Goal: Task Accomplishment & Management: Use online tool/utility

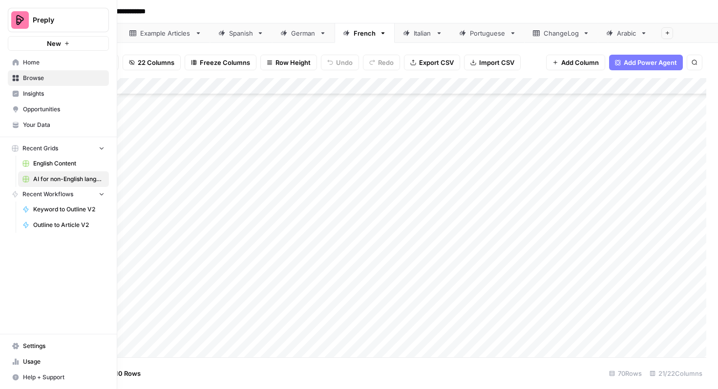
scroll to position [576, 445]
click at [41, 63] on span "Home" at bounding box center [64, 62] width 82 height 9
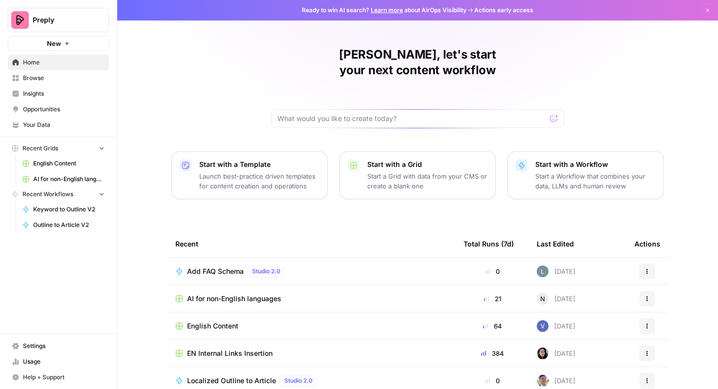
click at [54, 75] on span "Browse" at bounding box center [64, 78] width 82 height 9
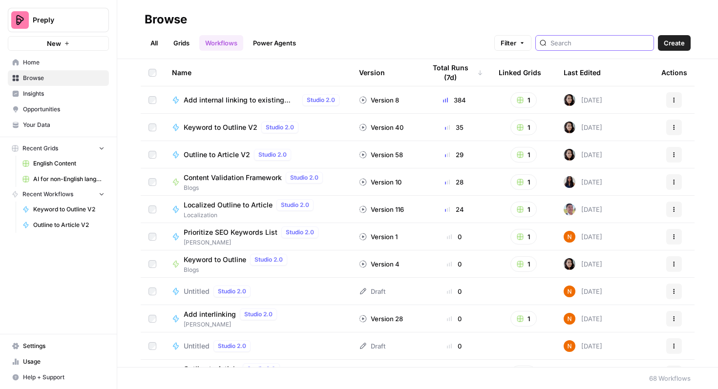
click at [595, 43] on input "search" at bounding box center [600, 43] width 99 height 10
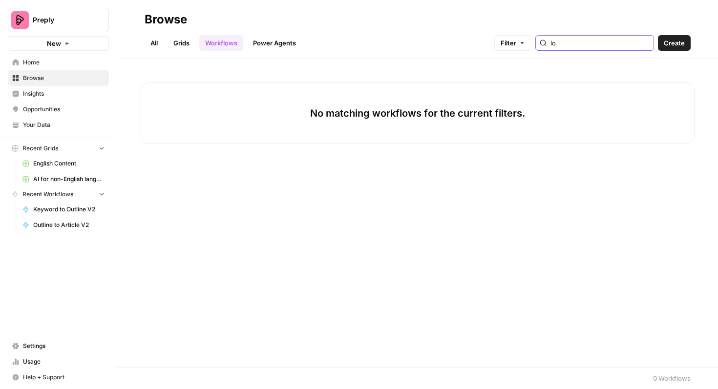
type input "l"
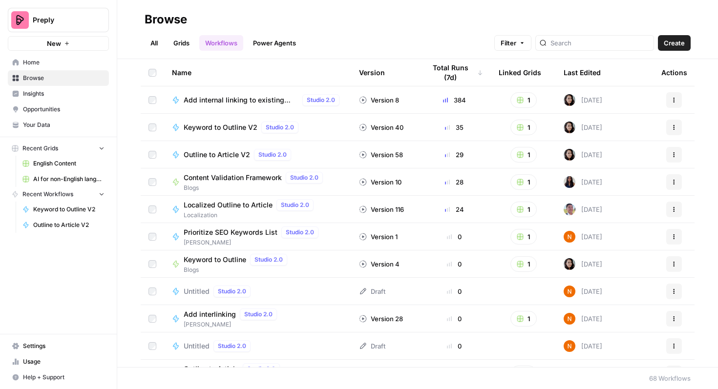
click at [181, 43] on link "Grids" at bounding box center [182, 43] width 28 height 16
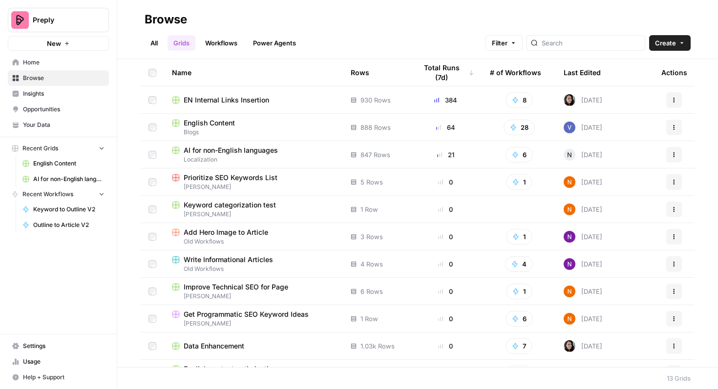
click at [153, 41] on link "All" at bounding box center [154, 43] width 19 height 16
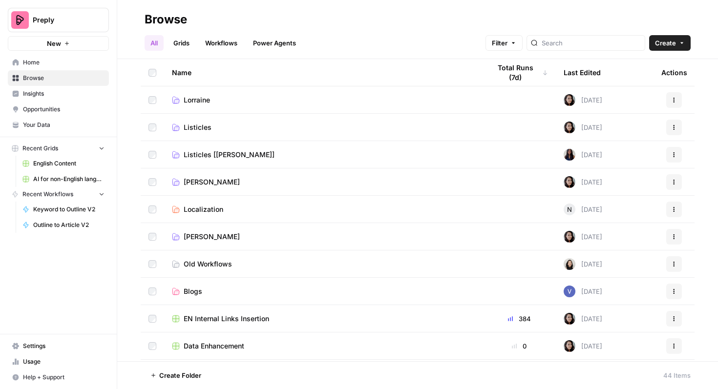
click at [237, 99] on link "Lorraine" at bounding box center [323, 100] width 303 height 10
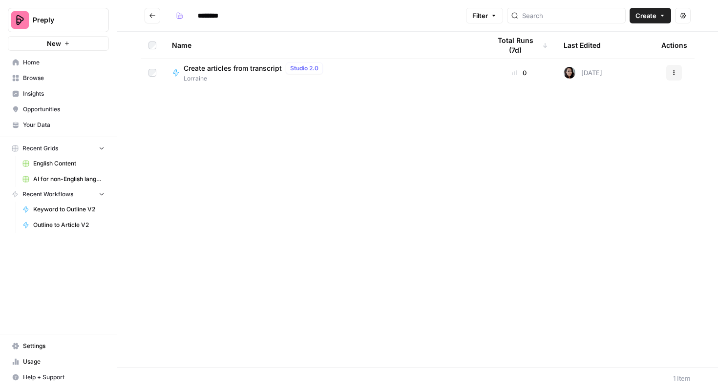
click at [233, 73] on div "Create articles from transcript Studio 2.0" at bounding box center [255, 69] width 143 height 12
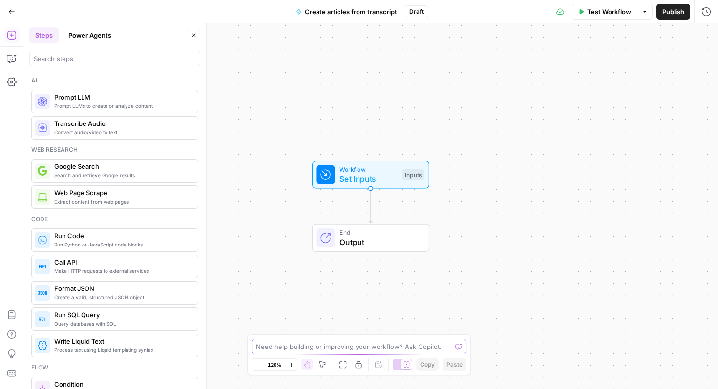
click at [315, 350] on textarea at bounding box center [353, 347] width 195 height 10
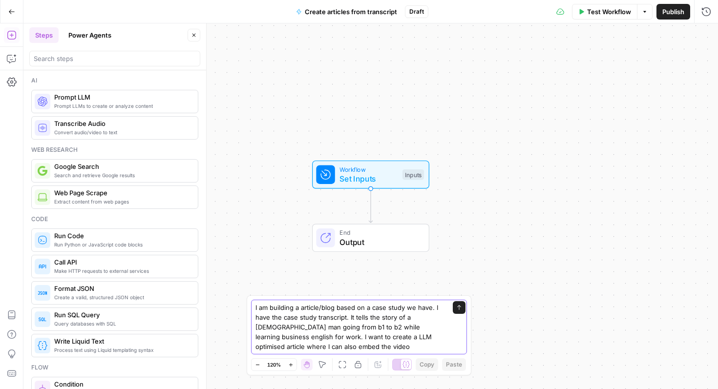
click at [343, 338] on textarea "I am building a article/blog based on a case study we have. I have the case stu…" at bounding box center [349, 327] width 188 height 49
type textarea "I am building a article/blog based on a case study we have. I have the case stu…"
click at [350, 344] on textarea "I am building a article/blog based on a case study we have. I have the case stu…" at bounding box center [349, 327] width 188 height 49
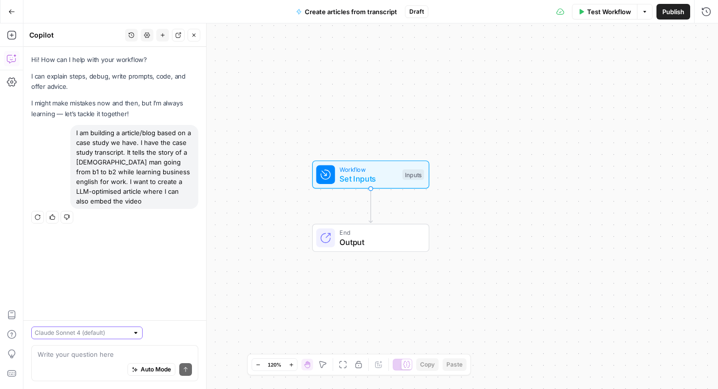
click at [94, 330] on input "text" at bounding box center [82, 333] width 94 height 10
click at [92, 364] on span "Claude Opus 4.1" at bounding box center [72, 368] width 64 height 10
type input "Claude Opus 4.1"
click at [96, 362] on div "Auto Mode Send" at bounding box center [115, 370] width 154 height 21
click at [39, 214] on icon "button" at bounding box center [37, 216] width 5 height 5
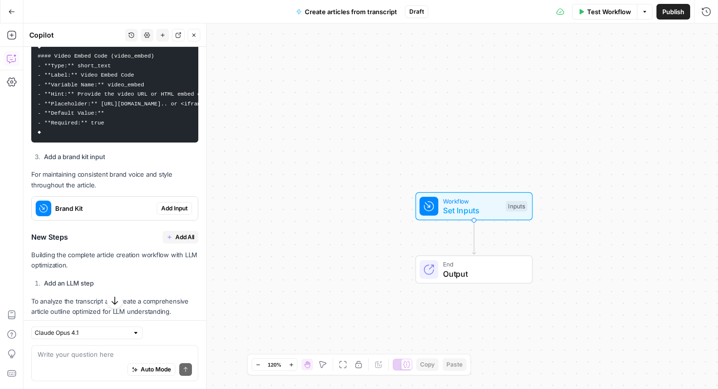
scroll to position [669, 0]
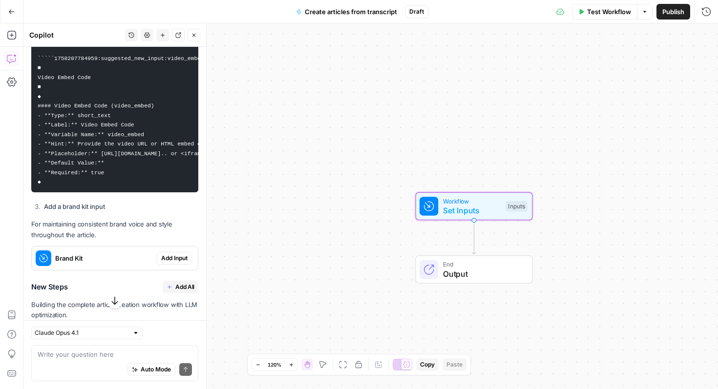
click at [170, 256] on span "Add Input" at bounding box center [174, 258] width 26 height 9
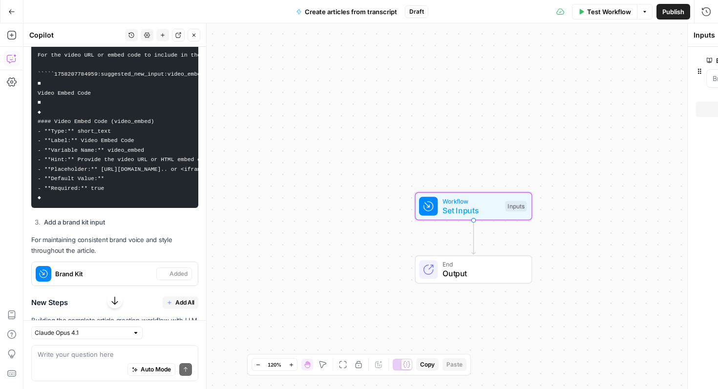
scroll to position [685, 0]
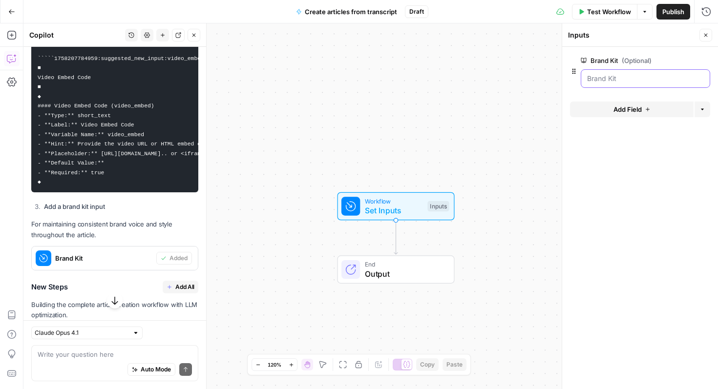
click at [609, 81] on Kit "Brand Kit (Optional)" at bounding box center [645, 79] width 117 height 10
click at [617, 81] on Kit "Brand Kit (Optional)" at bounding box center [645, 79] width 117 height 10
click at [617, 78] on Kit "Brand Kit (Optional)" at bounding box center [645, 79] width 117 height 10
click at [608, 79] on Kit "Brand Kit (Optional)" at bounding box center [645, 79] width 117 height 10
click at [573, 71] on icon "button" at bounding box center [574, 71] width 3 height 5
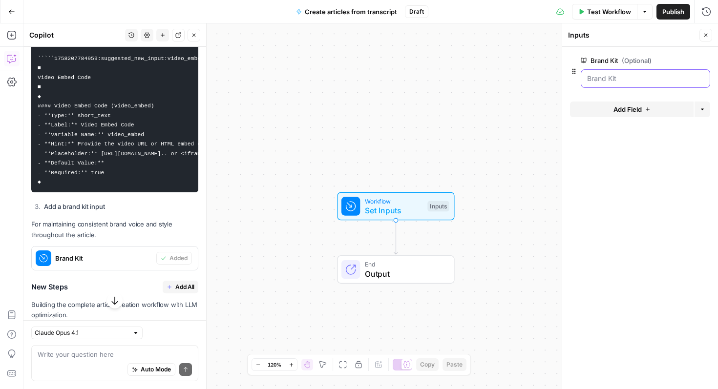
click at [602, 82] on Kit "Brand Kit (Optional)" at bounding box center [645, 79] width 117 height 10
click at [618, 102] on button "Add Field" at bounding box center [632, 110] width 124 height 16
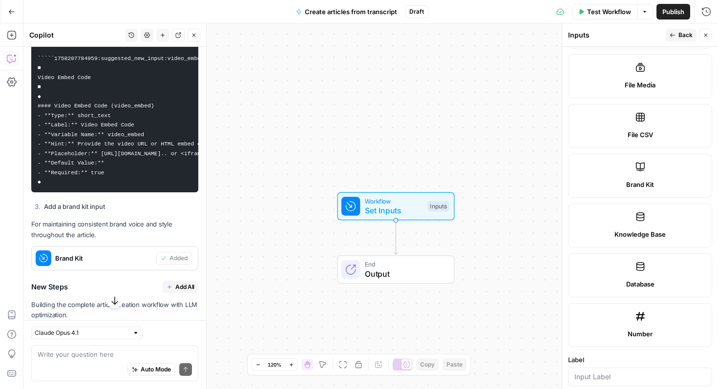
scroll to position [312, 0]
click at [627, 182] on span "Brand Kit" at bounding box center [640, 183] width 28 height 10
click at [598, 382] on div at bounding box center [640, 375] width 144 height 19
type input "Brand kit"
click at [673, 37] on icon "button" at bounding box center [673, 35] width 6 height 6
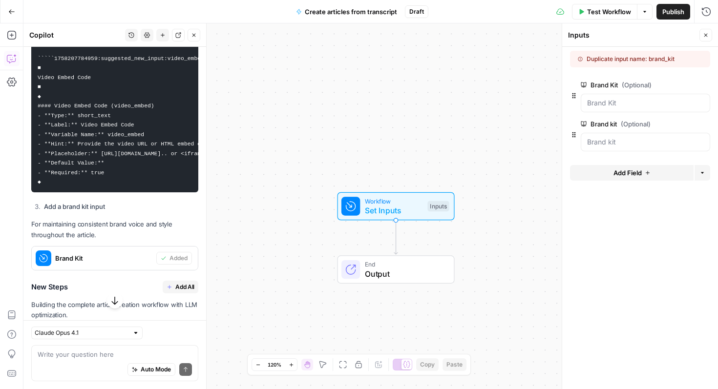
click at [708, 126] on button "Delete group" at bounding box center [705, 124] width 12 height 12
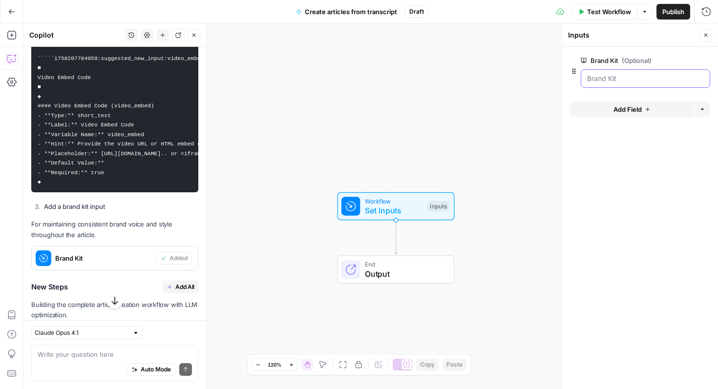
click at [635, 76] on Kit "Brand Kit (Optional)" at bounding box center [645, 79] width 117 height 10
click at [634, 77] on Kit "Brand Kit (Optional)" at bounding box center [645, 79] width 117 height 10
click at [634, 78] on Kit "Brand Kit (Optional)" at bounding box center [645, 79] width 117 height 10
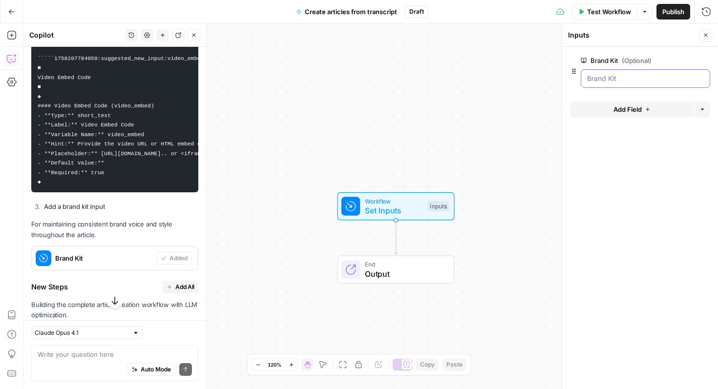
click at [616, 78] on Kit "Brand Kit (Optional)" at bounding box center [645, 79] width 117 height 10
click at [665, 63] on span "edit field" at bounding box center [673, 61] width 21 height 8
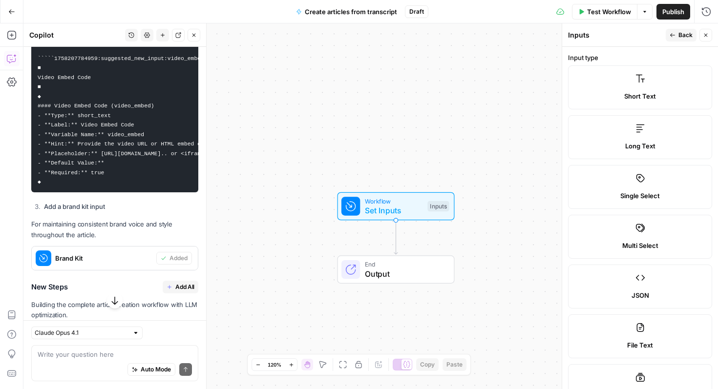
click at [671, 32] on button "Back" at bounding box center [681, 35] width 31 height 13
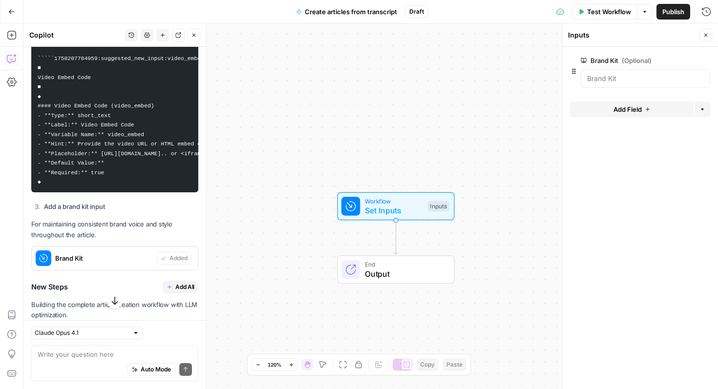
click at [575, 74] on icon "button" at bounding box center [574, 71] width 8 height 8
click at [604, 82] on Kit "Brand Kit (Optional)" at bounding box center [645, 79] width 117 height 10
click at [641, 170] on form "Brand Kit (Optional) edit field Delete group Add Field Options" at bounding box center [640, 218] width 156 height 342
click at [705, 31] on button "Close" at bounding box center [706, 35] width 13 height 13
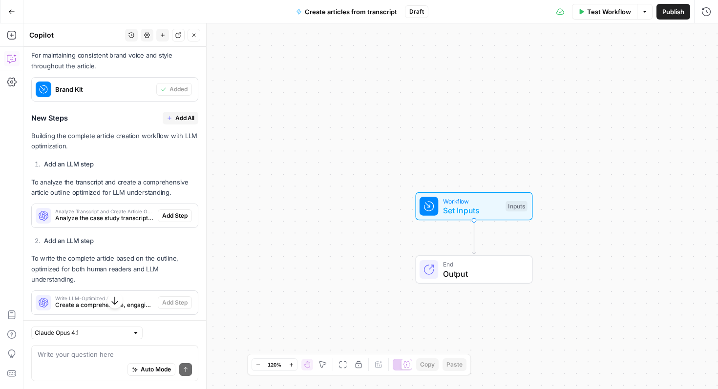
scroll to position [856, 0]
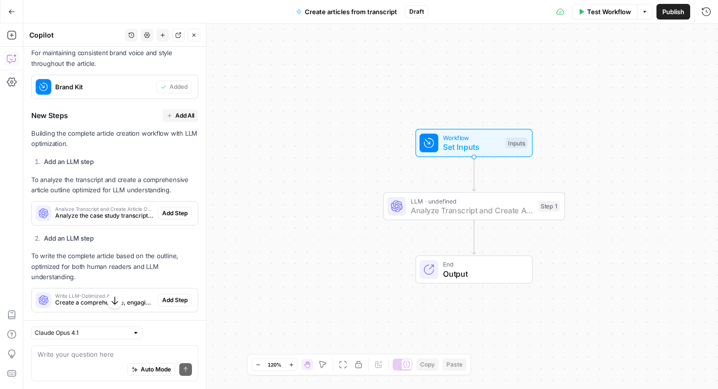
click at [177, 213] on span "Add Step" at bounding box center [174, 213] width 25 height 9
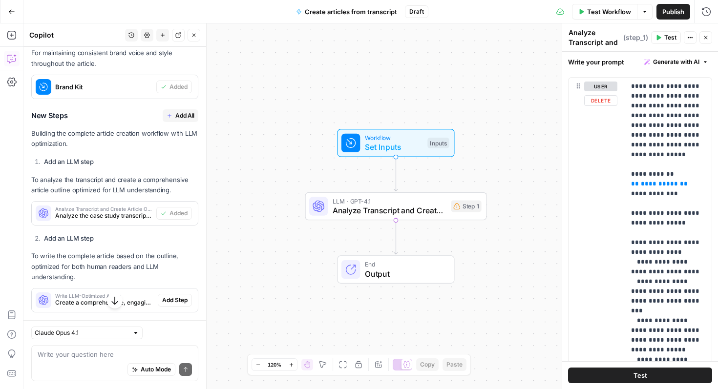
scroll to position [230, 0]
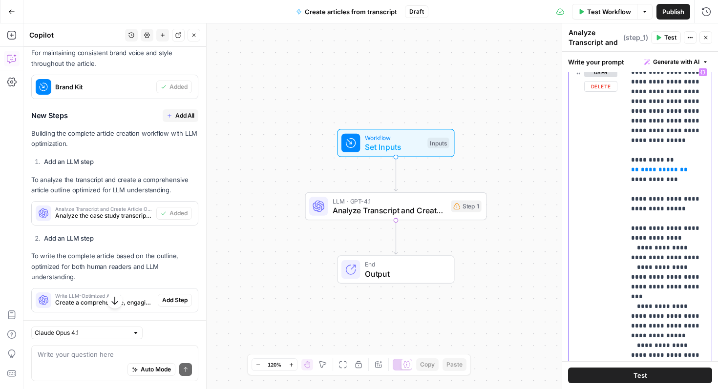
drag, startPoint x: 638, startPoint y: 172, endPoint x: 666, endPoint y: 172, distance: 27.8
click at [666, 172] on span "**********" at bounding box center [659, 170] width 37 height 6
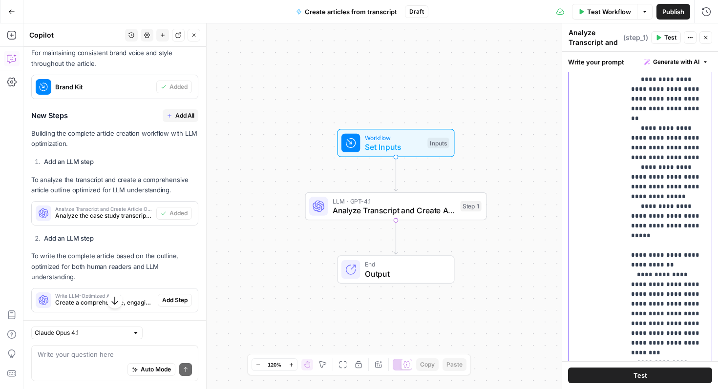
scroll to position [382, 0]
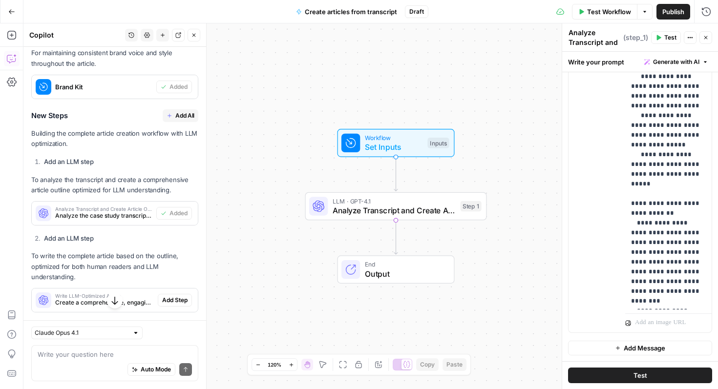
click at [635, 372] on span "Test" at bounding box center [641, 376] width 14 height 10
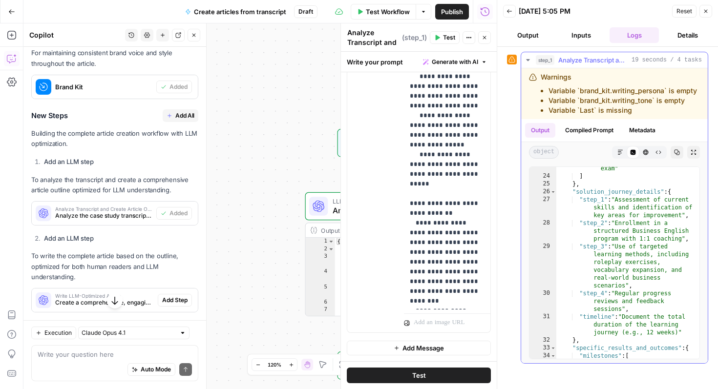
scroll to position [421, 0]
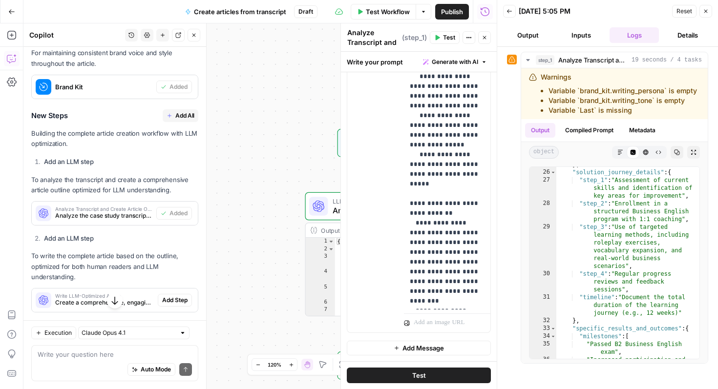
click at [703, 13] on icon "button" at bounding box center [706, 11] width 6 height 6
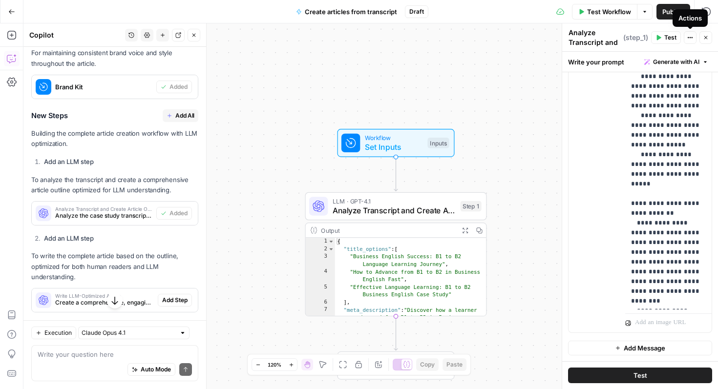
click at [688, 38] on icon "button" at bounding box center [688, 37] width 1 height 1
click at [553, 105] on div "Workflow Set Inputs Inputs LLM · GPT-4.1 Analyze Transcript and Create Article …" at bounding box center [370, 206] width 695 height 366
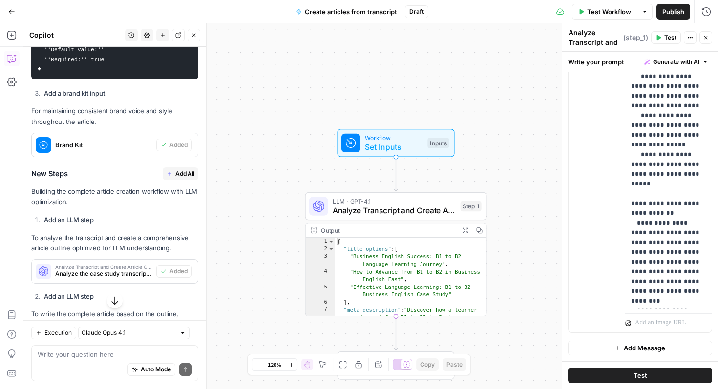
scroll to position [793, 0]
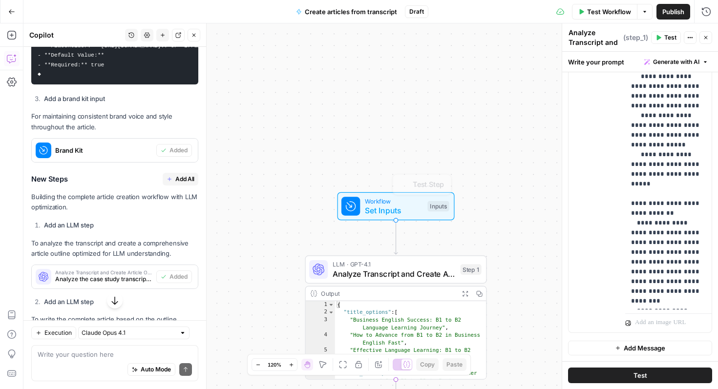
click at [409, 212] on span "Set Inputs" at bounding box center [394, 211] width 58 height 12
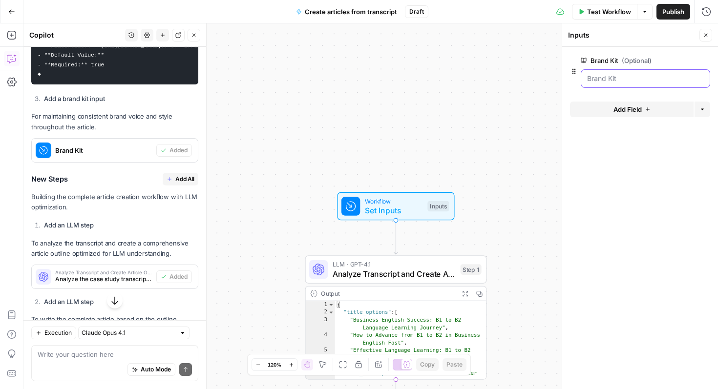
click at [635, 83] on Kit "Brand Kit (Optional)" at bounding box center [645, 79] width 117 height 10
click at [634, 107] on span "Add Field" at bounding box center [628, 110] width 28 height 10
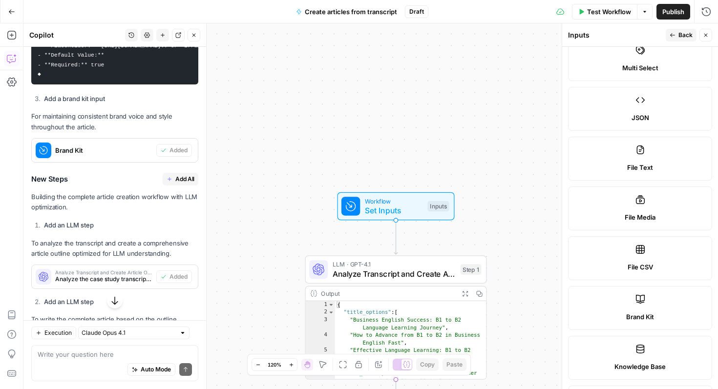
scroll to position [179, 0]
click at [635, 208] on label "File Media" at bounding box center [640, 208] width 144 height 44
type textarea "Supports .mp4, .mp3, .wav, .jpg, .png, .webp, .wma, .m4a file types"
click at [628, 202] on label "File Media" at bounding box center [640, 208] width 144 height 44
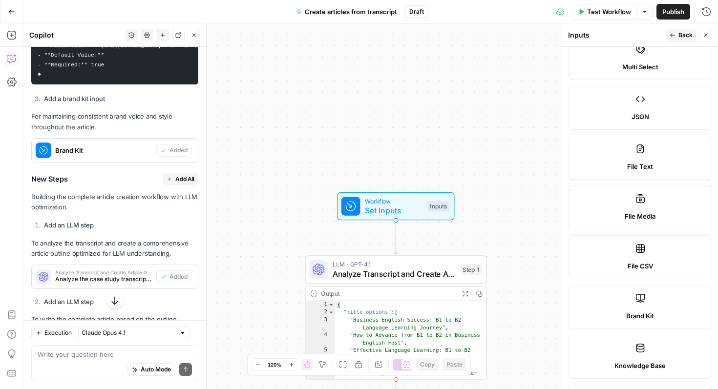
click at [628, 202] on label "File Media" at bounding box center [640, 208] width 144 height 44
click at [678, 30] on div "Publish P" at bounding box center [673, 32] width 29 height 9
click at [678, 56] on label "Multi Select" at bounding box center [640, 58] width 144 height 44
click at [646, 254] on label "File CSV" at bounding box center [640, 257] width 144 height 44
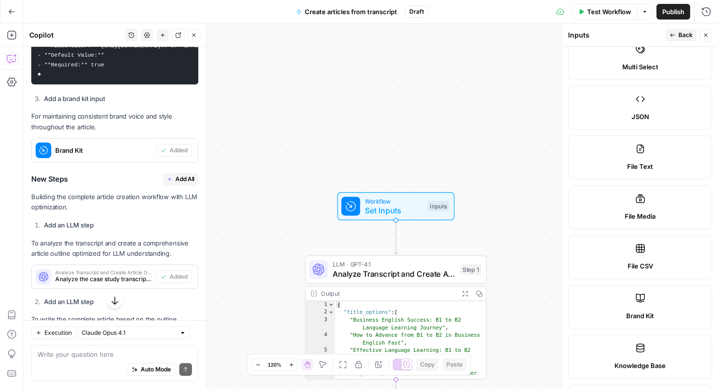
click at [646, 219] on span "File Media" at bounding box center [640, 217] width 31 height 10
type textarea "Supports .mp4, .mp3, .wav, .jpg, .png, .webp, .wma, .m4a file types"
click at [671, 34] on icon "button" at bounding box center [673, 35] width 6 height 6
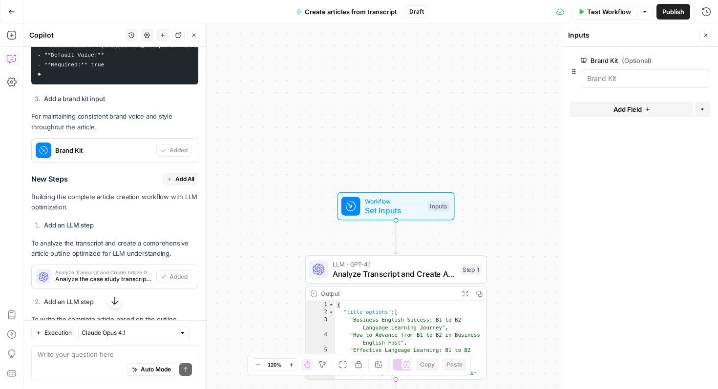
click at [641, 107] on span "Add Field" at bounding box center [628, 110] width 28 height 10
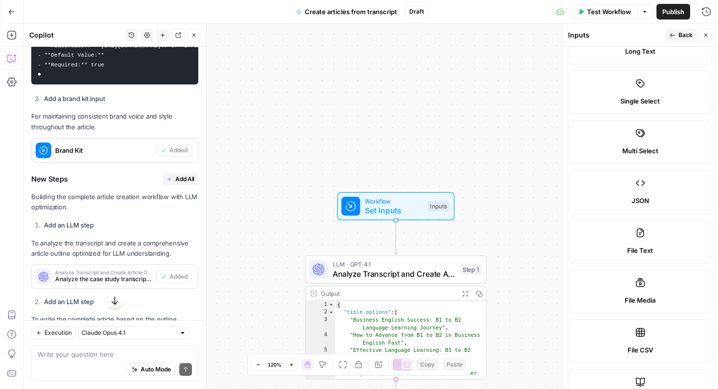
scroll to position [97, 0]
click at [643, 290] on label "File Media" at bounding box center [640, 290] width 144 height 44
type textarea "Supports .mp4, .mp3, .wav, .jpg, .png, .webp, .wma, .m4a file types"
click at [643, 290] on label "File Media" at bounding box center [640, 290] width 144 height 44
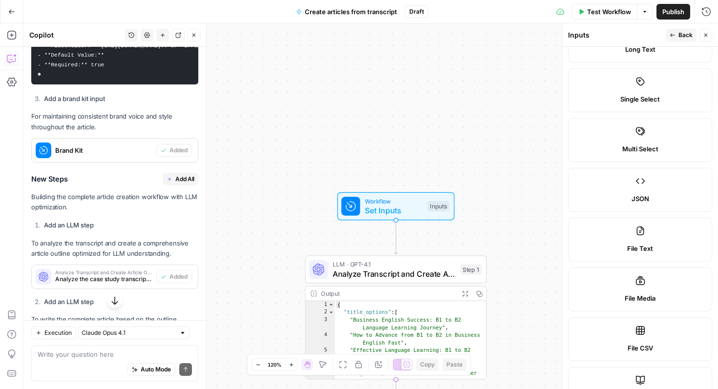
click at [607, 295] on div "File Media" at bounding box center [640, 299] width 128 height 10
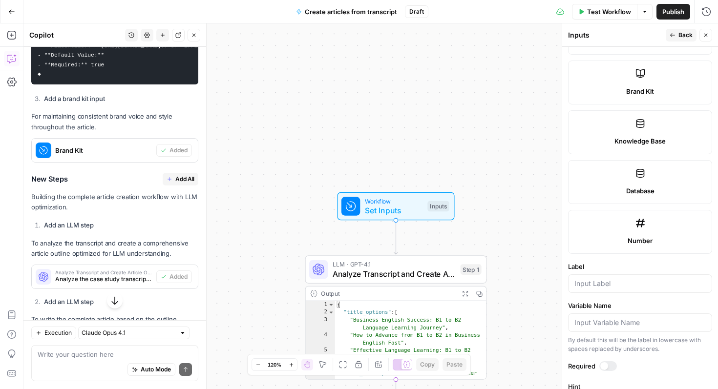
scroll to position [508, 0]
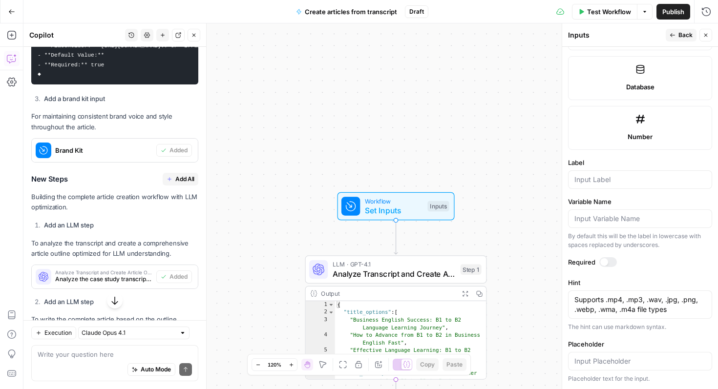
click at [612, 186] on div at bounding box center [640, 179] width 144 height 19
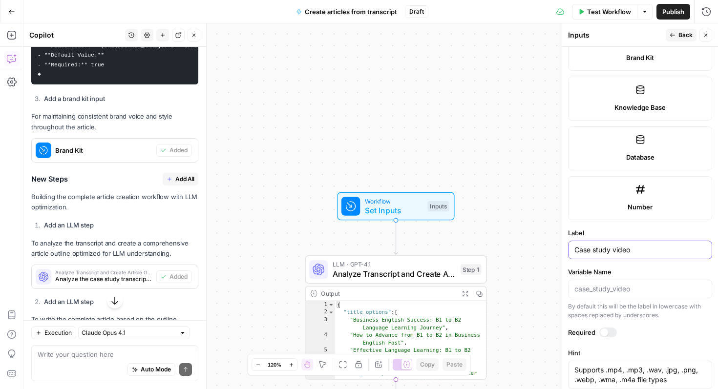
scroll to position [295, 0]
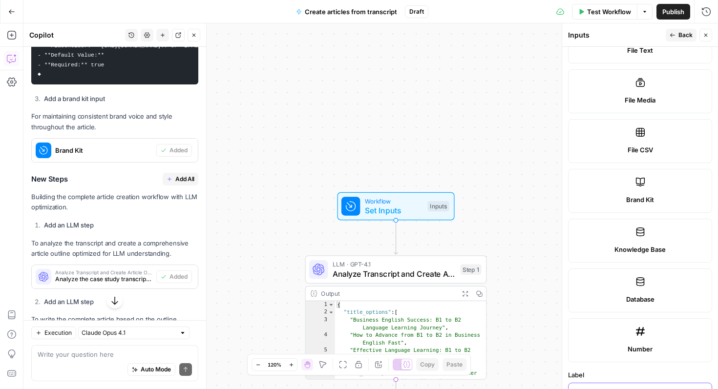
type input "Case study video"
click at [671, 37] on icon "button" at bounding box center [673, 35] width 6 height 6
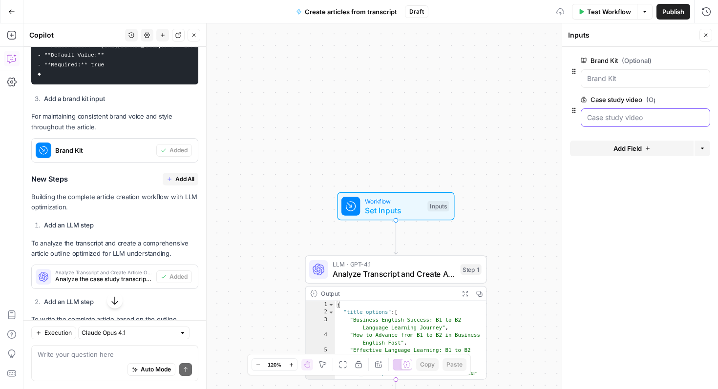
click at [625, 121] on video "Case study video (Optional)" at bounding box center [645, 118] width 117 height 10
click at [625, 120] on video "Case study video (Optional)" at bounding box center [645, 118] width 117 height 10
click at [627, 77] on Kit "Brand Kit (Optional)" at bounding box center [645, 79] width 117 height 10
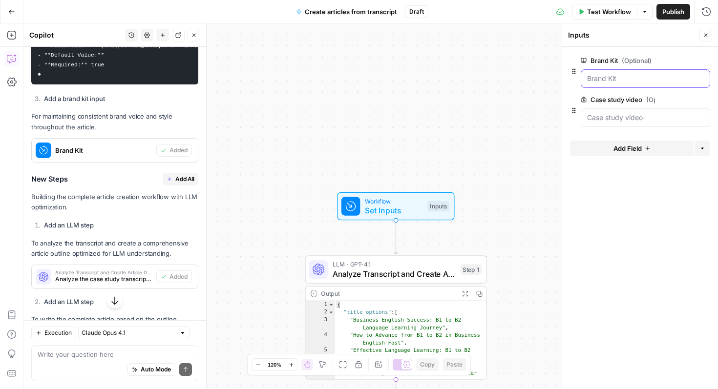
click at [627, 77] on Kit "Brand Kit (Optional)" at bounding box center [645, 79] width 117 height 10
click at [641, 75] on Kit "Brand Kit (Optional)" at bounding box center [645, 79] width 117 height 10
click at [637, 79] on Kit "Brand Kit (Optional)" at bounding box center [645, 79] width 117 height 10
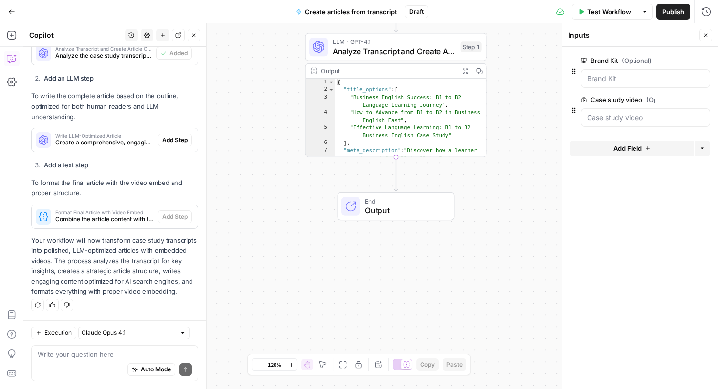
scroll to position [974, 0]
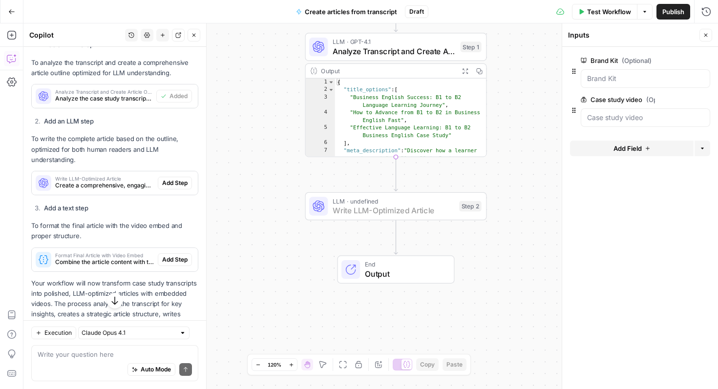
click at [168, 181] on span "Add Step" at bounding box center [174, 183] width 25 height 9
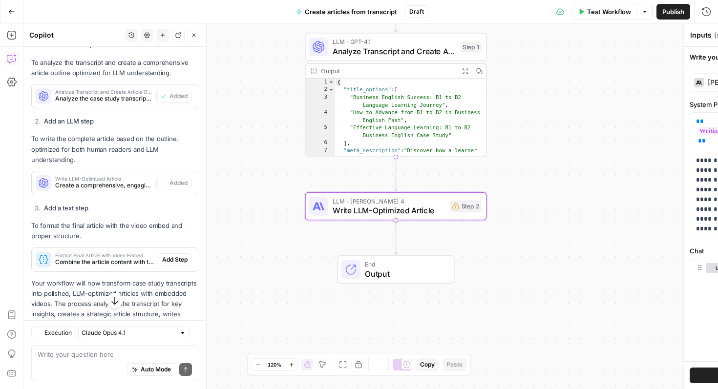
type textarea "Write LLM-Optimized Article"
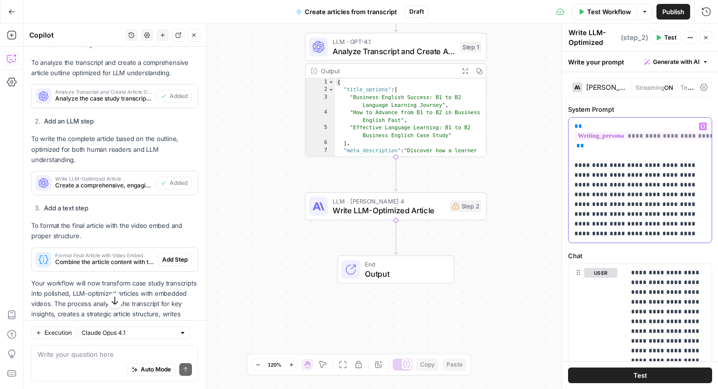
click at [633, 138] on span "**********" at bounding box center [648, 136] width 146 height 8
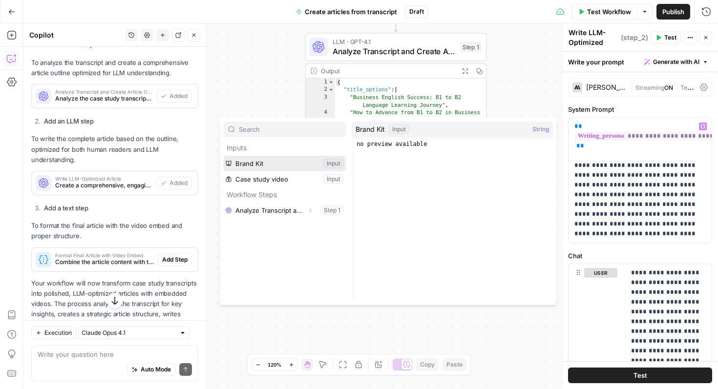
click at [303, 164] on button "Select variable Brand Kit" at bounding box center [285, 164] width 122 height 16
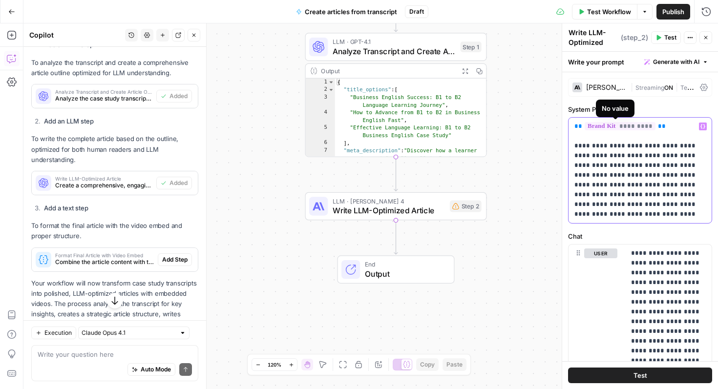
click at [622, 128] on span "*********" at bounding box center [620, 126] width 71 height 8
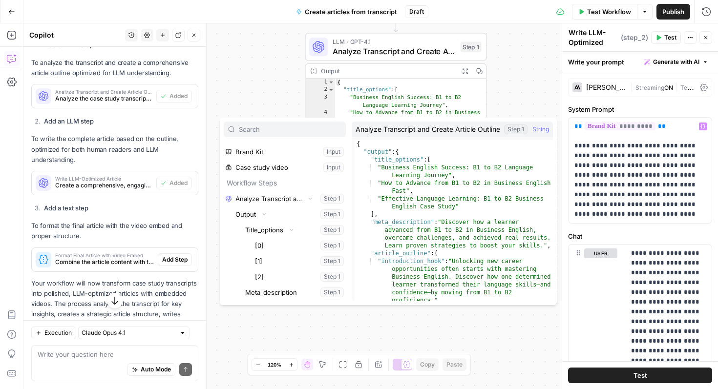
scroll to position [0, 0]
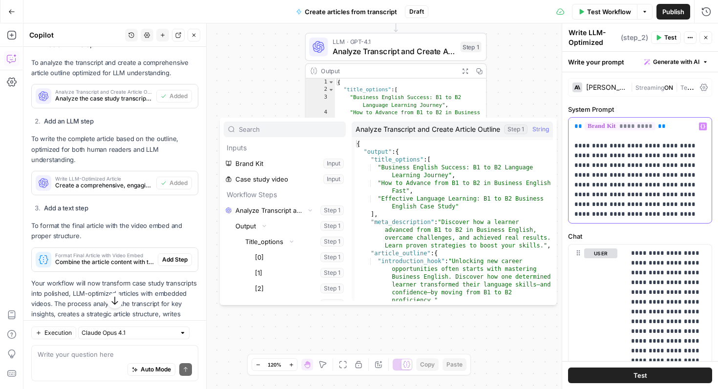
click at [672, 159] on p "**********" at bounding box center [639, 171] width 131 height 98
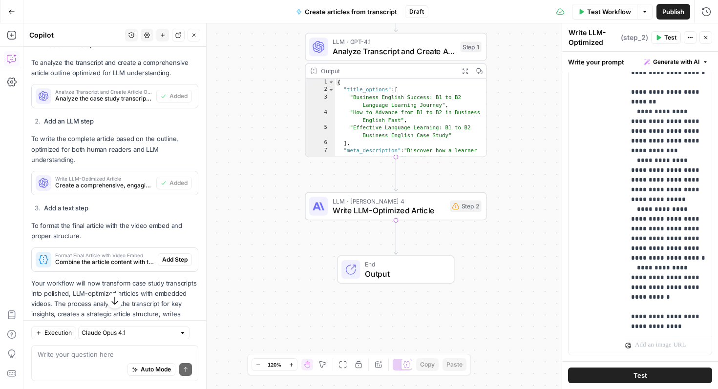
scroll to position [450, 0]
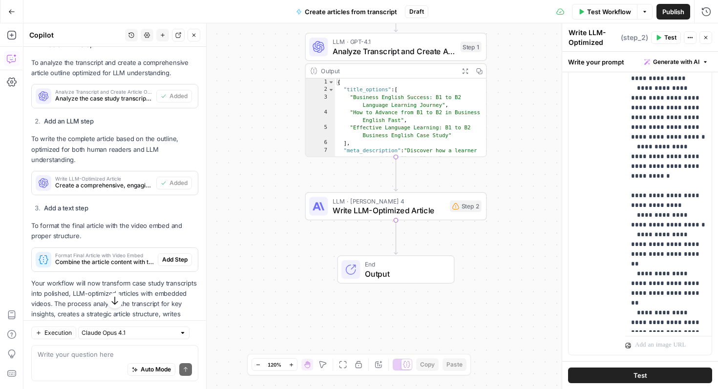
click at [706, 36] on icon "button" at bounding box center [706, 38] width 6 height 6
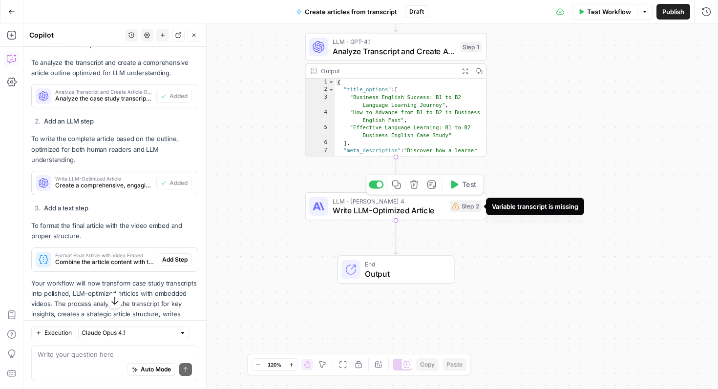
click at [460, 209] on div "Step 2" at bounding box center [466, 207] width 32 height 12
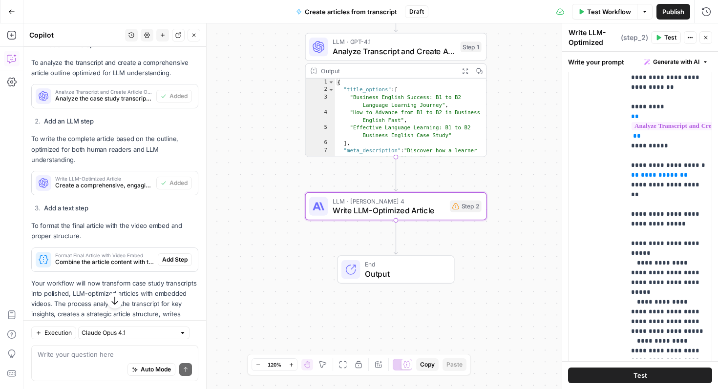
scroll to position [283, 0]
drag, startPoint x: 638, startPoint y: 166, endPoint x: 666, endPoint y: 166, distance: 28.3
click at [666, 172] on span "**********" at bounding box center [659, 175] width 37 height 6
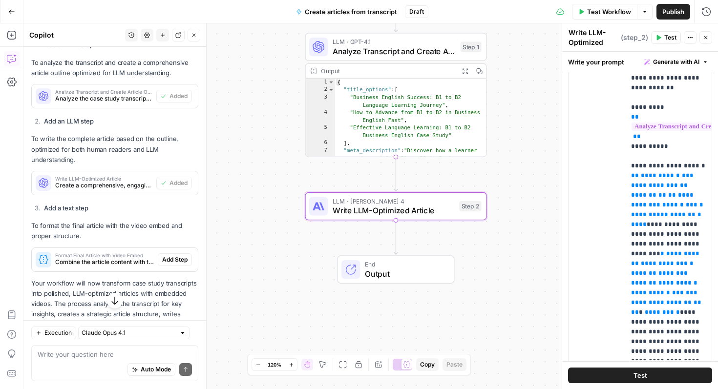
click at [703, 37] on icon "button" at bounding box center [706, 38] width 6 height 6
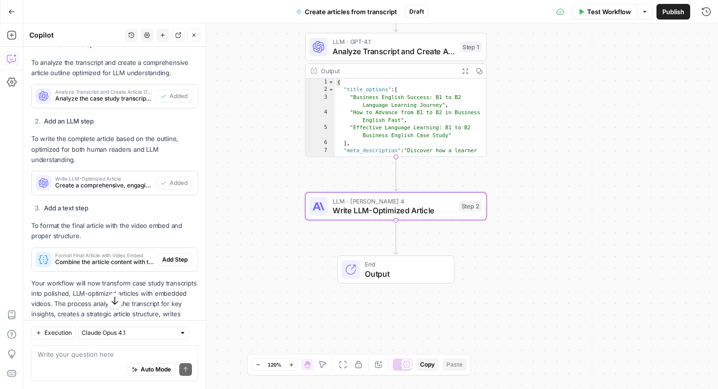
click at [582, 178] on div "Workflow Set Inputs Inputs LLM · GPT-4.1 Analyze Transcript and Create Article …" at bounding box center [370, 206] width 695 height 366
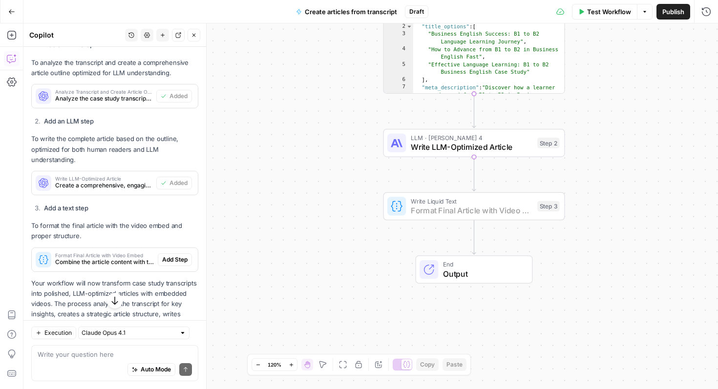
click at [165, 258] on span "Add Step" at bounding box center [174, 259] width 25 height 9
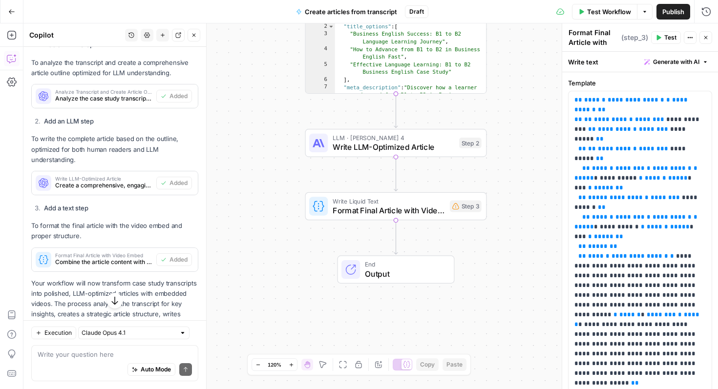
scroll to position [1017, 0]
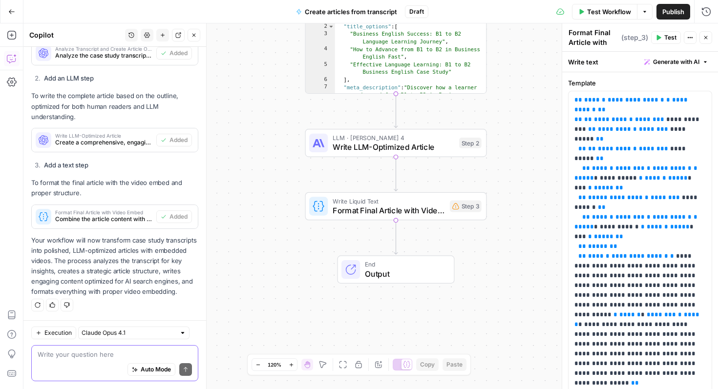
click at [100, 357] on textarea at bounding box center [115, 355] width 154 height 10
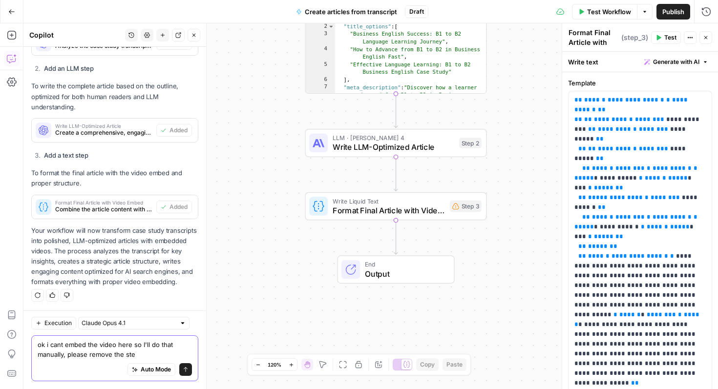
type textarea "ok i cant embed the video here so I'll do that manually, please remove the step"
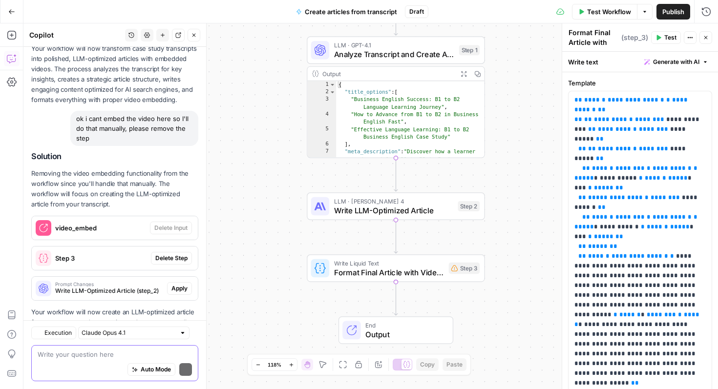
scroll to position [1259, 0]
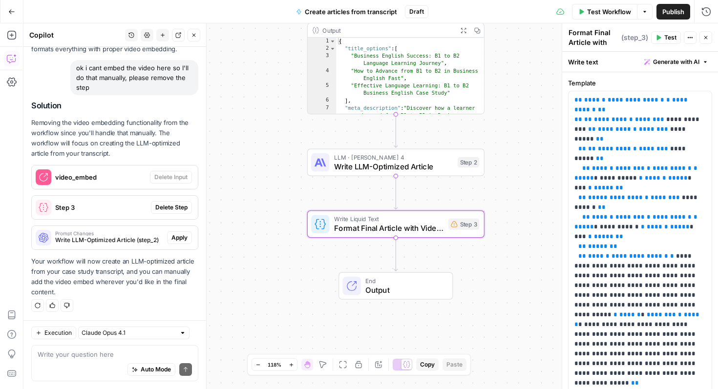
click at [182, 209] on span "Delete Step" at bounding box center [171, 207] width 32 height 9
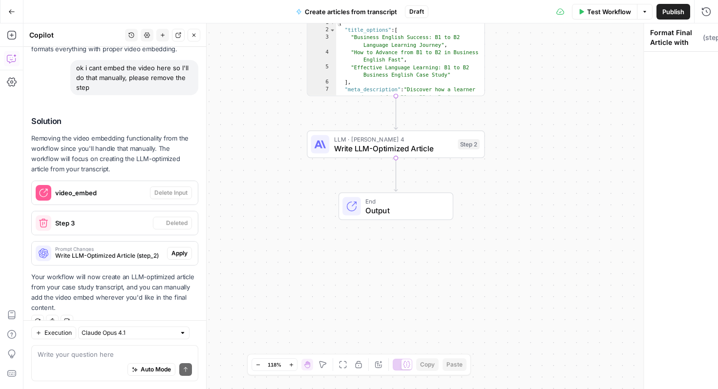
scroll to position [1275, 0]
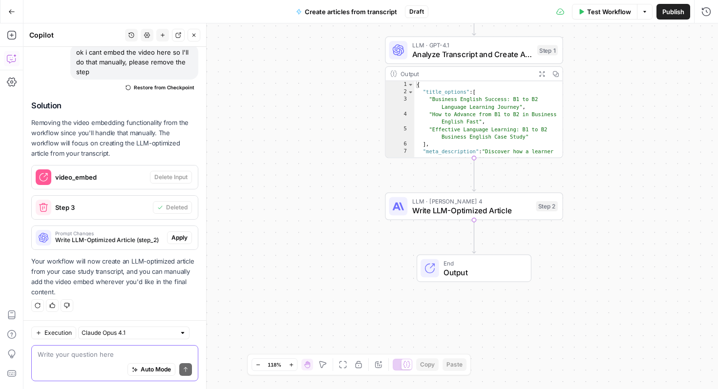
click at [105, 355] on textarea at bounding box center [115, 355] width 154 height 10
type textarea "add in the preply brand kit, i cant seem to do it"
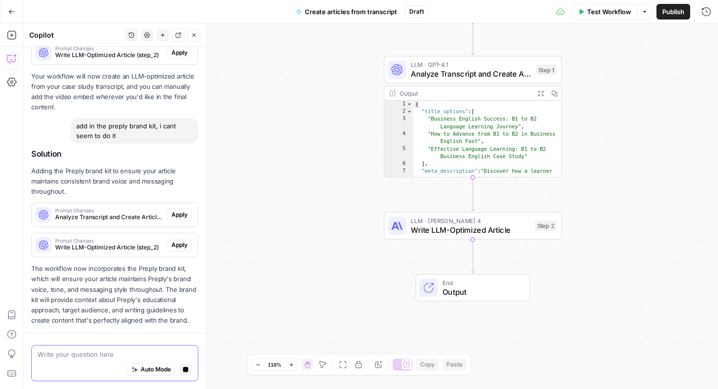
scroll to position [1488, 0]
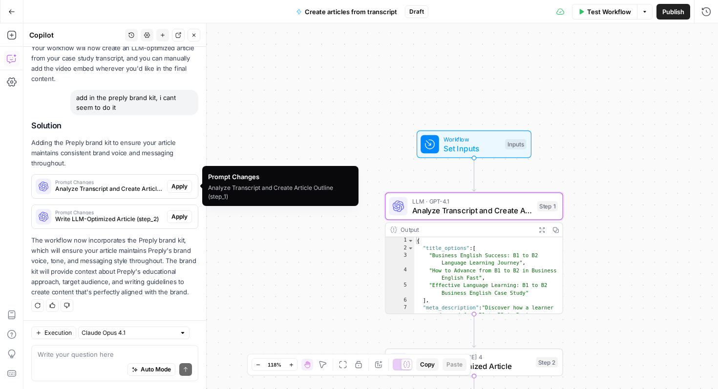
click at [180, 188] on span "Apply" at bounding box center [179, 186] width 16 height 9
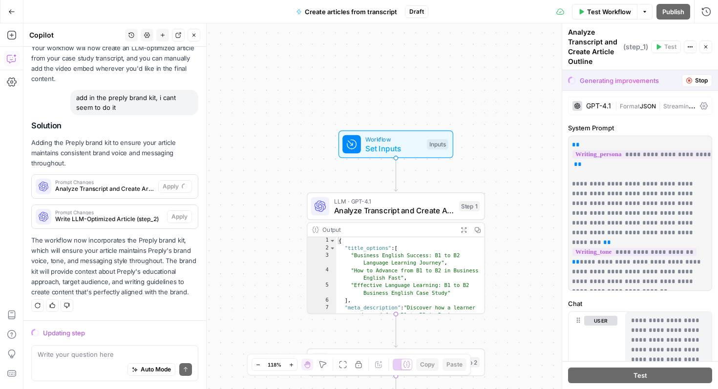
scroll to position [0, 0]
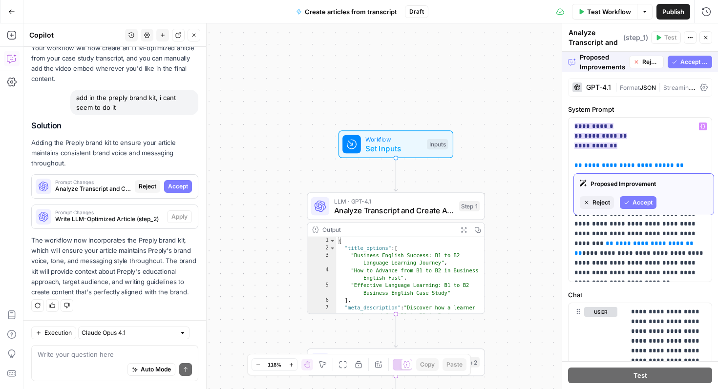
click at [630, 203] on button "Accept" at bounding box center [638, 202] width 37 height 13
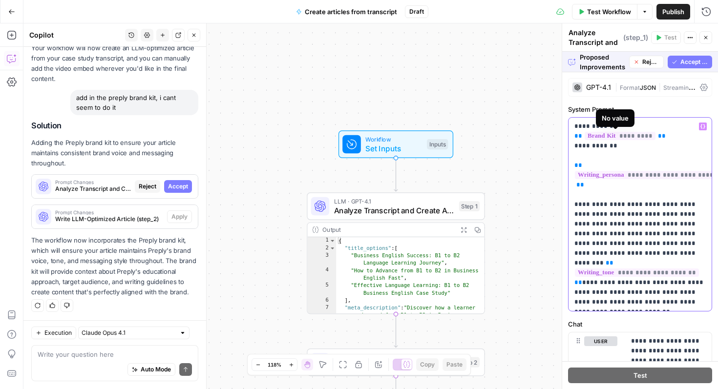
click at [632, 135] on span "*********" at bounding box center [620, 136] width 71 height 8
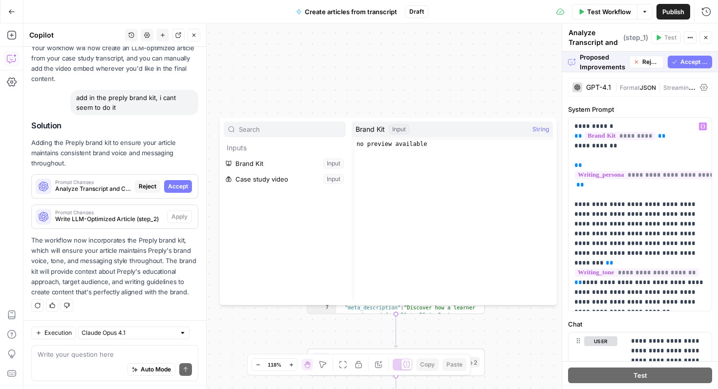
click at [335, 166] on button "Select variable Brand Kit" at bounding box center [285, 164] width 122 height 16
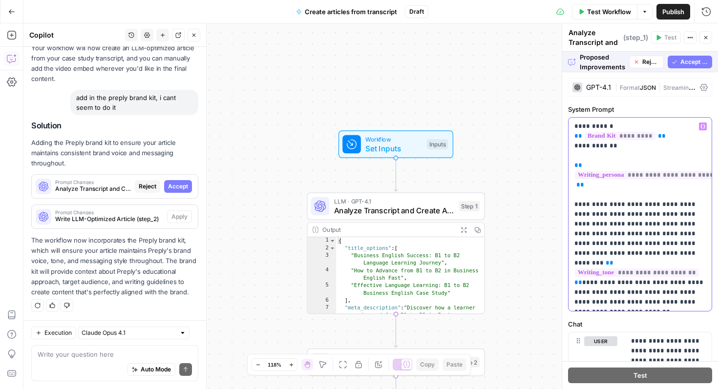
click at [624, 137] on span "*********" at bounding box center [620, 136] width 71 height 8
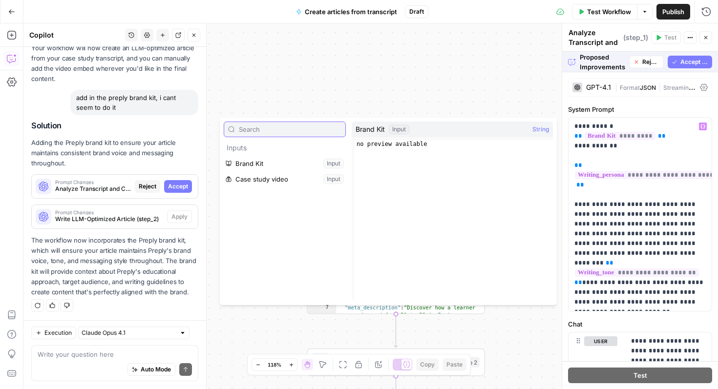
click at [290, 133] on input "text" at bounding box center [290, 130] width 103 height 10
type input "pr"
click at [419, 78] on div "Workflow Set Inputs Inputs LLM · GPT-4.1 Analyze Transcript and Create Article …" at bounding box center [370, 206] width 695 height 366
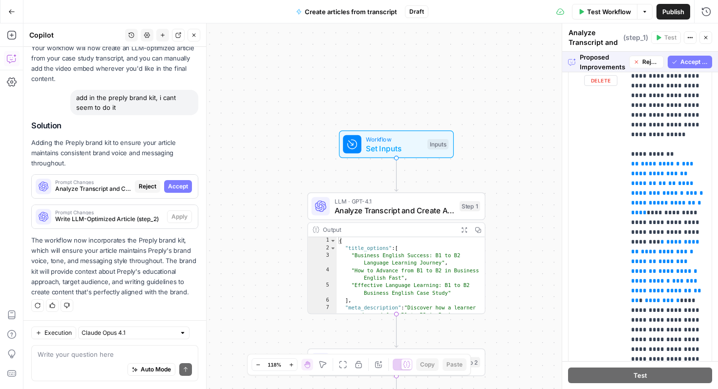
scroll to position [421, 0]
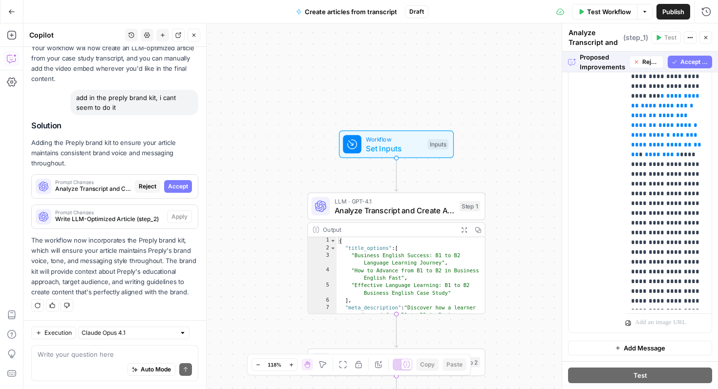
click at [84, 360] on div "Auto Mode Send" at bounding box center [115, 370] width 154 height 21
click at [525, 153] on div "Workflow Set Inputs Inputs LLM · GPT-4.1 Analyze Transcript and Create Article …" at bounding box center [370, 206] width 695 height 366
click at [103, 351] on textarea "I want" at bounding box center [115, 355] width 154 height 10
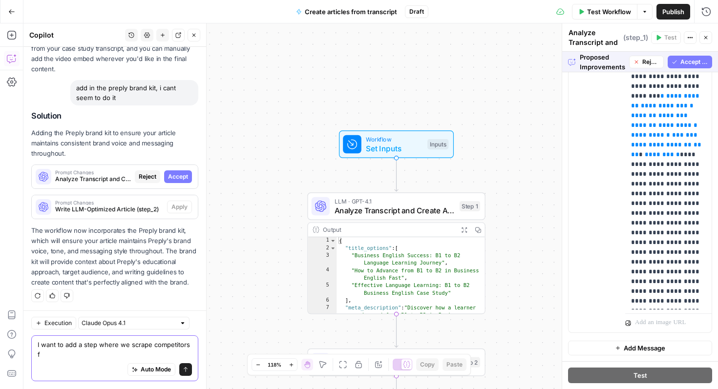
scroll to position [1467, 0]
type textarea "I want to add a step where we scrape competitors for similar content where they…"
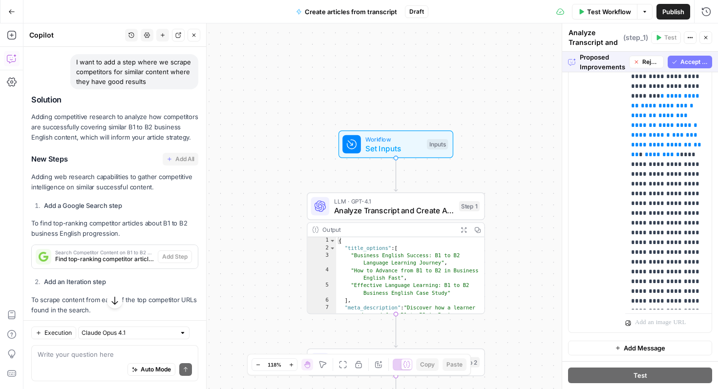
scroll to position [1707, 0]
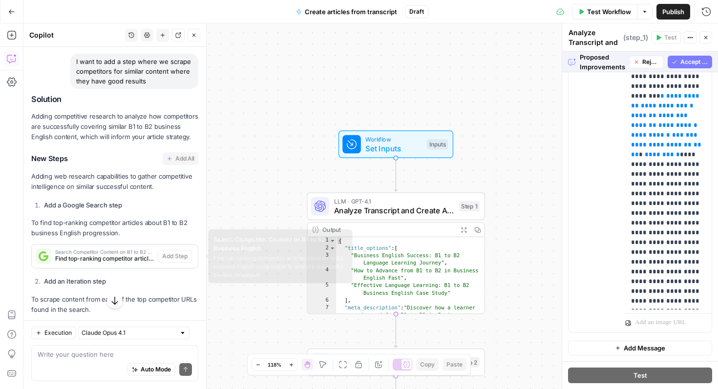
click at [131, 253] on span "Search Competitor Content on B1 to B2 Business English" at bounding box center [104, 252] width 99 height 5
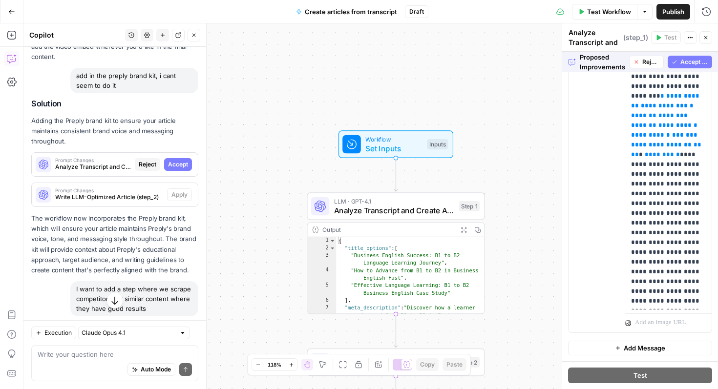
scroll to position [1462, 0]
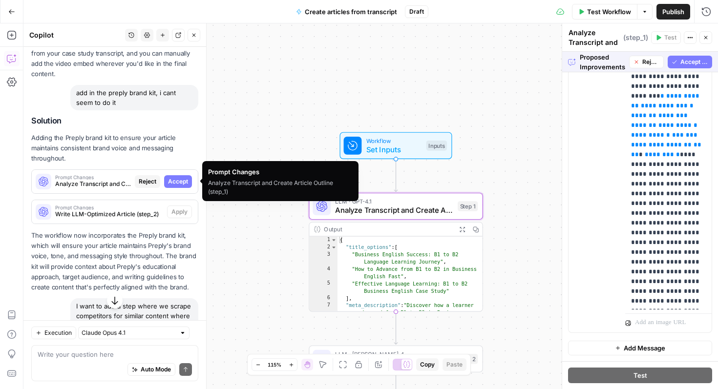
click at [180, 181] on span "Accept" at bounding box center [178, 181] width 20 height 9
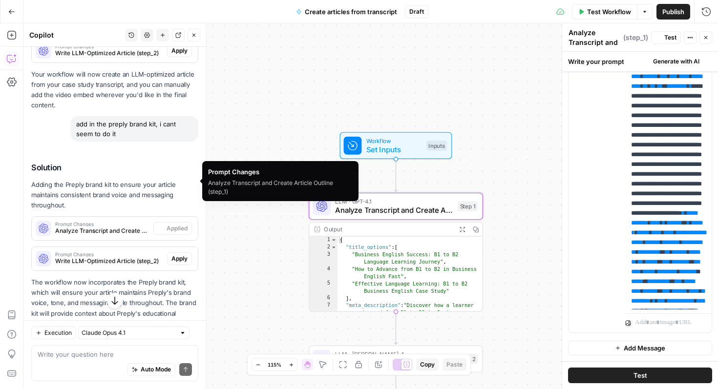
scroll to position [0, 0]
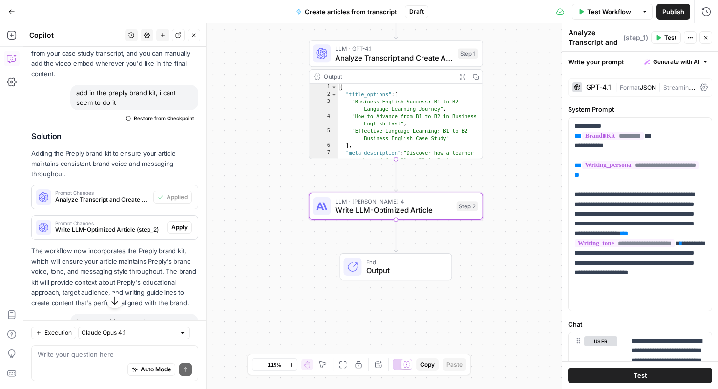
click at [182, 228] on span "Apply" at bounding box center [179, 227] width 16 height 9
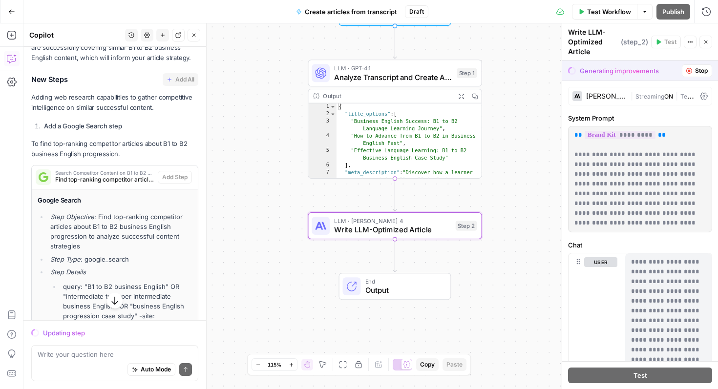
scroll to position [1788, 0]
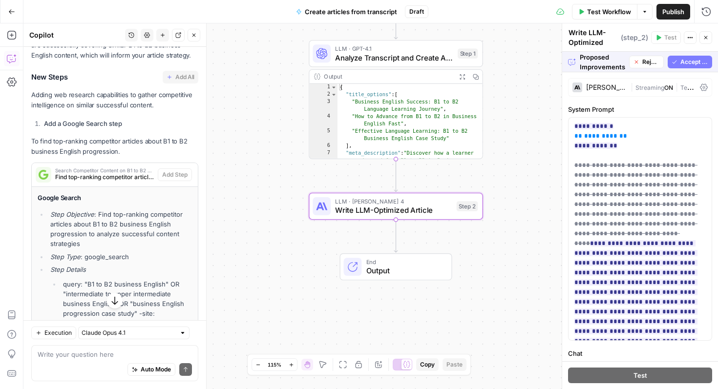
click at [697, 59] on span "Accept All" at bounding box center [694, 62] width 28 height 9
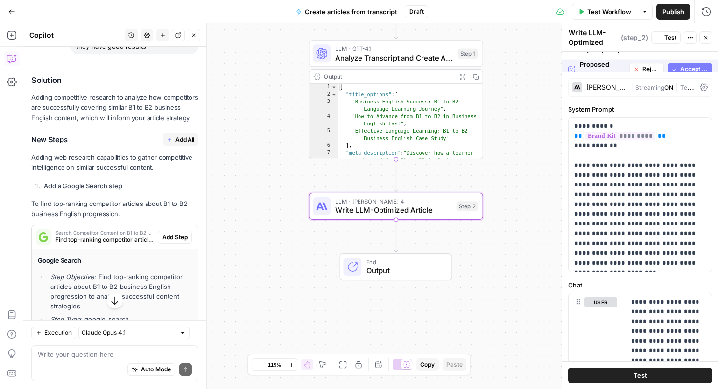
scroll to position [1851, 0]
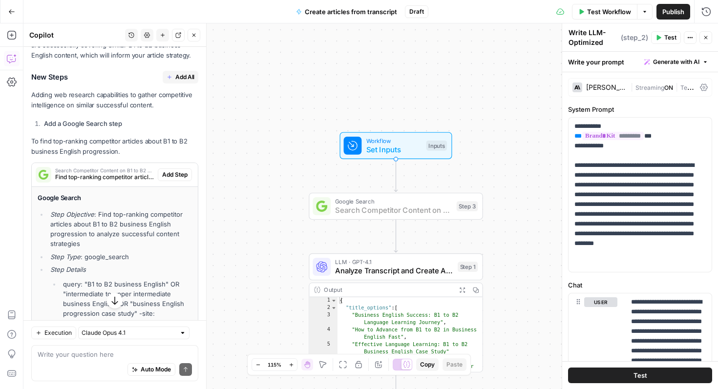
click at [174, 171] on span "Add Step" at bounding box center [174, 174] width 25 height 9
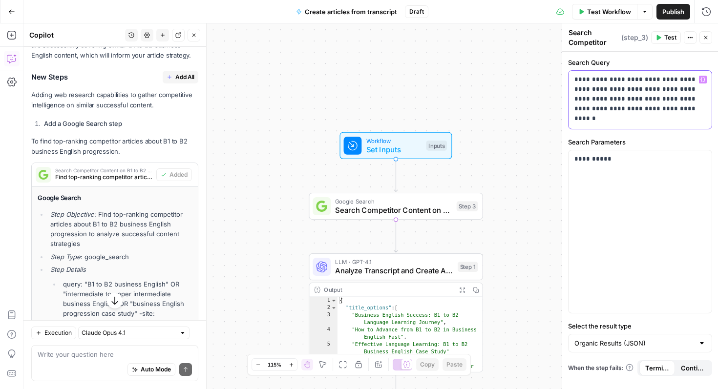
click at [599, 100] on p "**********" at bounding box center [639, 94] width 131 height 39
click at [648, 109] on p "**********" at bounding box center [639, 94] width 131 height 39
click at [627, 121] on p "**********" at bounding box center [639, 95] width 131 height 59
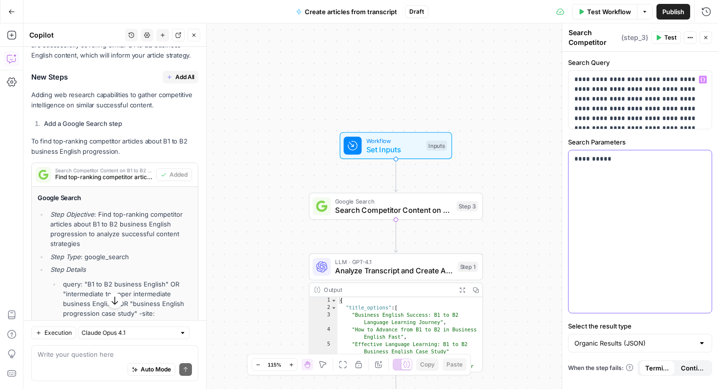
click at [647, 157] on p "**********" at bounding box center [639, 159] width 131 height 10
click at [654, 142] on label "Search Parameters" at bounding box center [640, 142] width 144 height 10
click at [709, 35] on button "Close" at bounding box center [706, 37] width 13 height 13
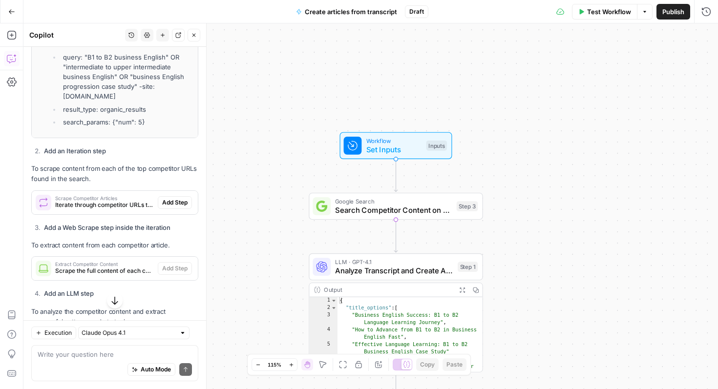
scroll to position [2085, 0]
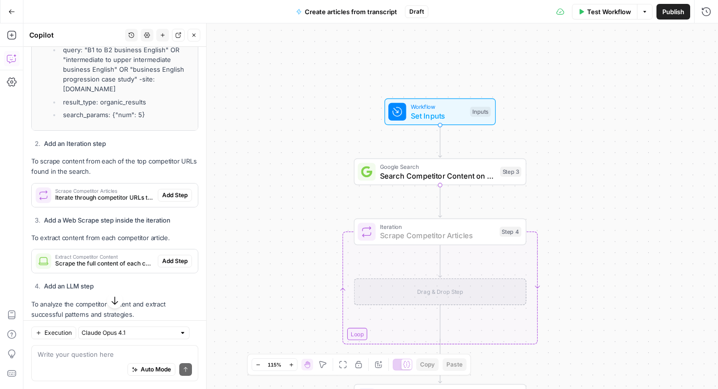
click at [176, 191] on span "Add Step" at bounding box center [174, 195] width 25 height 9
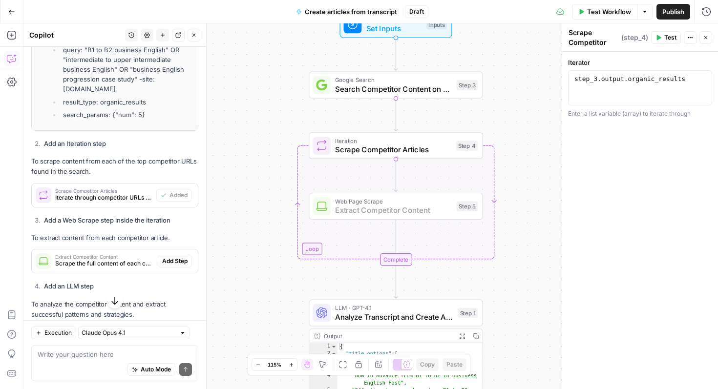
click at [175, 257] on span "Add Step" at bounding box center [174, 261] width 25 height 9
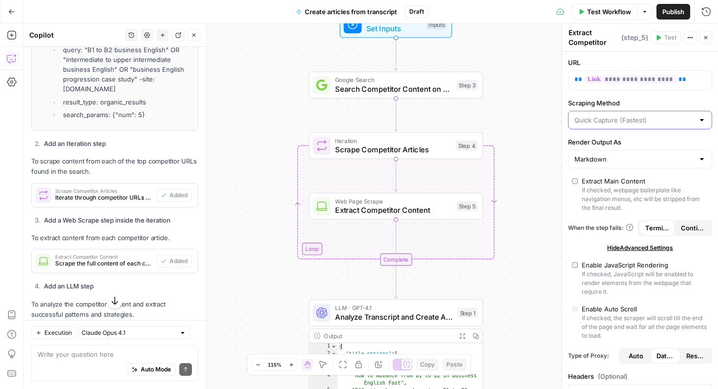
click at [601, 120] on input "Scraping Method" at bounding box center [634, 120] width 120 height 10
type input "Quick Capture (Fastest)"
click at [550, 128] on div "Workflow Set Inputs Inputs Google Search Search Competitor Content on B1 to B2 …" at bounding box center [370, 206] width 695 height 366
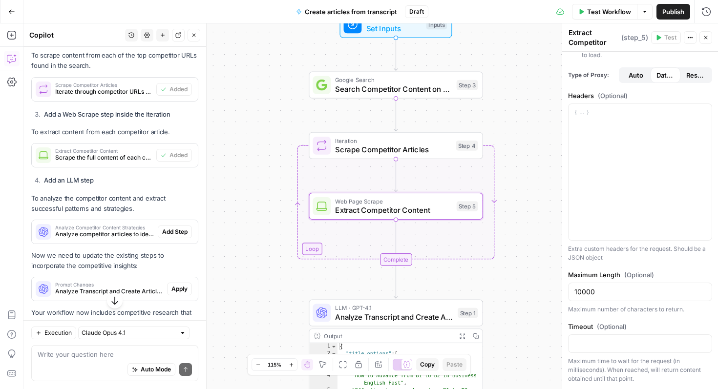
scroll to position [2193, 0]
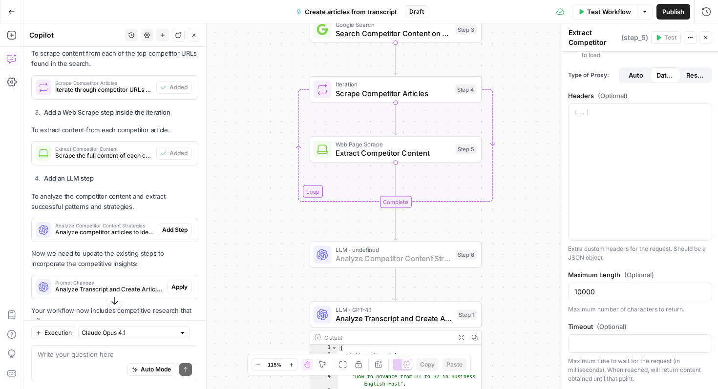
click at [179, 226] on span "Add Step" at bounding box center [174, 230] width 25 height 9
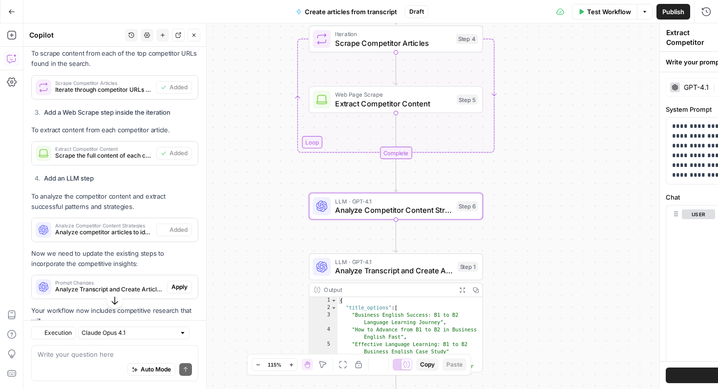
type textarea "Analyze Competitor Content Strategies"
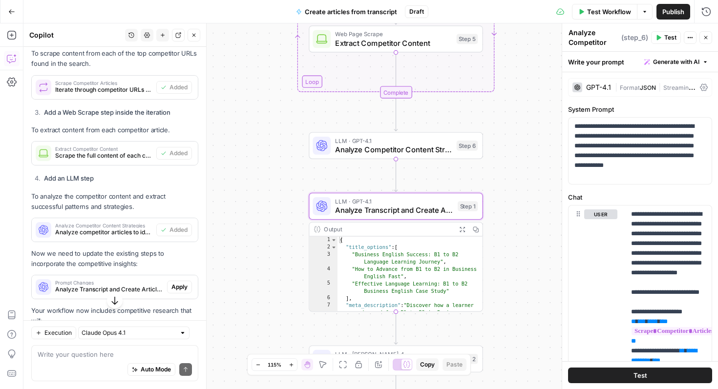
click at [148, 285] on span "Analyze Transcript and Create Article Outline (step_1)" at bounding box center [109, 289] width 108 height 9
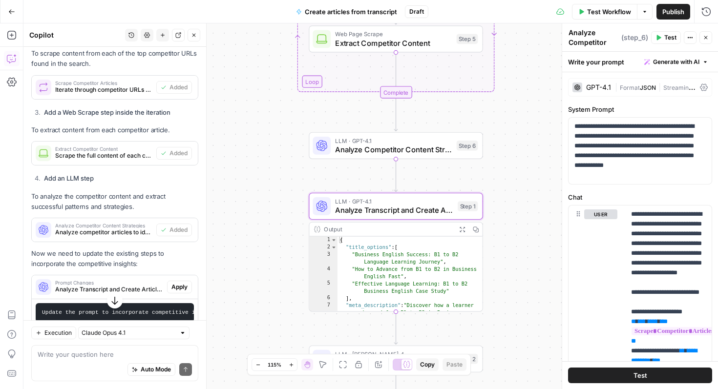
click at [178, 283] on span "Apply" at bounding box center [179, 287] width 16 height 9
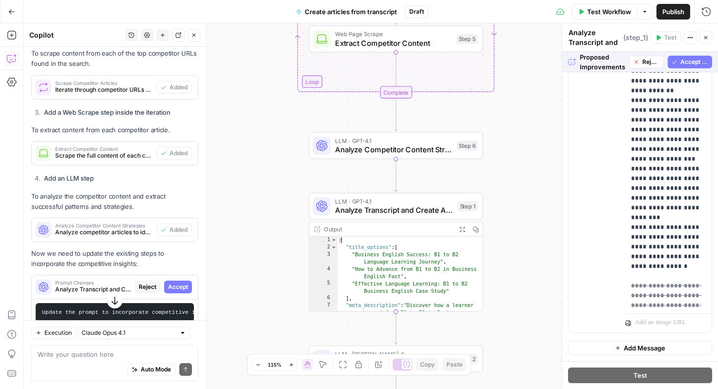
scroll to position [2326, 0]
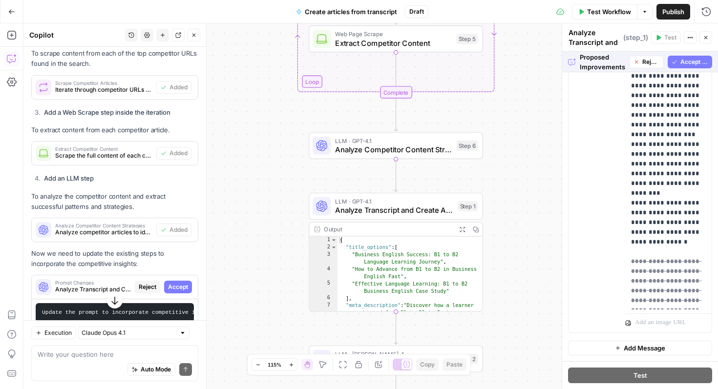
click at [683, 62] on span "Accept All" at bounding box center [694, 62] width 28 height 9
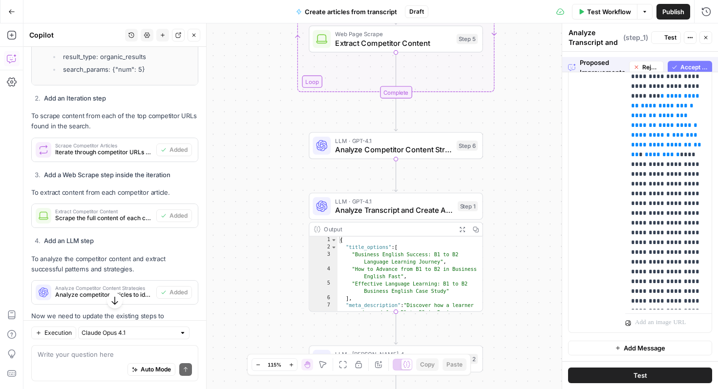
scroll to position [0, 0]
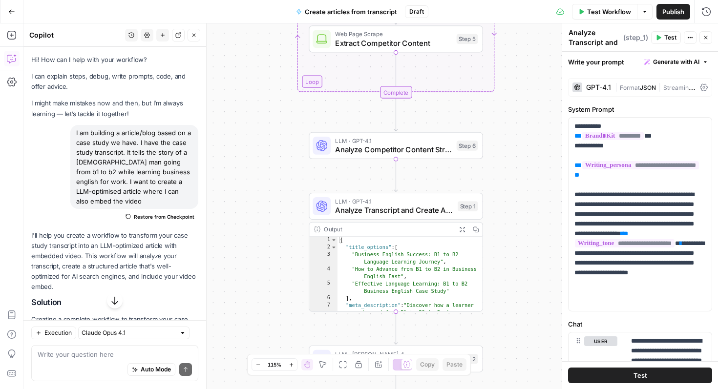
scroll to position [2193, 0]
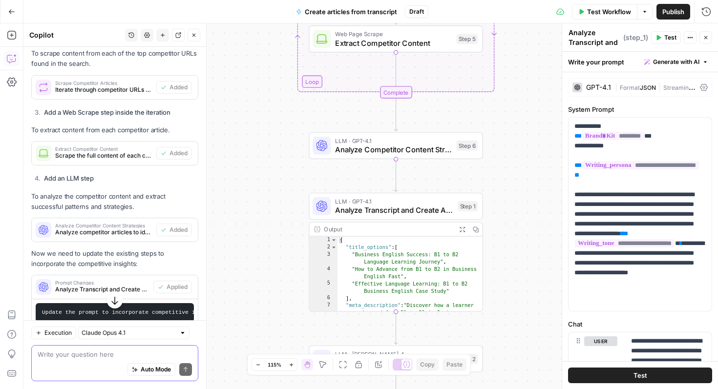
click at [103, 355] on textarea at bounding box center [115, 355] width 154 height 10
paste textarea "[URL][DOMAIN_NAME]"
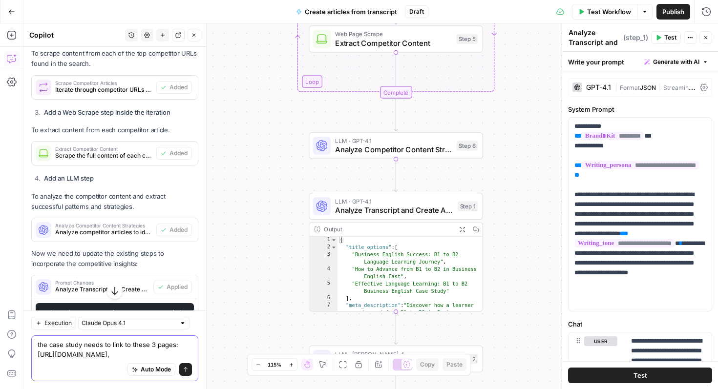
click at [158, 355] on textarea "the case study needs to link to these 3 pages: [URL][DOMAIN_NAME]," at bounding box center [115, 350] width 154 height 20
click at [105, 358] on textarea "the case study needs to link to these 3 pages: [URL][DOMAIN_NAME] (main one)," at bounding box center [115, 350] width 154 height 20
paste textarea "[URL][DOMAIN_NAME]"
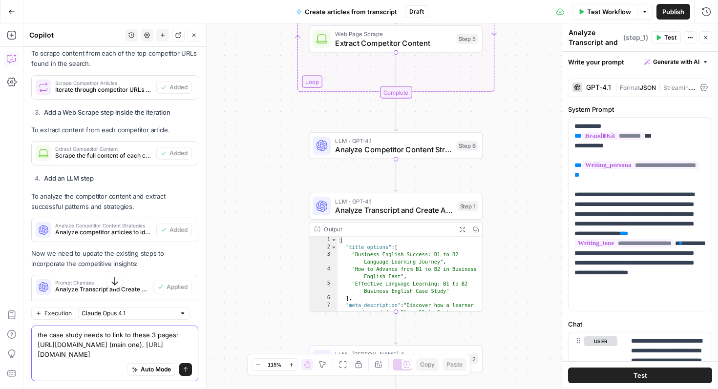
click at [152, 333] on textarea "the case study needs to link to these 3 pages: [URL][DOMAIN_NAME] (main one), […" at bounding box center [115, 344] width 154 height 29
click at [52, 358] on textarea "the case study needs to link to these 2 pages: [URL][DOMAIN_NAME] (main one), […" at bounding box center [115, 344] width 154 height 29
type textarea "the case study needs to link to these 2 pages: [URL][DOMAIN_NAME] (main one) AN…"
click at [183, 367] on icon "submit" at bounding box center [186, 370] width 6 height 6
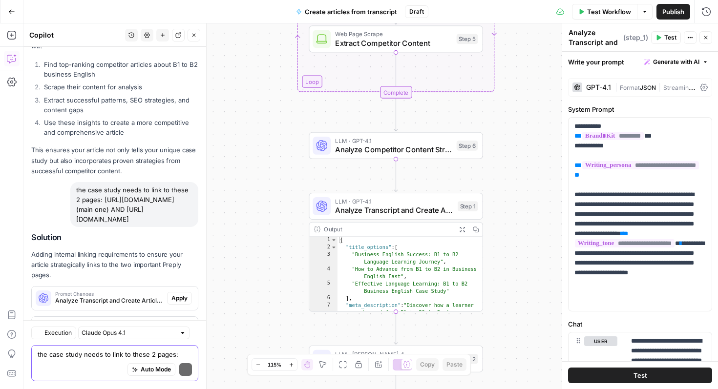
scroll to position [2597, 0]
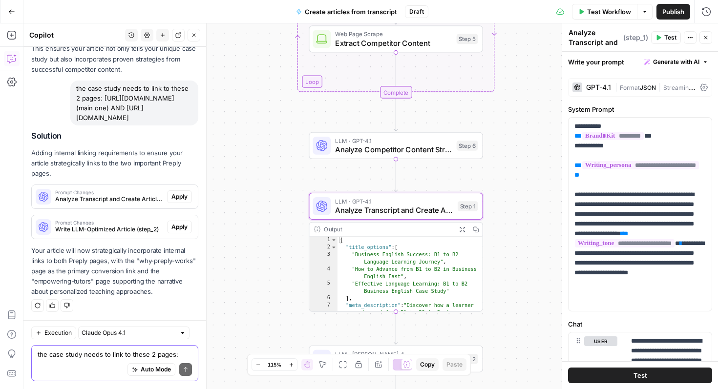
click at [176, 195] on span "Apply" at bounding box center [179, 196] width 16 height 9
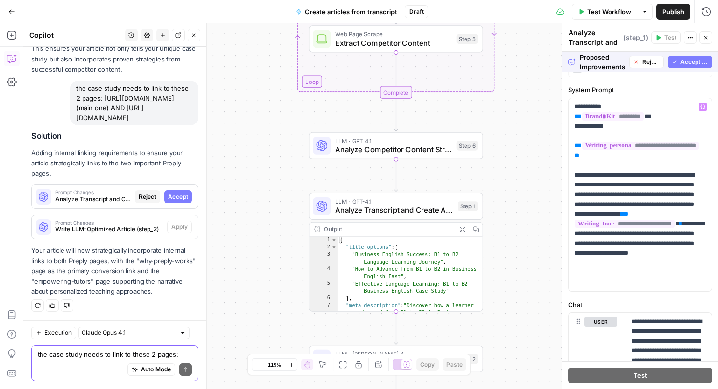
scroll to position [21, 0]
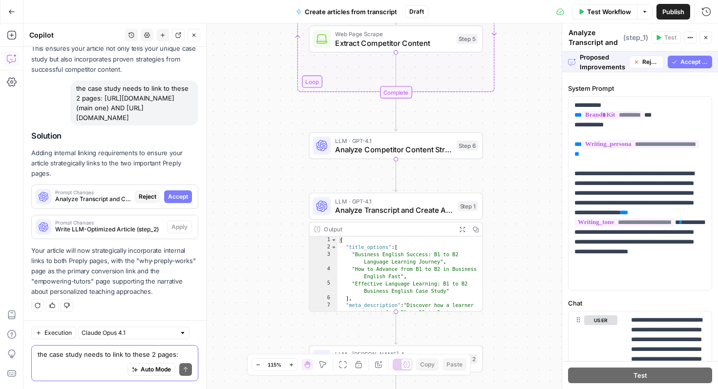
click at [87, 351] on textarea "the case study needs to link to these 2 pages: [URL][DOMAIN_NAME] (main one) AN…" at bounding box center [115, 355] width 154 height 10
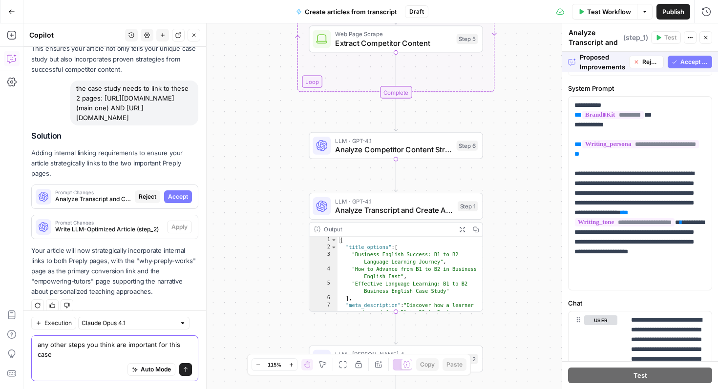
scroll to position [2545, 0]
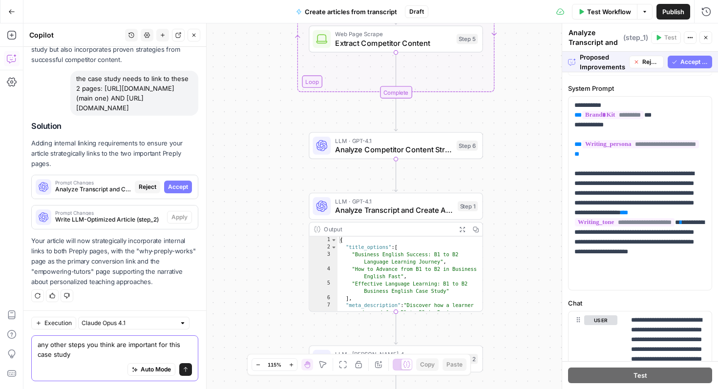
type textarea "any other steps you think are important for this case study?"
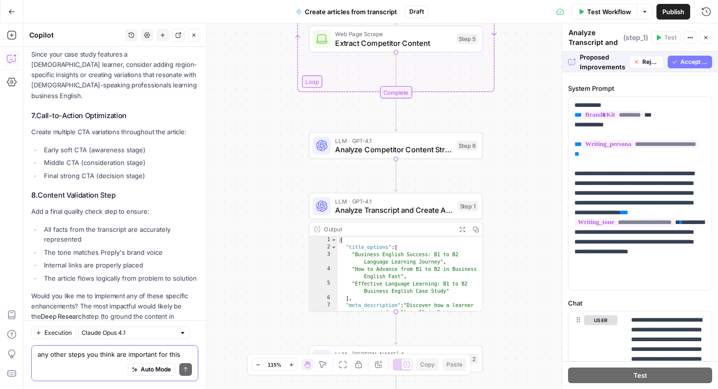
scroll to position [3337, 0]
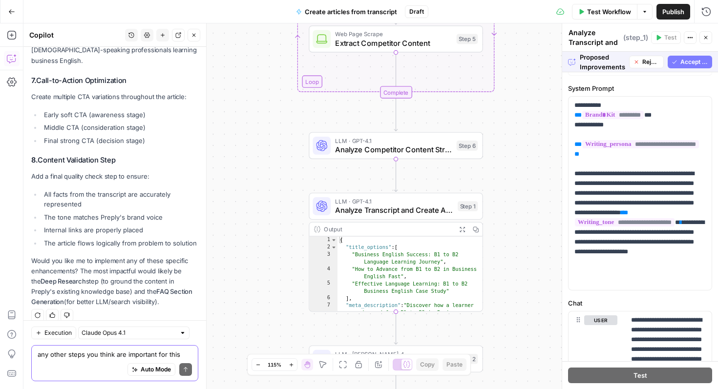
click at [107, 358] on textarea "any other steps you think are important for this case study?" at bounding box center [115, 355] width 154 height 10
type textarea "let's implement all of these exept 5 & 6"
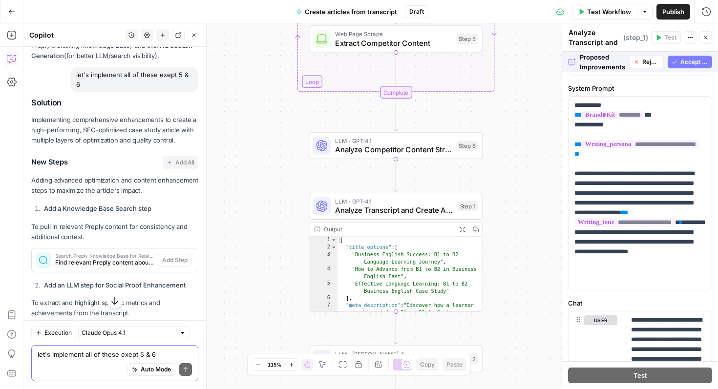
scroll to position [3552, 0]
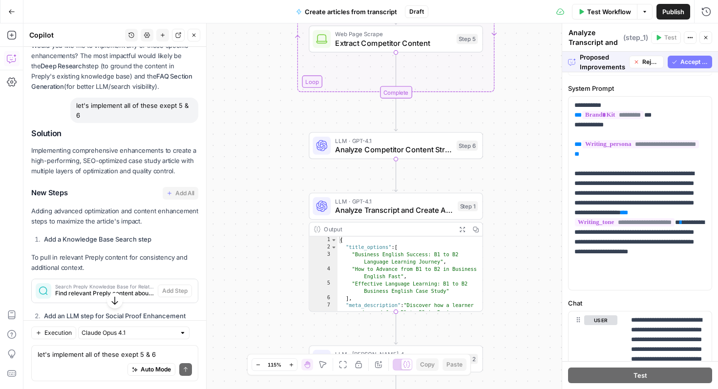
click at [688, 59] on span "Accept All" at bounding box center [694, 62] width 28 height 9
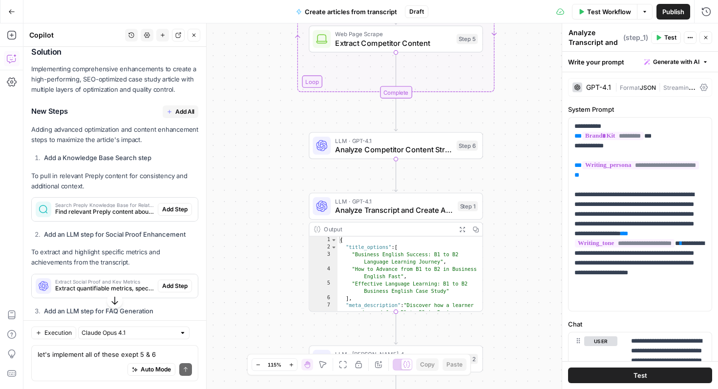
scroll to position [3746, 0]
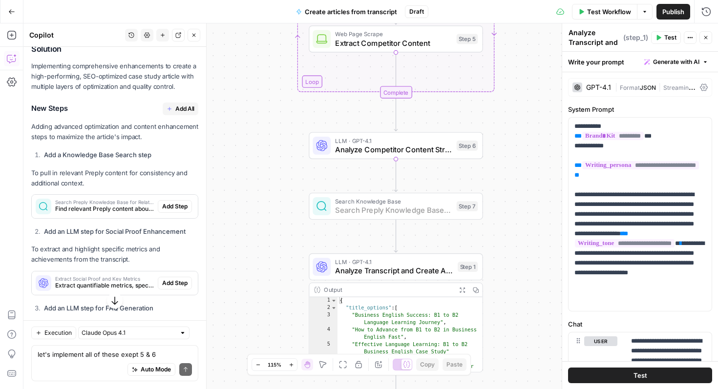
click at [178, 202] on span "Add Step" at bounding box center [174, 206] width 25 height 9
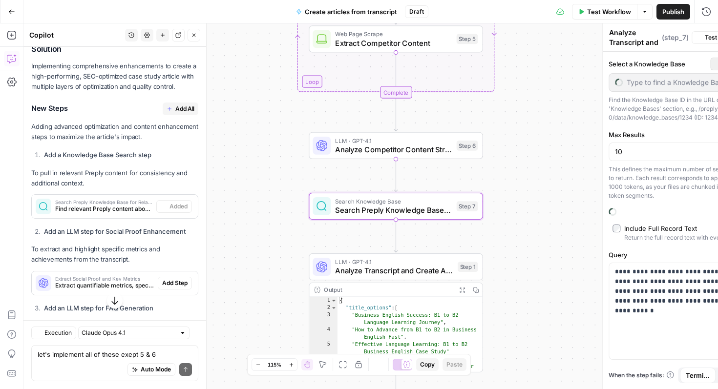
type textarea "Search Preply Knowledge Base for Related Content"
type input "Preply English Blogs"
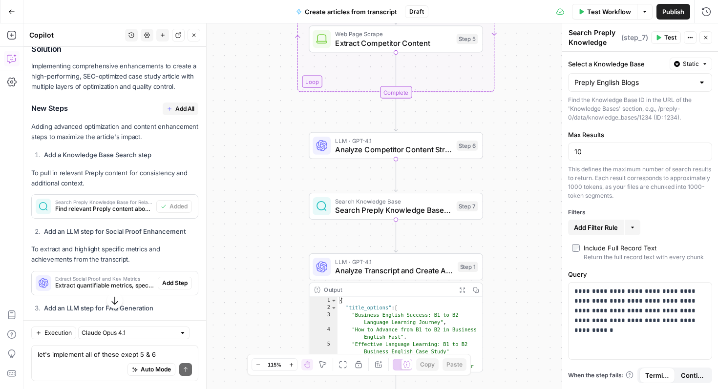
click at [604, 146] on div "10" at bounding box center [640, 152] width 144 height 19
type input "1"
click at [531, 148] on div "Workflow Set Inputs Inputs Google Search Search Competitor Content on B1 to B2 …" at bounding box center [370, 206] width 695 height 366
click at [698, 62] on span "Static" at bounding box center [691, 64] width 16 height 9
click at [536, 170] on div "Workflow Set Inputs Inputs Google Search Search Competitor Content on B1 to B2 …" at bounding box center [370, 206] width 695 height 366
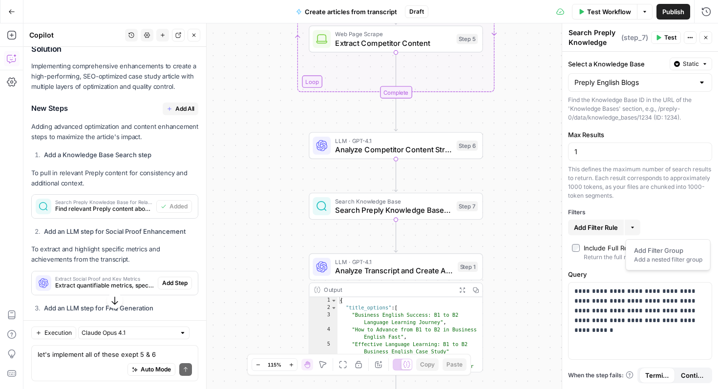
click at [629, 227] on button "More" at bounding box center [633, 228] width 16 height 16
click at [636, 212] on div "Filters" at bounding box center [640, 212] width 144 height 9
click at [631, 376] on icon at bounding box center [630, 375] width 8 height 8
click at [686, 374] on span "Continue" at bounding box center [693, 376] width 24 height 10
click at [703, 39] on icon "button" at bounding box center [706, 38] width 6 height 6
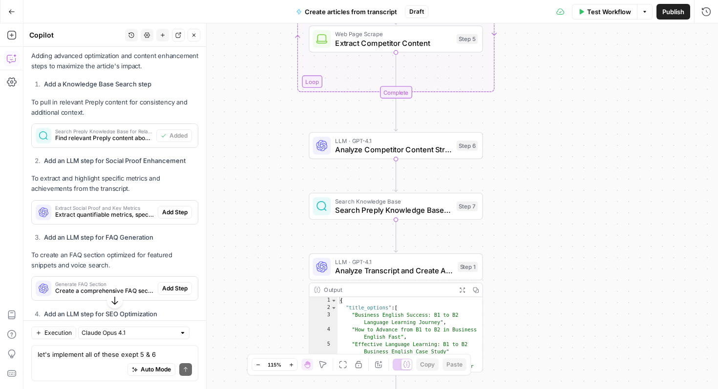
scroll to position [3833, 0]
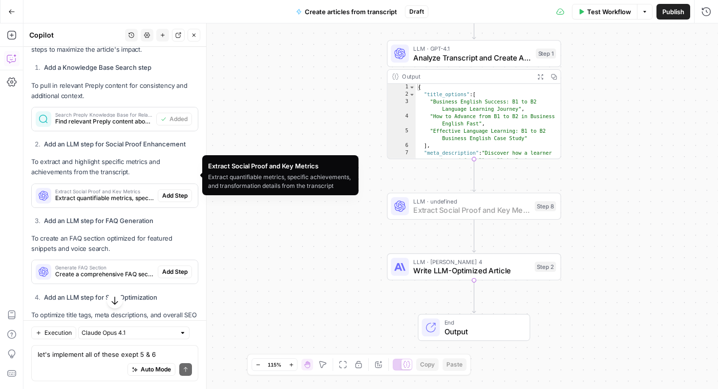
click at [174, 191] on span "Add Step" at bounding box center [174, 195] width 25 height 9
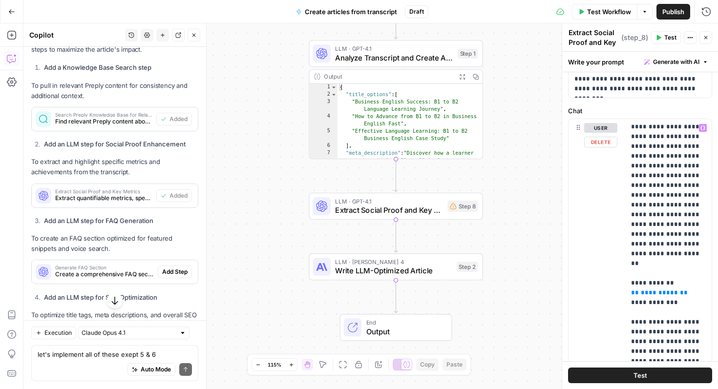
scroll to position [0, 0]
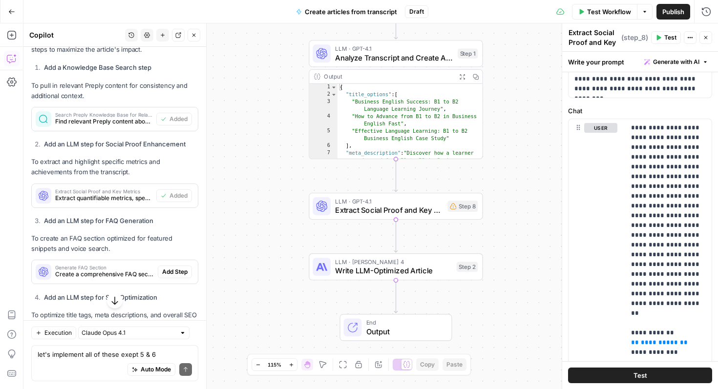
click at [642, 378] on span "Test" at bounding box center [641, 376] width 14 height 10
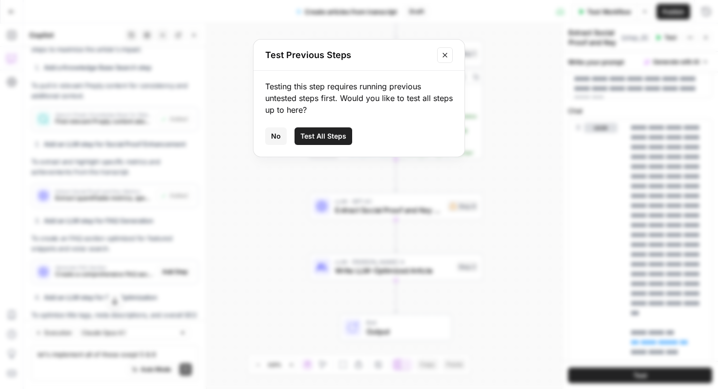
click at [448, 56] on icon "Close modal" at bounding box center [445, 55] width 8 height 8
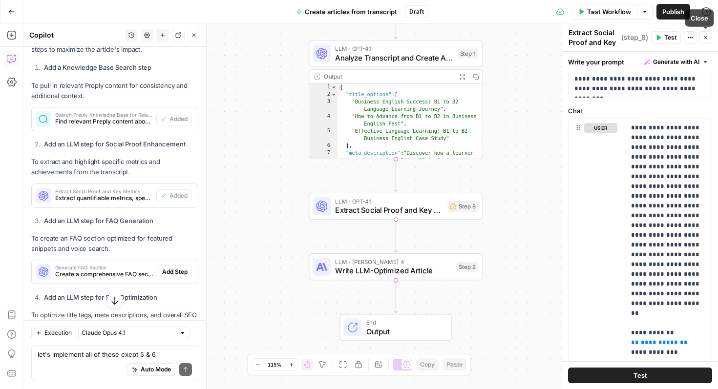
click at [703, 39] on icon "button" at bounding box center [706, 38] width 6 height 6
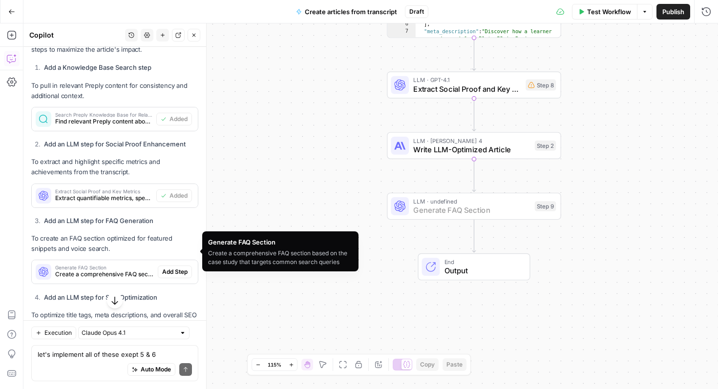
click at [168, 268] on span "Add Step" at bounding box center [174, 272] width 25 height 9
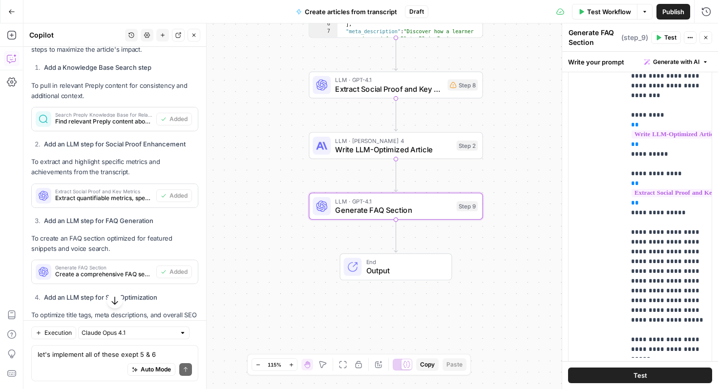
scroll to position [265, 0]
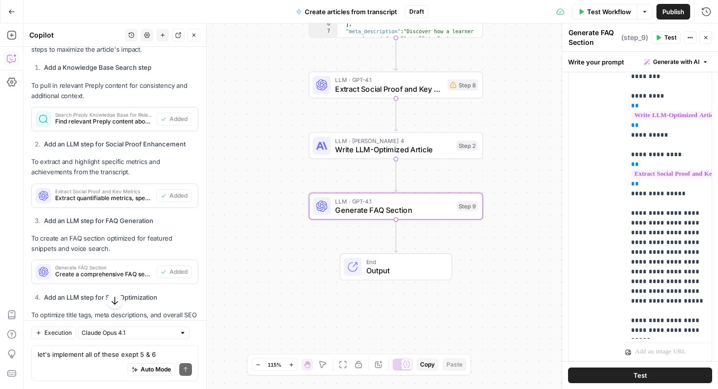
click at [701, 40] on button "Close" at bounding box center [706, 37] width 13 height 13
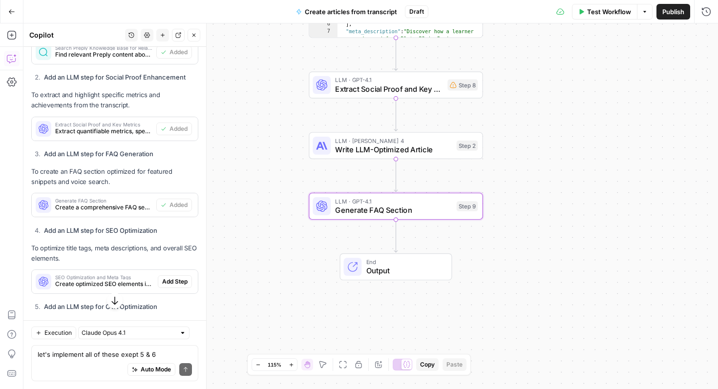
scroll to position [3929, 0]
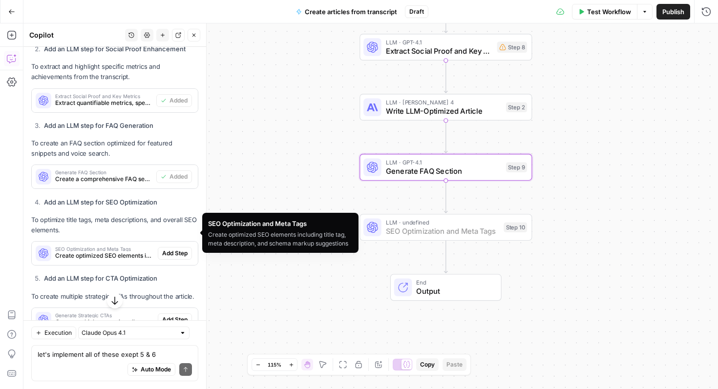
click at [171, 249] on span "Add Step" at bounding box center [174, 253] width 25 height 9
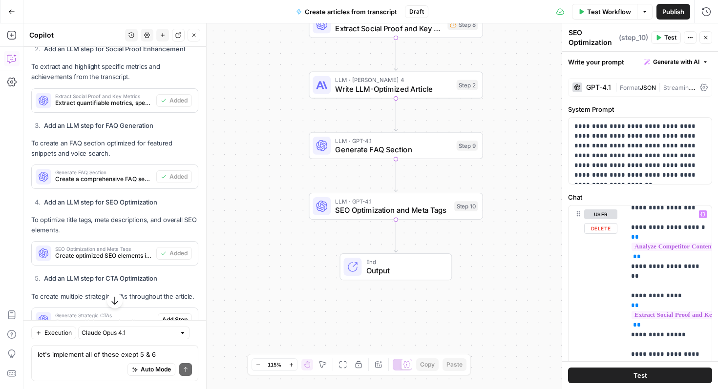
scroll to position [187, 0]
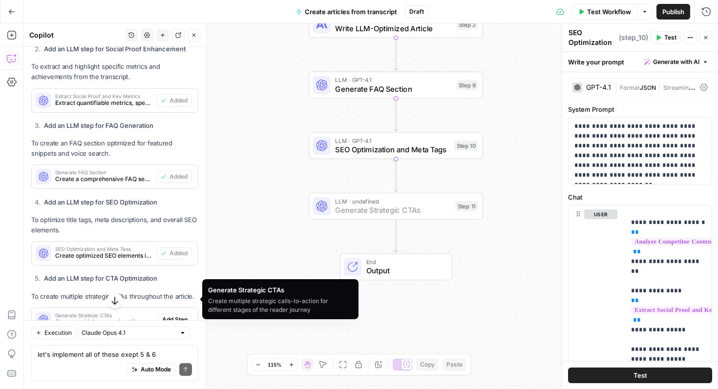
click at [175, 316] on span "Add Step" at bounding box center [174, 320] width 25 height 9
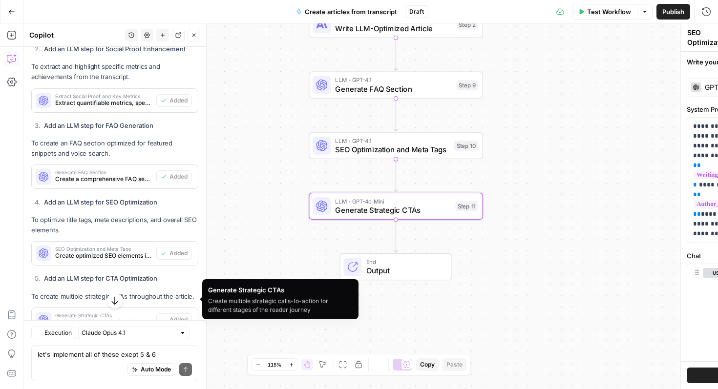
type textarea "Generate Strategic CTAs"
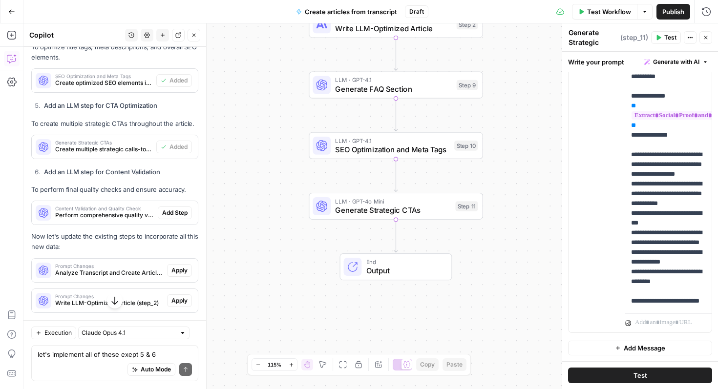
scroll to position [4109, 0]
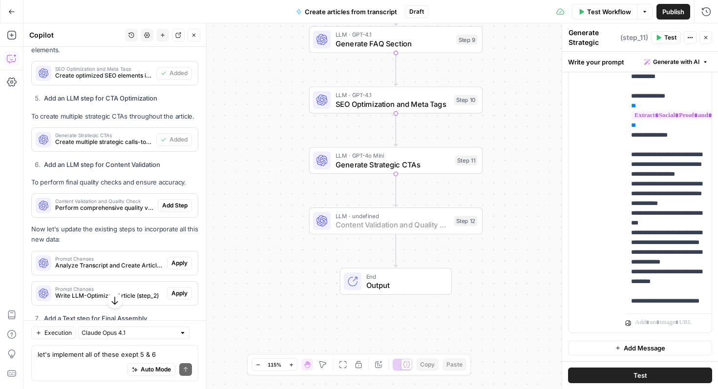
click at [179, 201] on span "Add Step" at bounding box center [174, 205] width 25 height 9
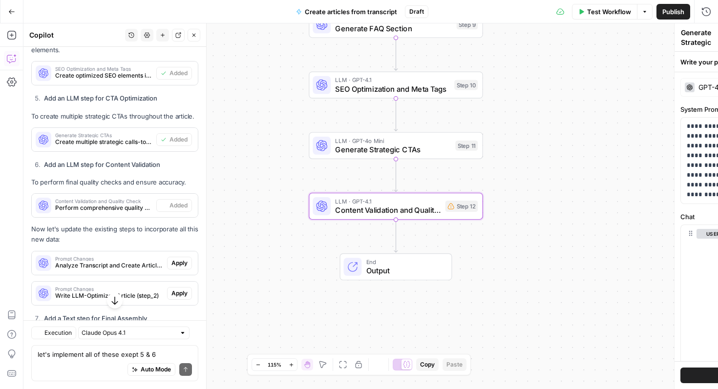
type textarea "Content Validation and Quality Check"
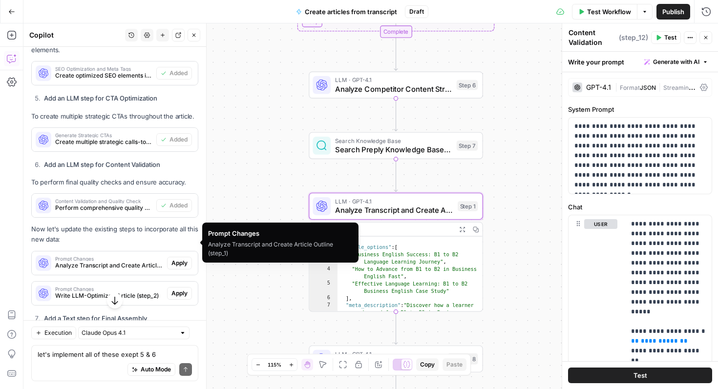
click at [174, 259] on span "Apply" at bounding box center [179, 263] width 16 height 9
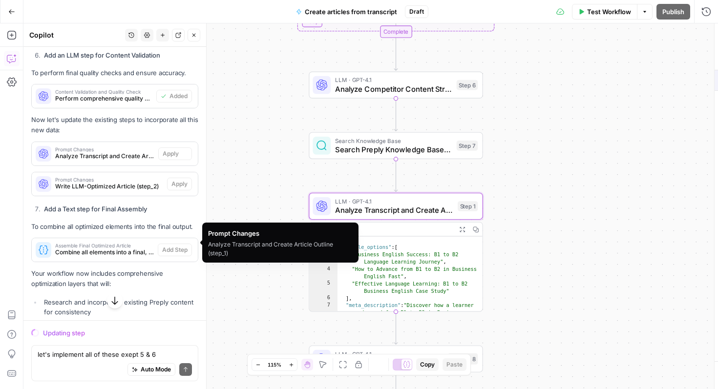
scroll to position [3999, 0]
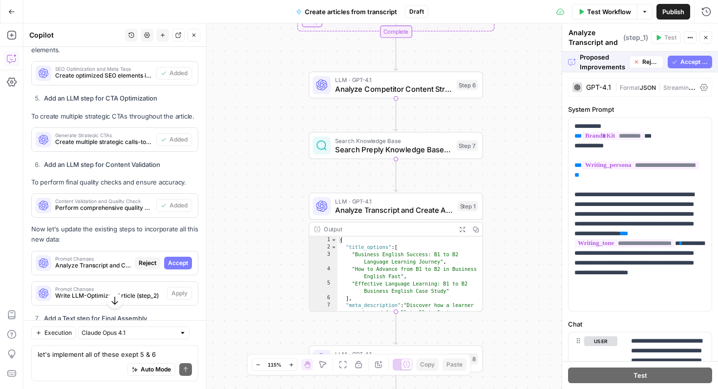
click at [690, 64] on span "Accept All" at bounding box center [694, 62] width 28 height 9
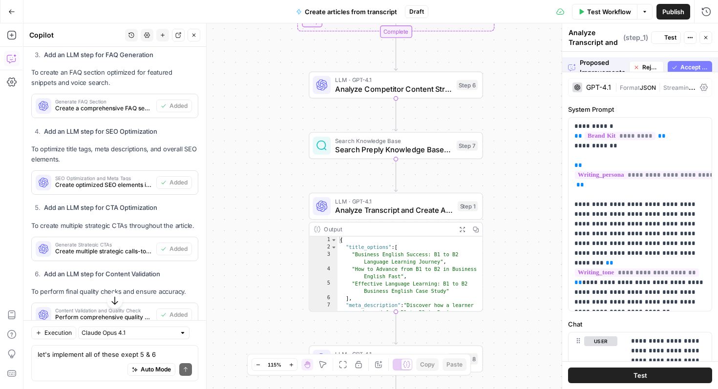
scroll to position [4109, 0]
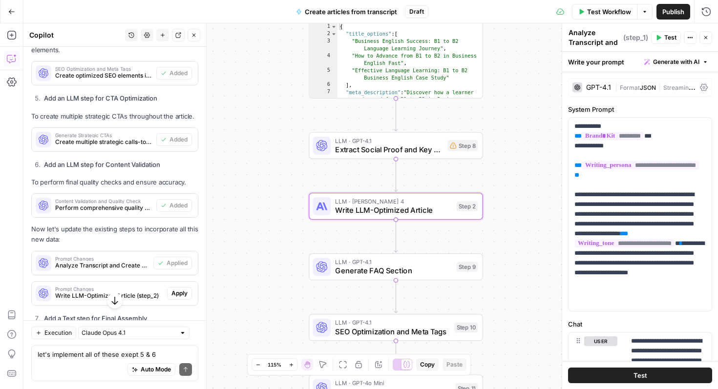
click at [180, 289] on span "Apply" at bounding box center [179, 293] width 16 height 9
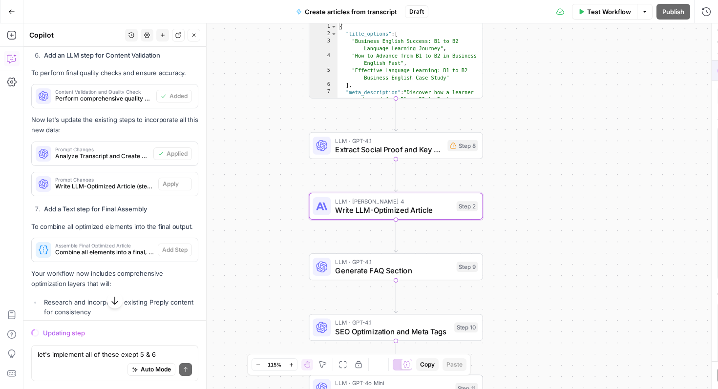
scroll to position [3999, 0]
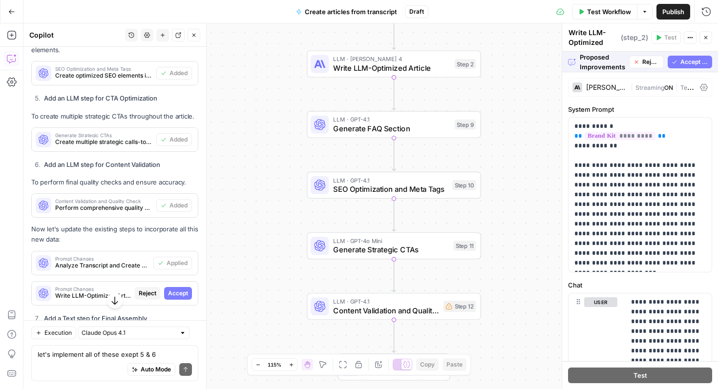
click at [680, 58] on span "Accept All" at bounding box center [694, 62] width 28 height 9
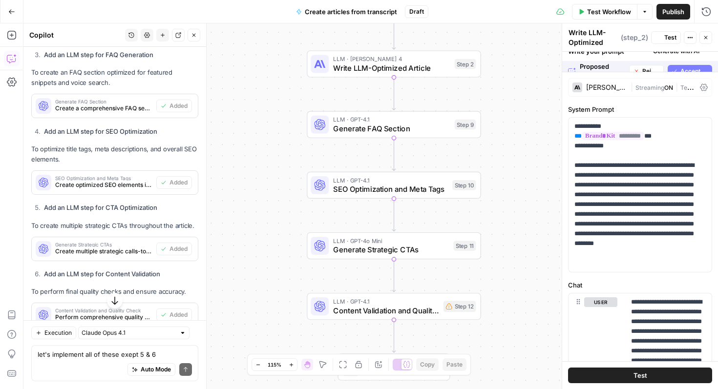
scroll to position [4109, 0]
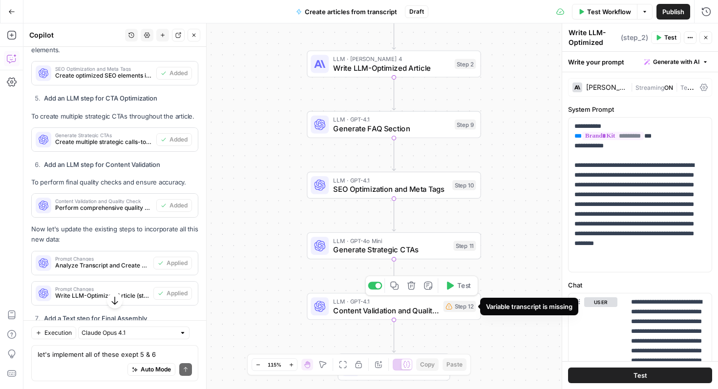
click at [461, 307] on div "Step 12" at bounding box center [460, 306] width 33 height 11
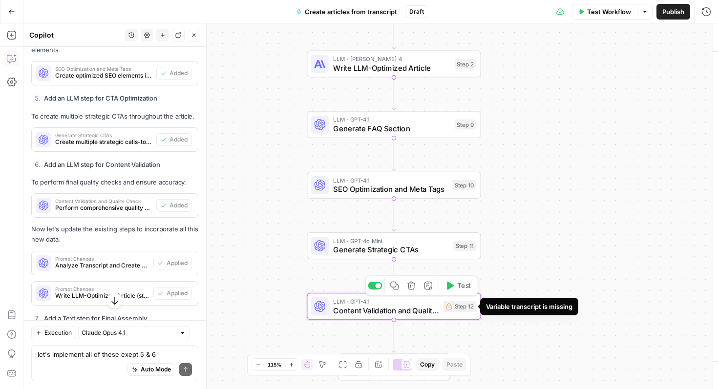
type textarea "Content Validation and Quality Check"
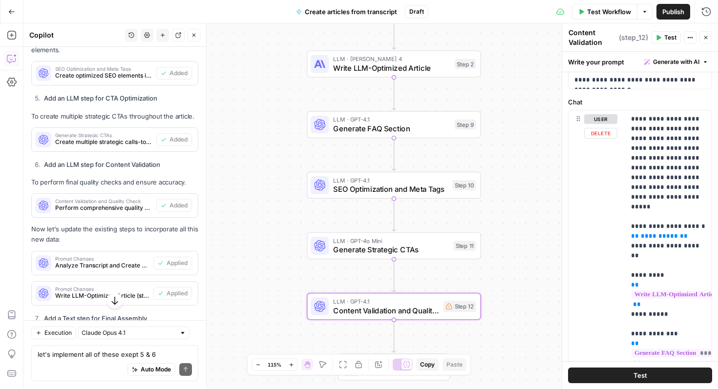
scroll to position [123, 0]
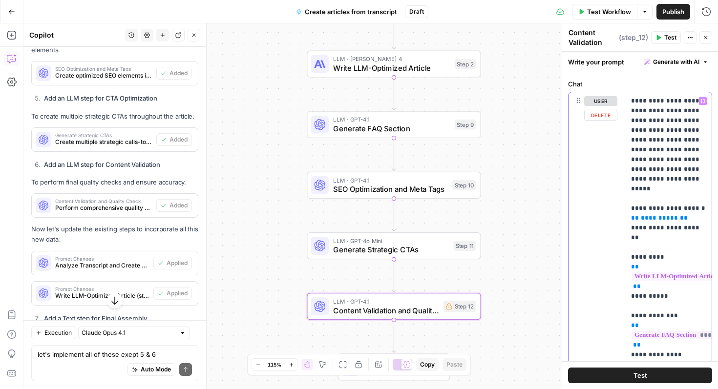
drag, startPoint x: 667, startPoint y: 200, endPoint x: 638, endPoint y: 200, distance: 29.8
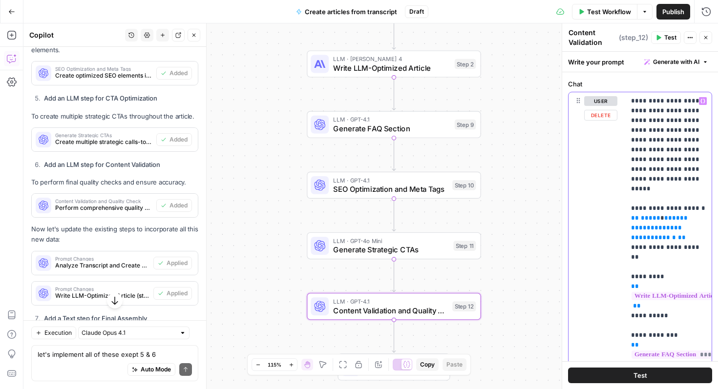
drag, startPoint x: 683, startPoint y: 219, endPoint x: 629, endPoint y: 210, distance: 55.0
click at [629, 210] on div "**********" at bounding box center [668, 291] width 86 height 398
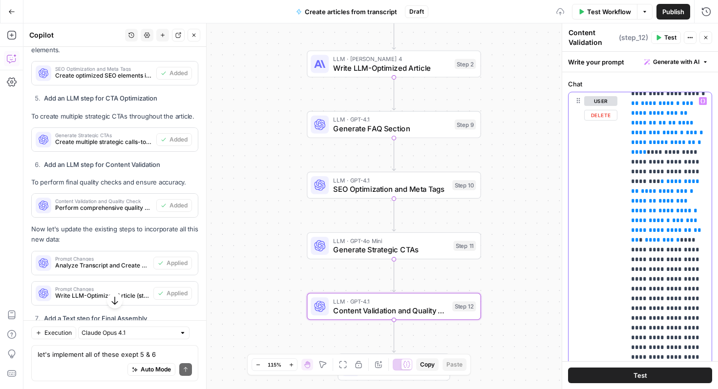
scroll to position [129, 0]
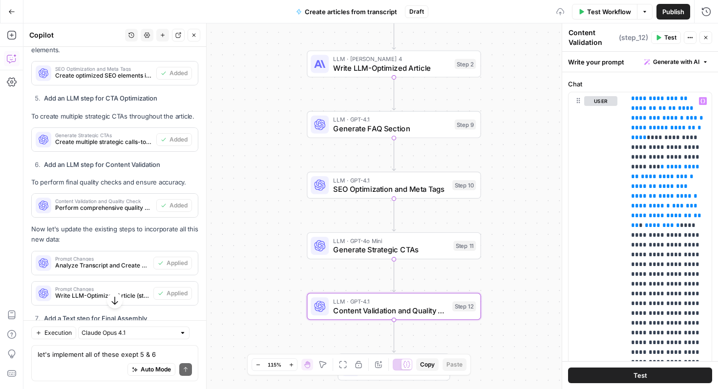
click at [705, 40] on icon "button" at bounding box center [706, 38] width 6 height 6
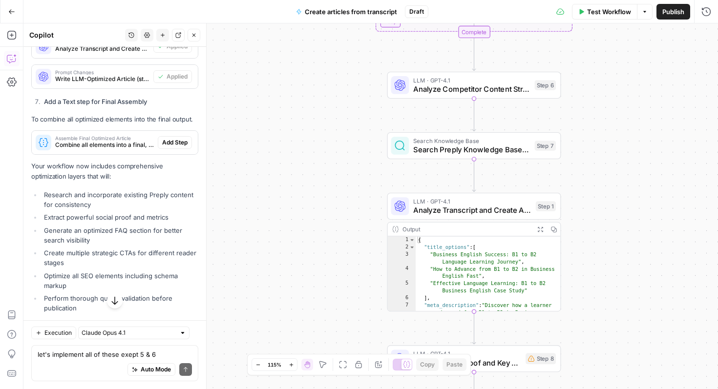
scroll to position [4360, 0]
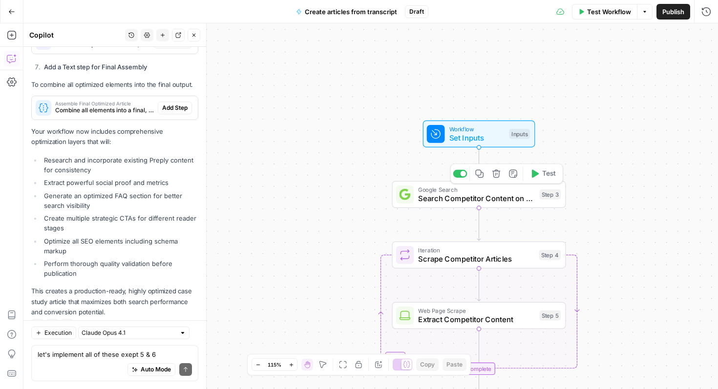
click at [502, 198] on span "Search Competitor Content on B1 to B2 Business English" at bounding box center [476, 198] width 117 height 11
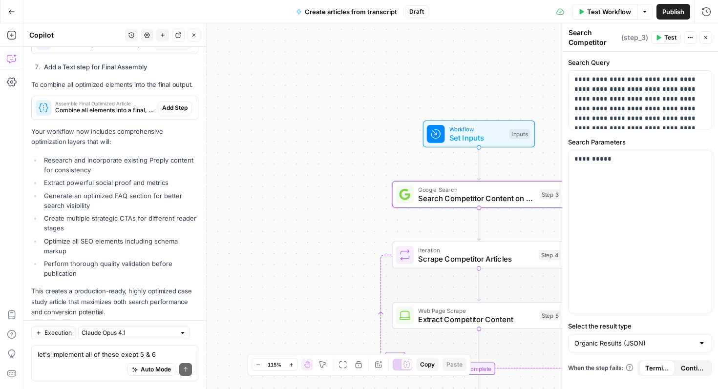
click at [663, 35] on button "Test" at bounding box center [666, 37] width 30 height 13
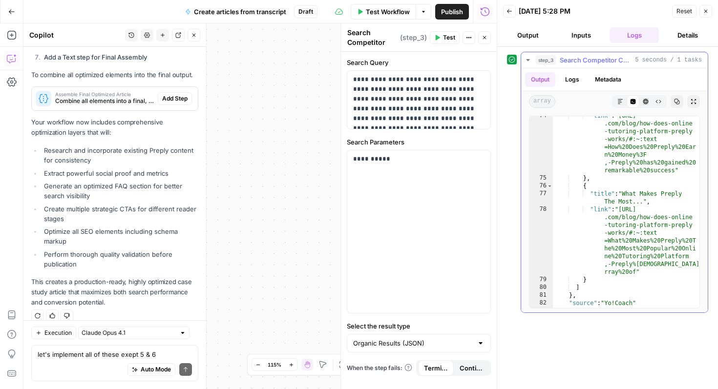
scroll to position [1488, 0]
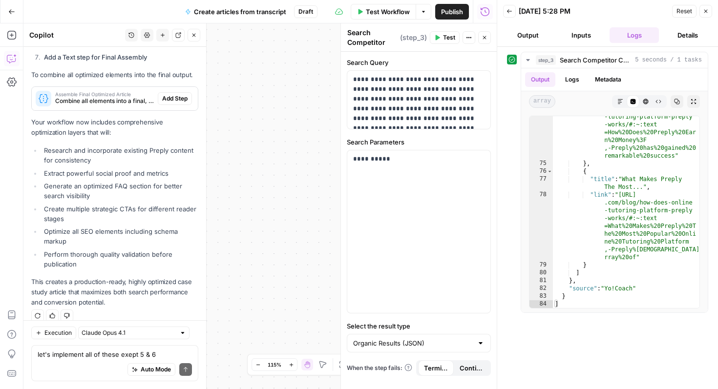
click at [575, 33] on button "Inputs" at bounding box center [580, 35] width 49 height 16
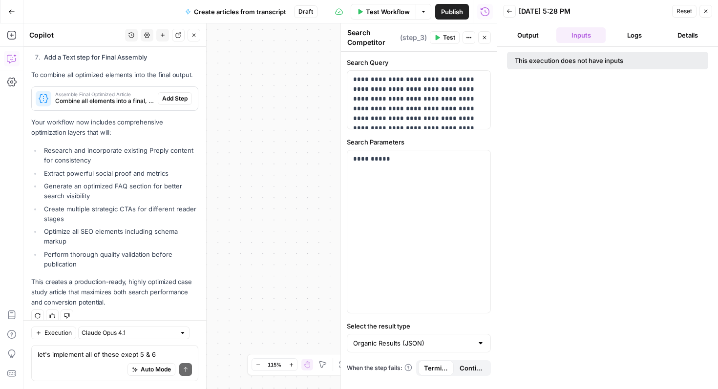
click at [538, 39] on button "Output" at bounding box center [527, 35] width 49 height 16
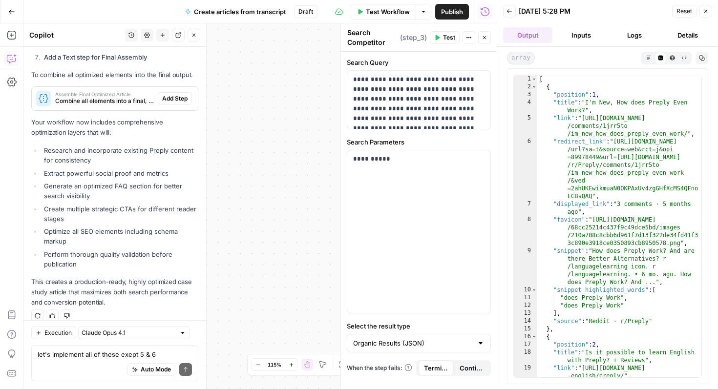
click at [702, 14] on button "Close" at bounding box center [706, 11] width 13 height 13
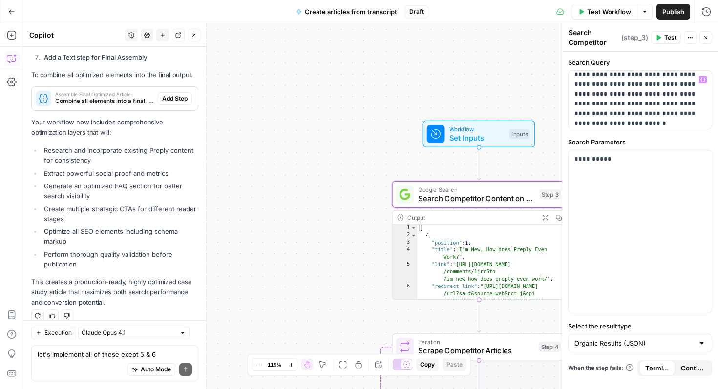
scroll to position [18, 0]
drag, startPoint x: 630, startPoint y: 110, endPoint x: 698, endPoint y: 111, distance: 68.4
click at [698, 111] on p "**********" at bounding box center [639, 91] width 131 height 68
click at [664, 35] on button "Test" at bounding box center [666, 37] width 30 height 13
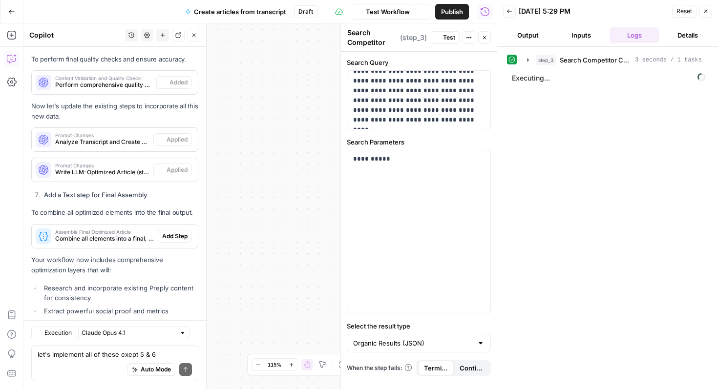
scroll to position [4165, 0]
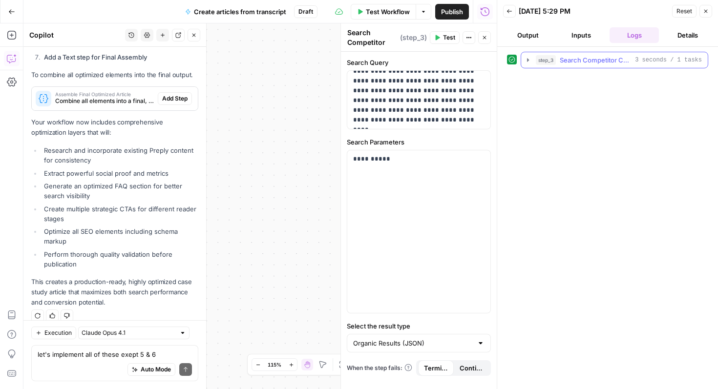
click at [582, 60] on span "Search Competitor Content on B1 to B2 Business English" at bounding box center [595, 60] width 71 height 10
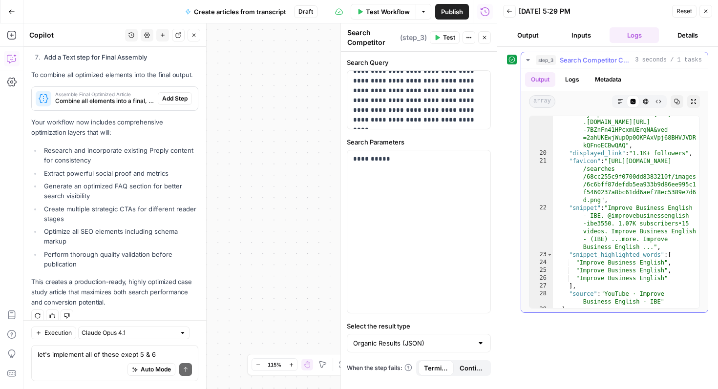
scroll to position [196, 0]
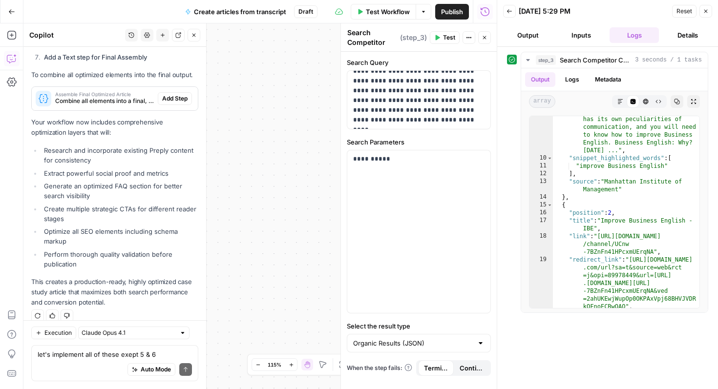
click at [536, 26] on header "Back 09/18/25 at 5:29 PM Reset Close Output Inputs Logs Details" at bounding box center [607, 23] width 221 height 47
click at [710, 11] on button "Close" at bounding box center [706, 11] width 13 height 13
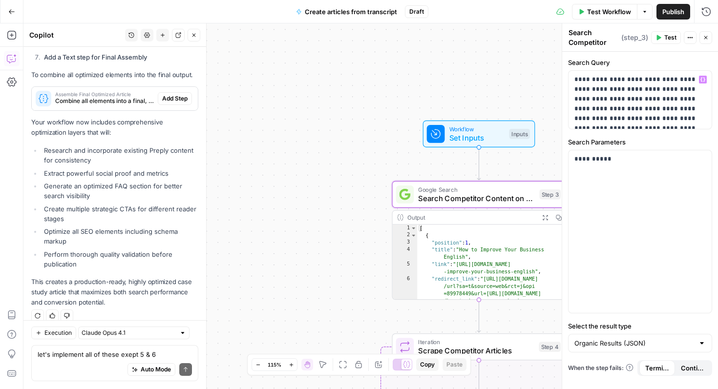
scroll to position [8, 0]
click at [628, 117] on p "**********" at bounding box center [639, 95] width 131 height 59
click at [663, 36] on button "Test" at bounding box center [666, 37] width 30 height 13
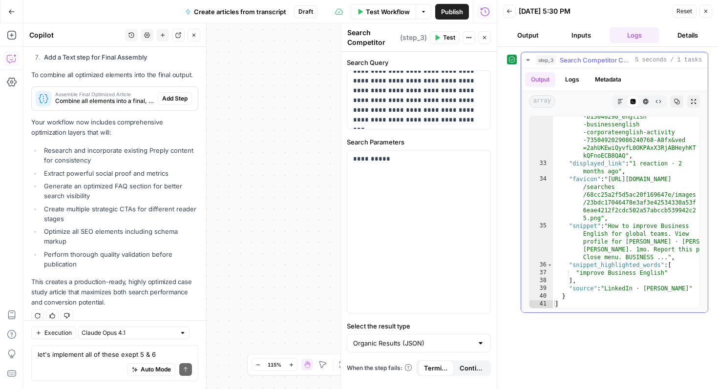
scroll to position [676, 0]
click at [703, 9] on icon "button" at bounding box center [706, 11] width 6 height 6
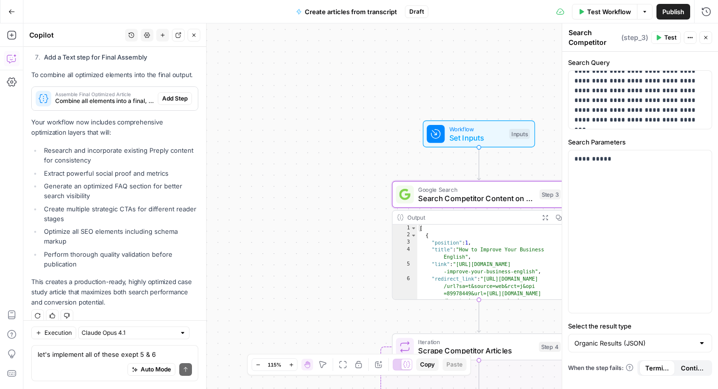
click at [705, 37] on icon "button" at bounding box center [706, 38] width 6 height 6
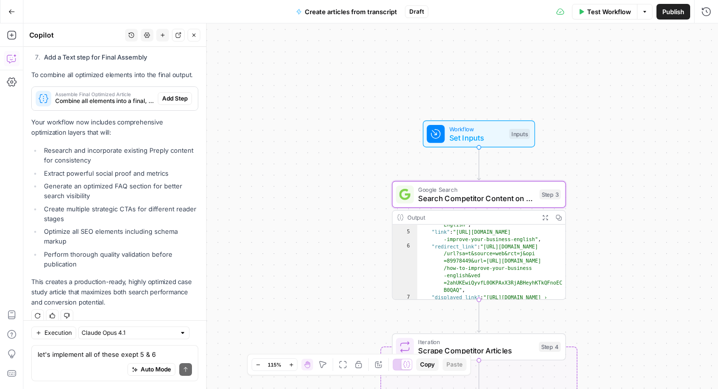
scroll to position [29, 0]
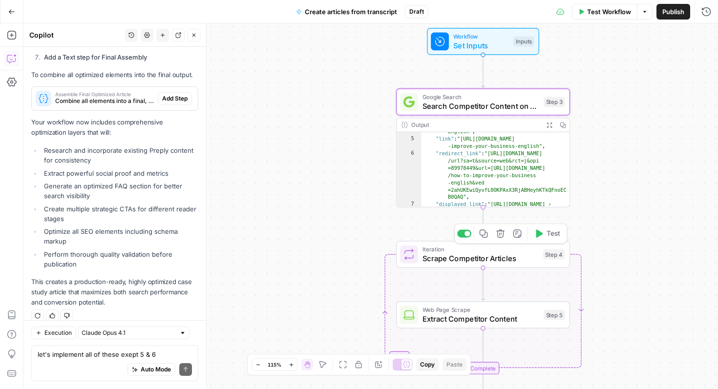
click at [529, 255] on span "Scrape Competitor Articles" at bounding box center [481, 258] width 116 height 11
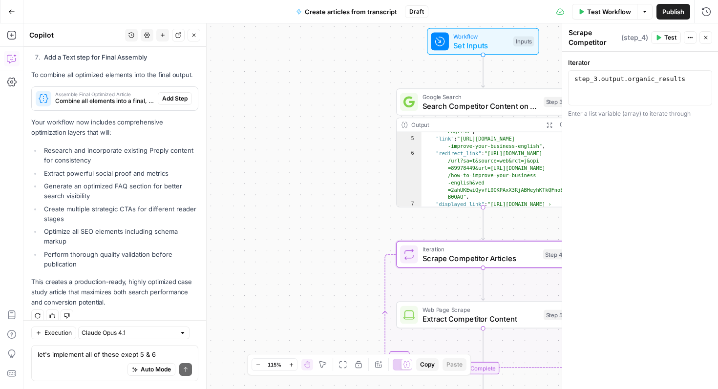
click at [666, 39] on span "Test" at bounding box center [670, 37] width 12 height 9
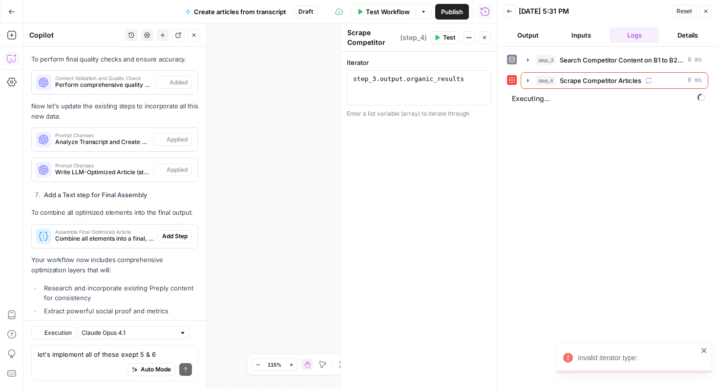
scroll to position [4165, 0]
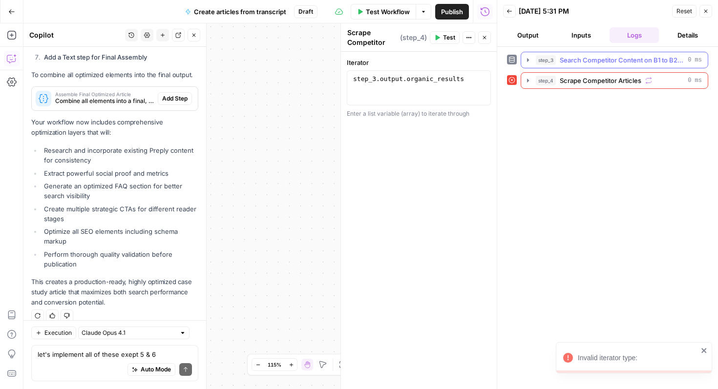
click at [629, 61] on span "Search Competitor Content on B1 to B2 Business English" at bounding box center [622, 60] width 124 height 10
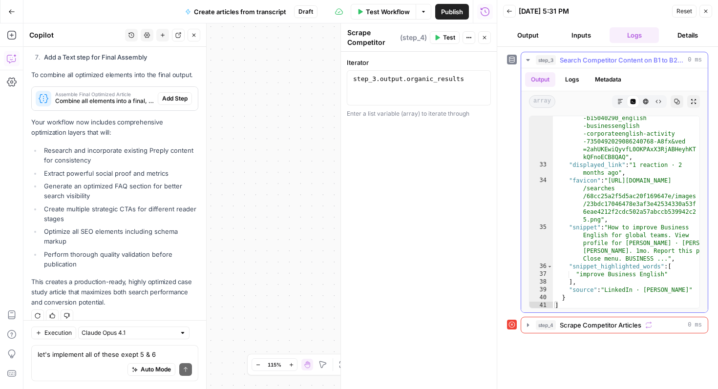
scroll to position [671, 0]
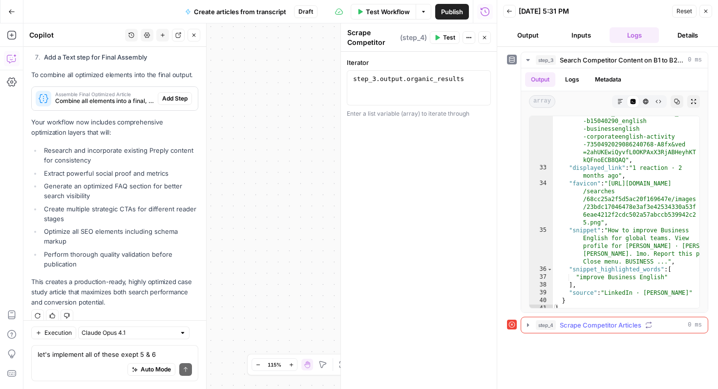
click at [621, 325] on span "Scrape Competitor Articles" at bounding box center [601, 325] width 82 height 10
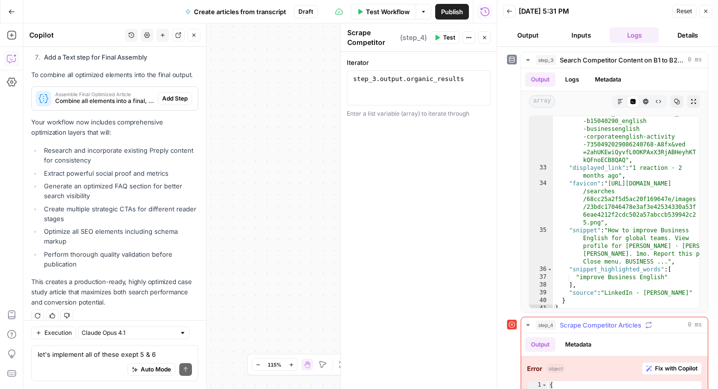
scroll to position [34, 0]
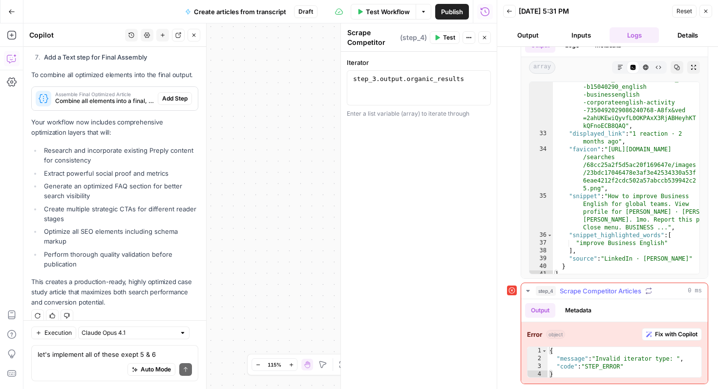
click at [661, 335] on span "Fix with Copilot" at bounding box center [676, 334] width 43 height 9
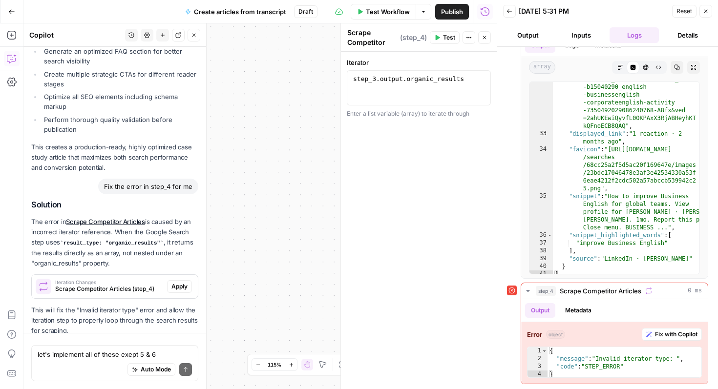
scroll to position [4328, 0]
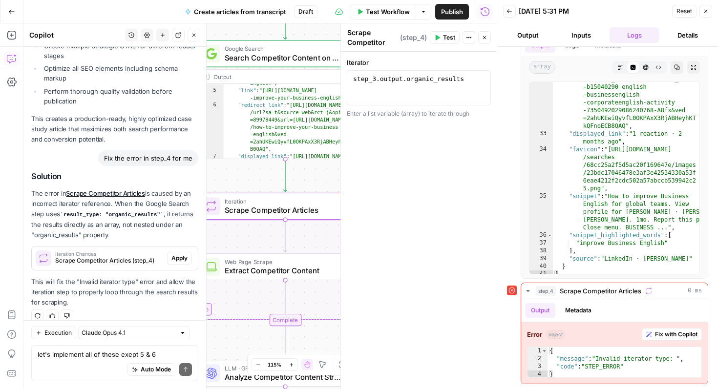
click at [184, 254] on span "Apply" at bounding box center [179, 258] width 16 height 9
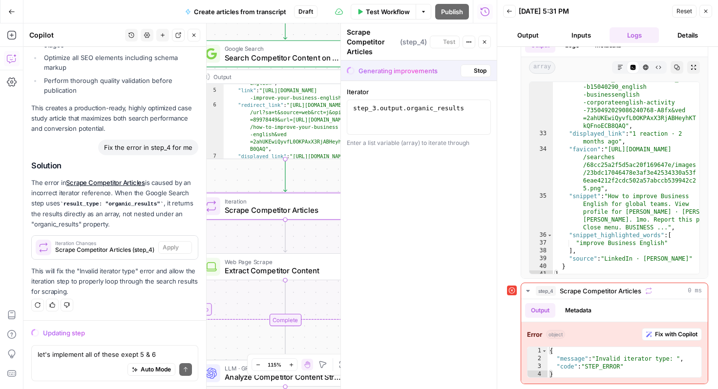
scroll to position [4218, 0]
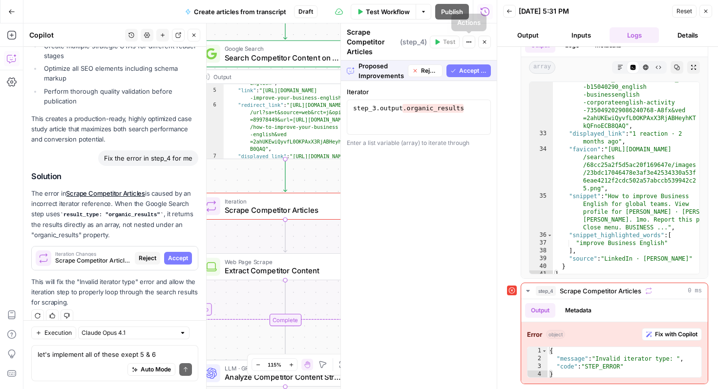
click at [464, 69] on span "Accept All" at bounding box center [473, 70] width 28 height 9
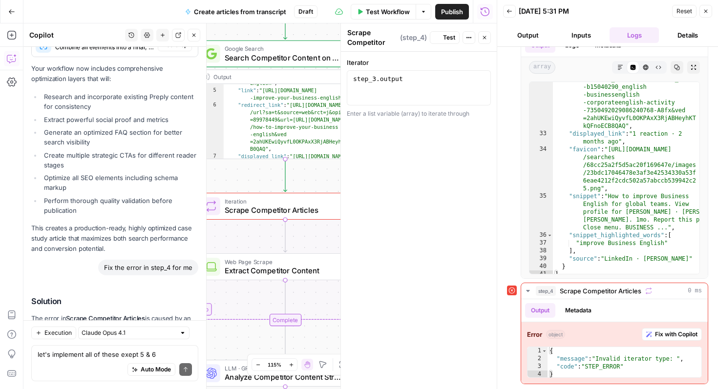
scroll to position [4343, 0]
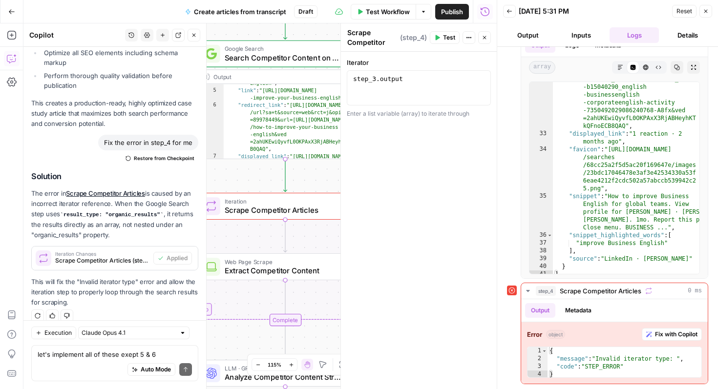
click at [704, 11] on icon "button" at bounding box center [706, 11] width 6 height 6
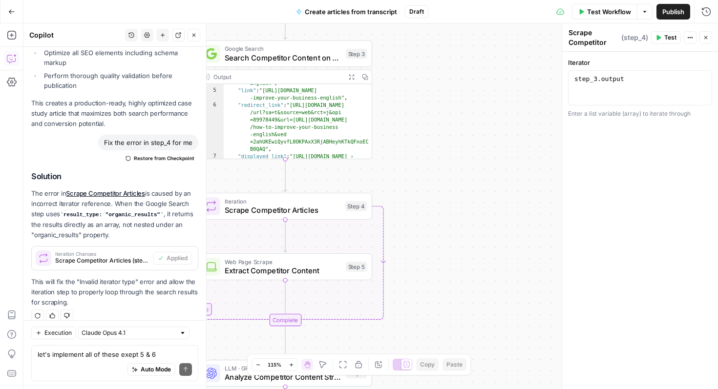
click at [296, 218] on div "Iteration Scrape Competitor Articles Step 4 Copy step Delete step Add Note Test" at bounding box center [285, 206] width 174 height 27
click at [672, 36] on span "Test" at bounding box center [670, 37] width 12 height 9
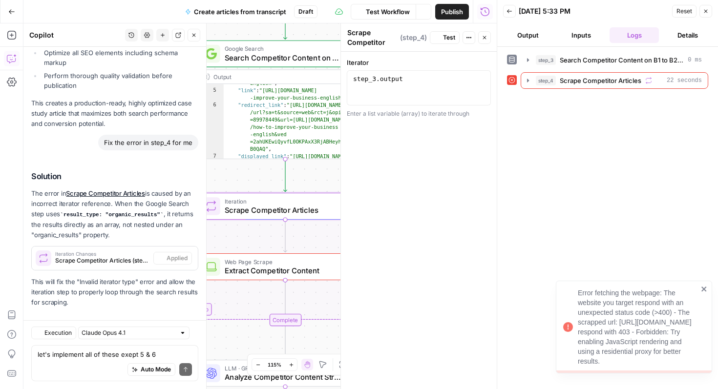
scroll to position [4343, 0]
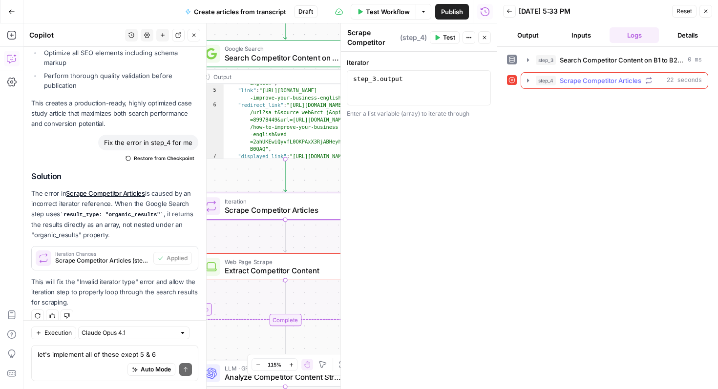
click at [622, 78] on span "Scrape Competitor Articles" at bounding box center [601, 81] width 82 height 10
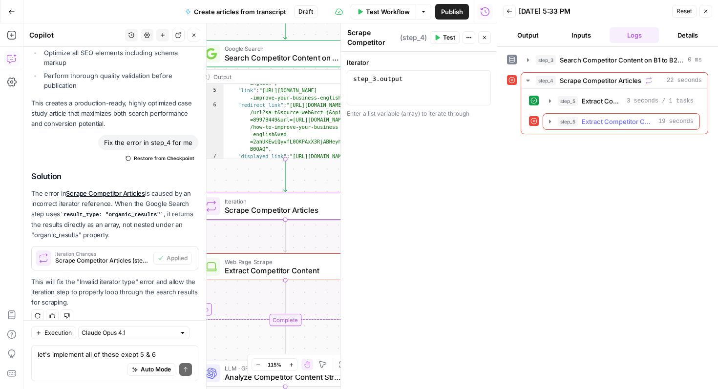
click at [628, 118] on span "Extract Competitor Content" at bounding box center [618, 122] width 73 height 10
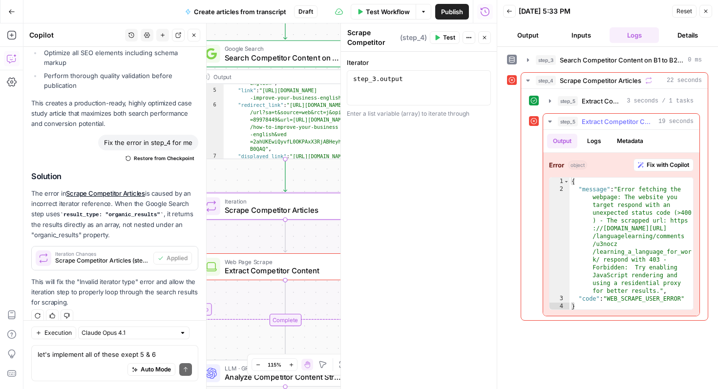
click at [659, 163] on span "Fix with Copilot" at bounding box center [668, 165] width 43 height 9
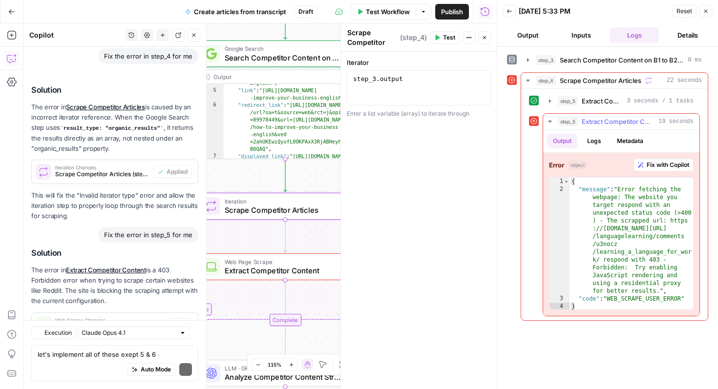
scroll to position [4598, 0]
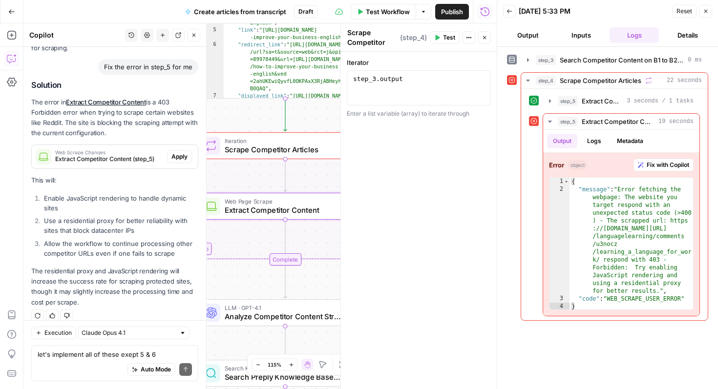
drag, startPoint x: 184, startPoint y: 145, endPoint x: 224, endPoint y: 127, distance: 43.9
click at [184, 152] on span "Apply" at bounding box center [179, 156] width 16 height 9
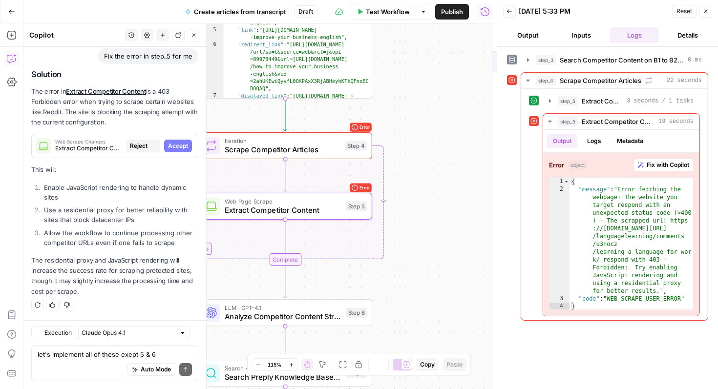
type textarea "Extract Competitor Content"
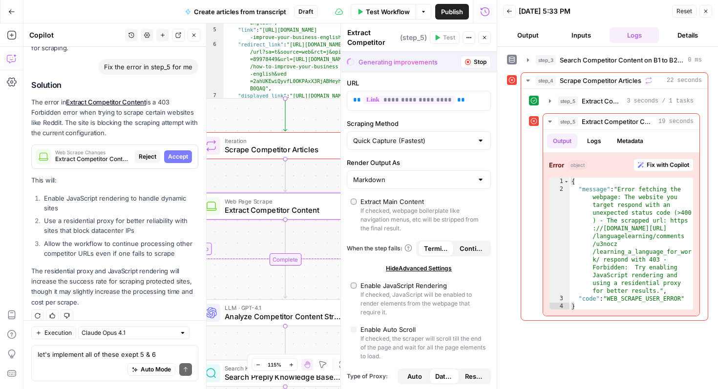
click at [357, 285] on label "Enable JavaScript Rendering If checked, JavaScript will be enabled to render el…" at bounding box center [419, 299] width 136 height 36
type input "Custom"
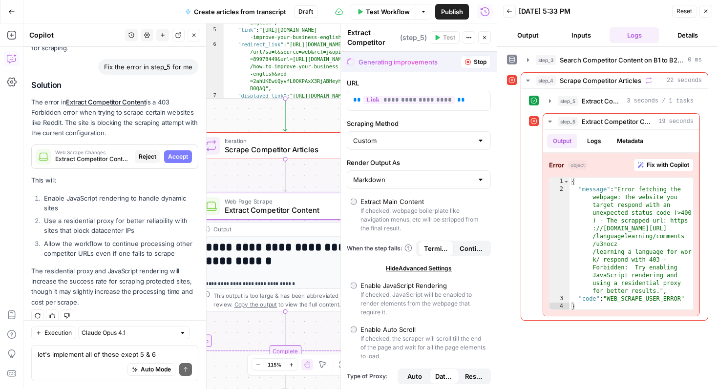
click at [704, 9] on icon "button" at bounding box center [706, 11] width 6 height 6
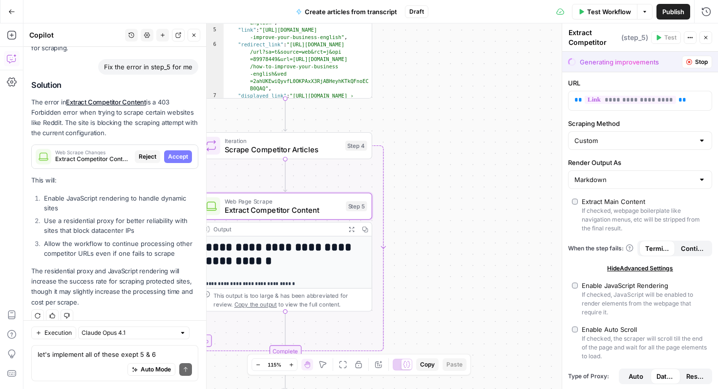
click at [701, 61] on span "Stop" at bounding box center [701, 62] width 13 height 9
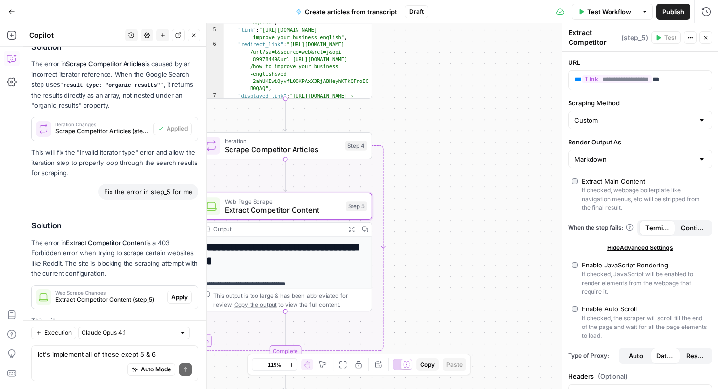
scroll to position [4614, 0]
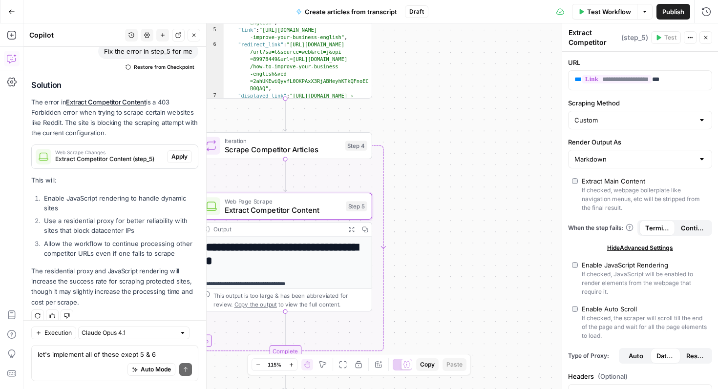
click at [704, 35] on icon "button" at bounding box center [706, 38] width 6 height 6
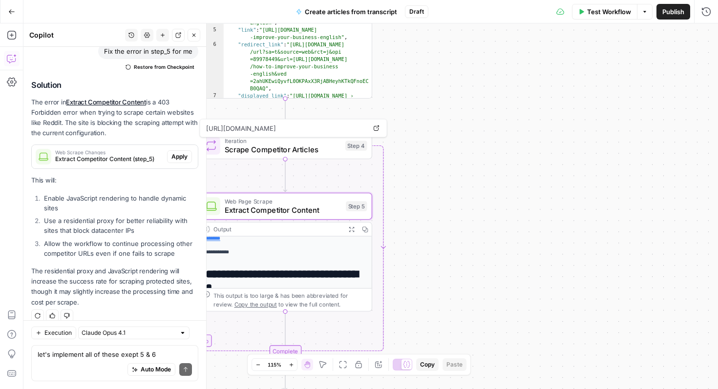
scroll to position [230, 0]
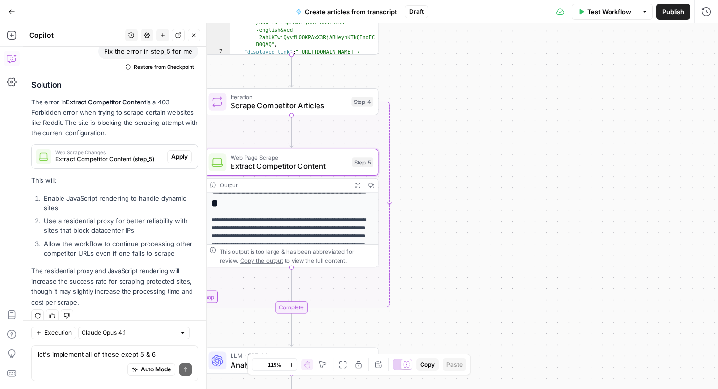
click at [196, 33] on icon "button" at bounding box center [194, 35] width 6 height 6
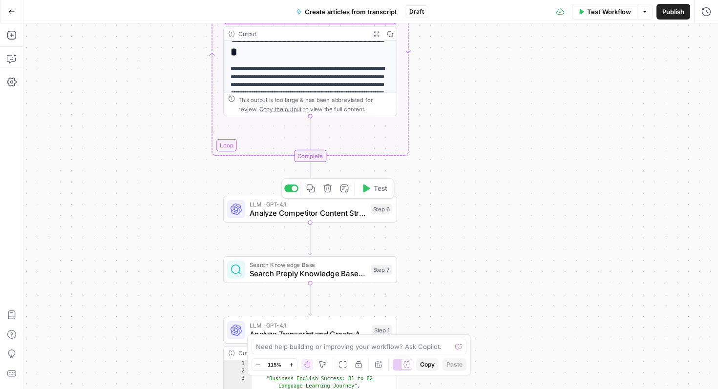
click at [337, 210] on span "Analyze Competitor Content Strategies" at bounding box center [308, 213] width 117 height 11
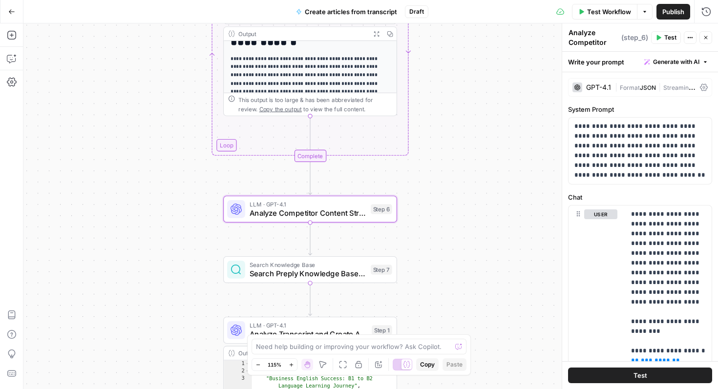
click at [666, 38] on span "Test" at bounding box center [670, 37] width 12 height 9
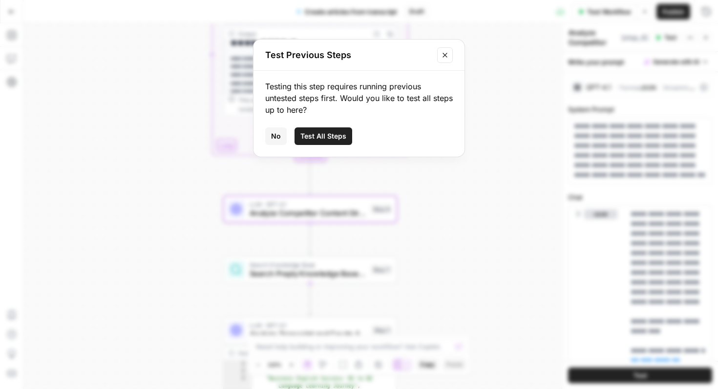
click at [321, 137] on span "Test All Steps" at bounding box center [323, 136] width 46 height 10
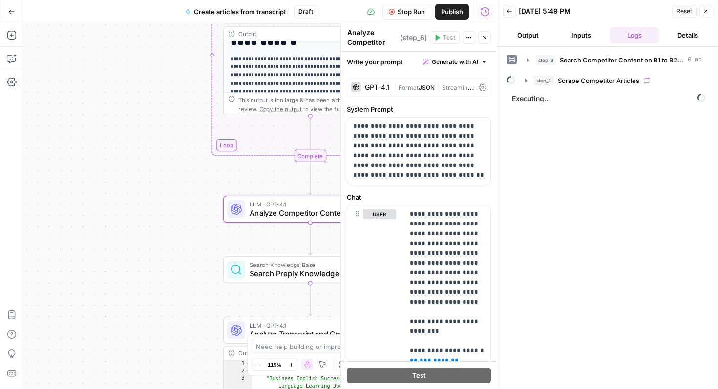
click at [682, 39] on button "Details" at bounding box center [687, 35] width 49 height 16
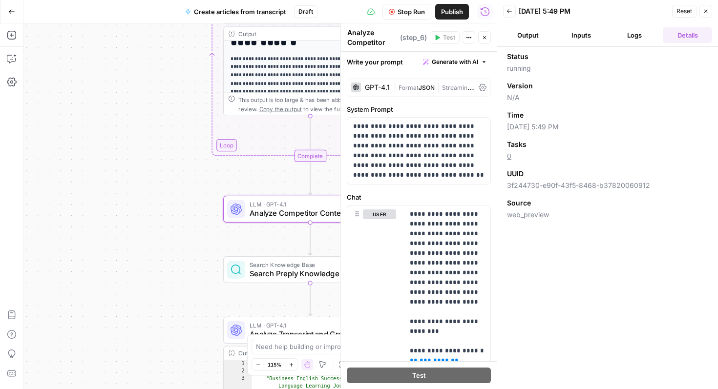
click at [510, 158] on link "0" at bounding box center [509, 156] width 4 height 8
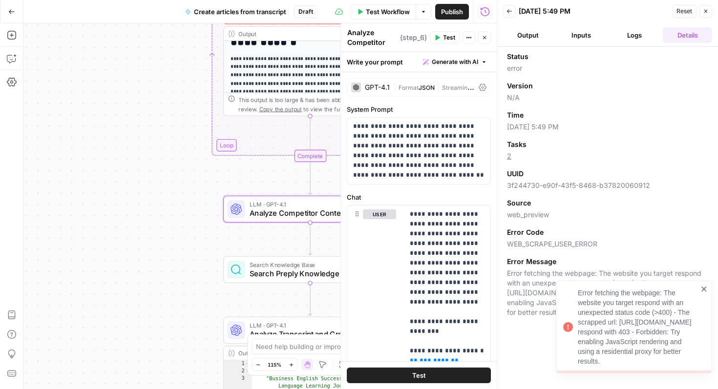
click at [703, 287] on icon "close" at bounding box center [704, 289] width 5 height 5
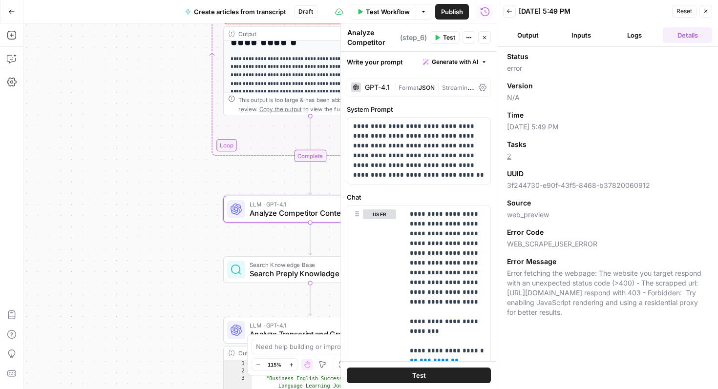
click at [708, 10] on icon "button" at bounding box center [706, 11] width 6 height 6
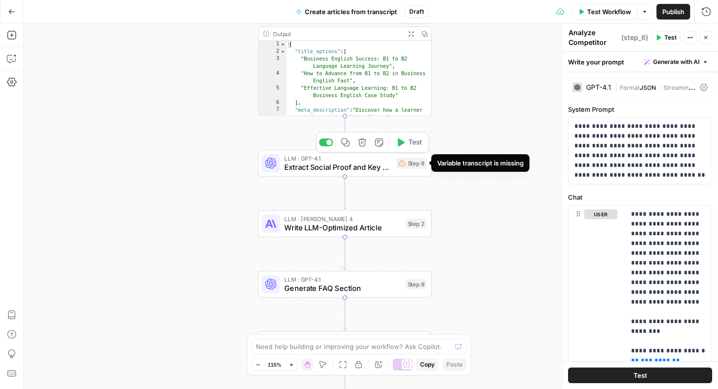
click at [410, 167] on div "Step 8" at bounding box center [412, 163] width 30 height 11
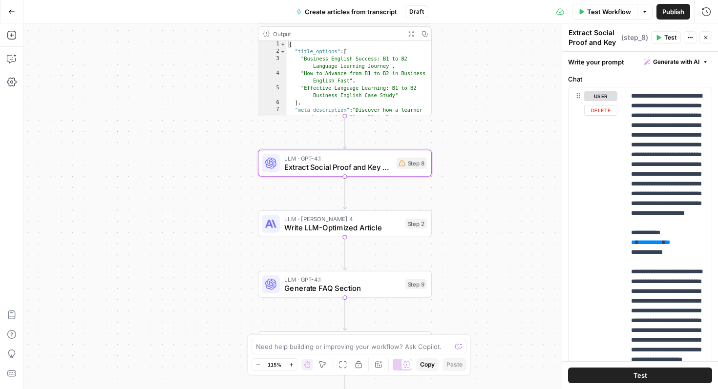
scroll to position [323, 0]
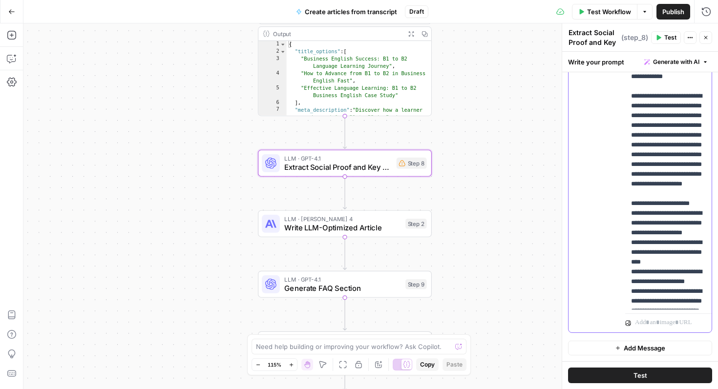
drag, startPoint x: 638, startPoint y: 114, endPoint x: 667, endPoint y: 114, distance: 28.8
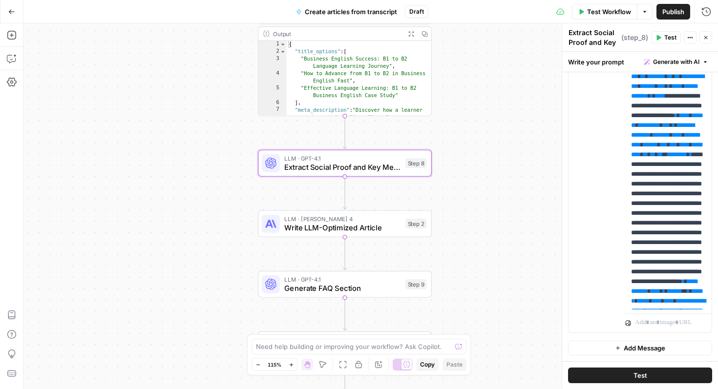
click at [531, 234] on div "**********" at bounding box center [370, 206] width 695 height 366
click at [706, 38] on icon "button" at bounding box center [705, 37] width 3 height 3
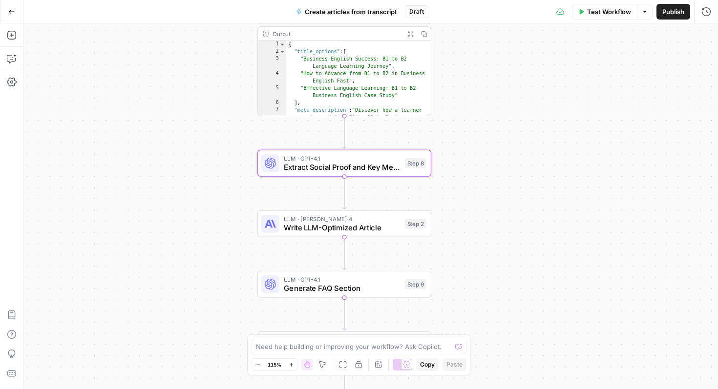
click at [379, 164] on span "Extract Social Proof and Key Metrics" at bounding box center [342, 167] width 117 height 11
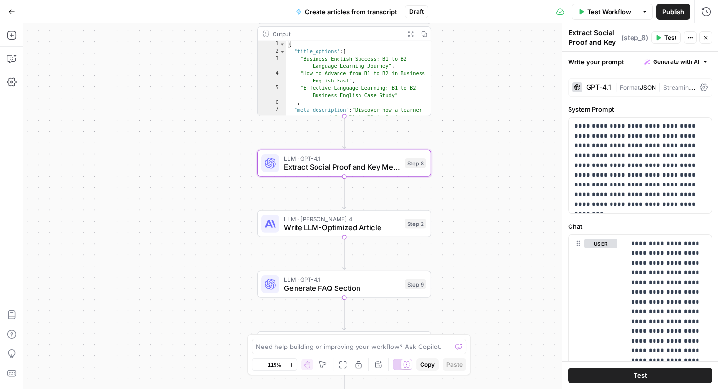
click at [660, 40] on icon "button" at bounding box center [659, 38] width 6 height 6
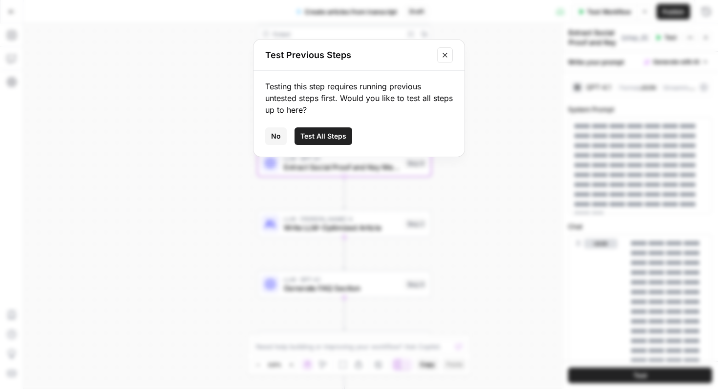
click at [331, 133] on span "Test All Steps" at bounding box center [323, 136] width 46 height 10
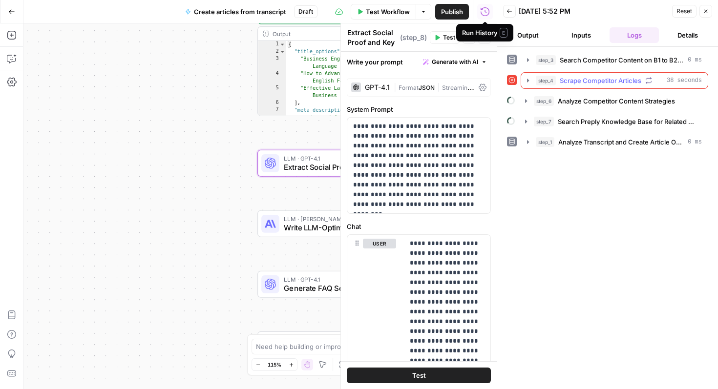
click at [611, 79] on span "Scrape Competitor Articles" at bounding box center [601, 81] width 82 height 10
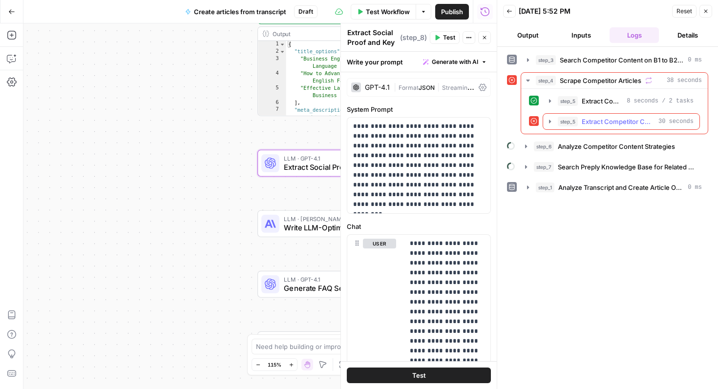
click at [618, 122] on span "Extract Competitor Content" at bounding box center [618, 122] width 73 height 10
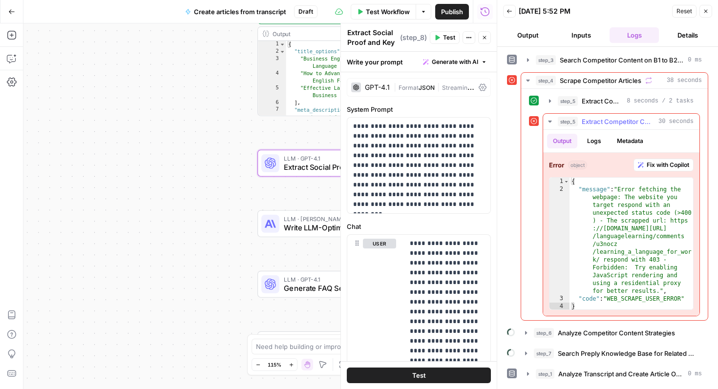
click at [662, 166] on span "Fix with Copilot" at bounding box center [668, 165] width 43 height 9
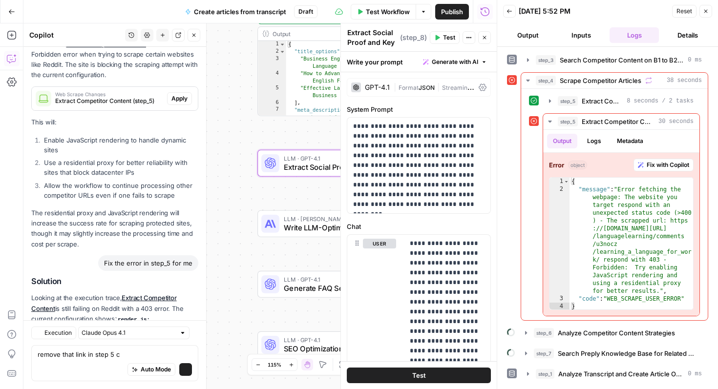
scroll to position [4855, 0]
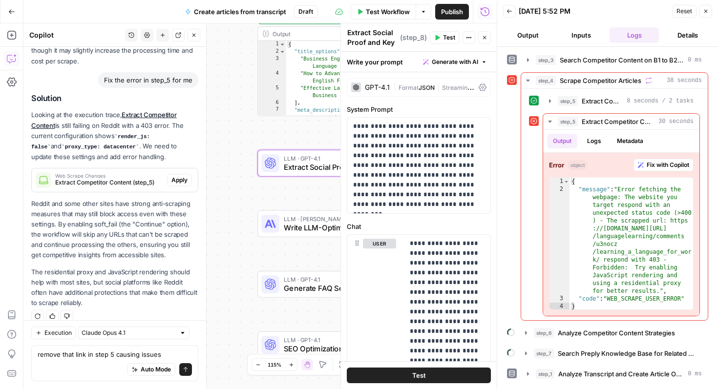
type textarea "remove that link in step 5 causing issues"
click at [186, 367] on icon "submit" at bounding box center [186, 370] width 6 height 6
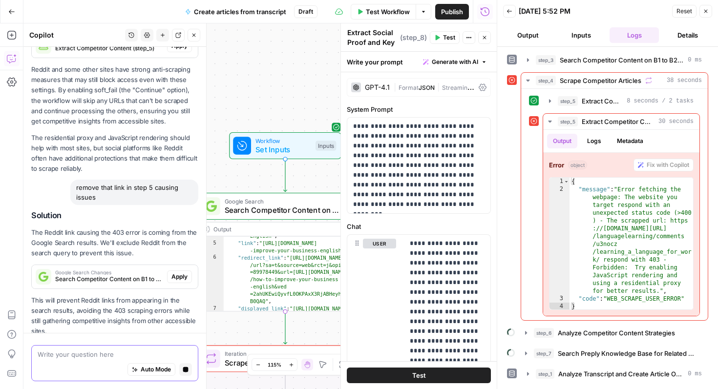
scroll to position [5018, 0]
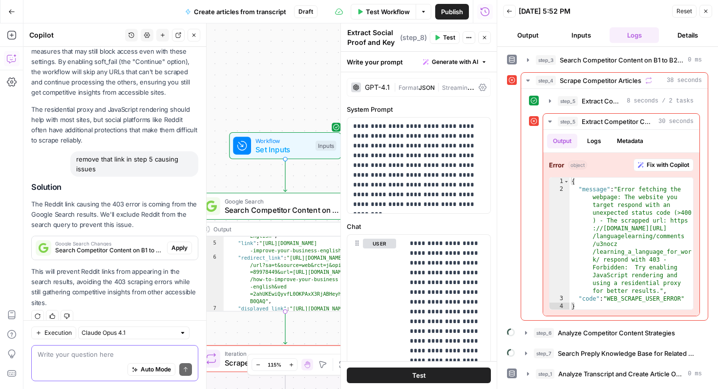
click at [87, 358] on textarea at bounding box center [115, 355] width 154 height 10
type textarea "dont exclude reddit just that one linl"
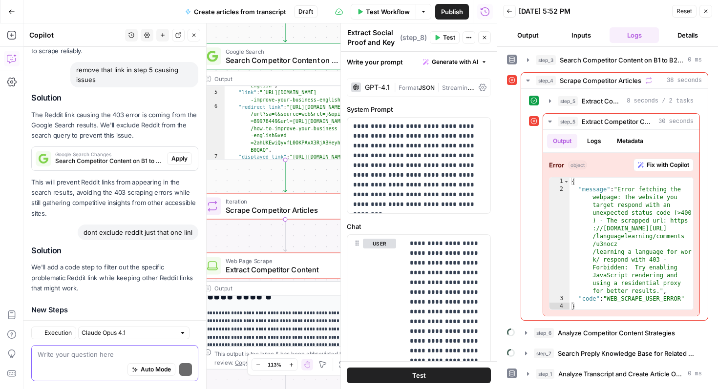
scroll to position [5294, 0]
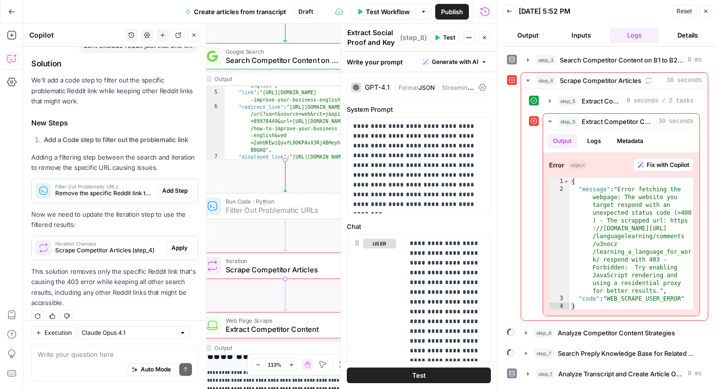
click at [177, 187] on span "Add Step" at bounding box center [174, 191] width 25 height 9
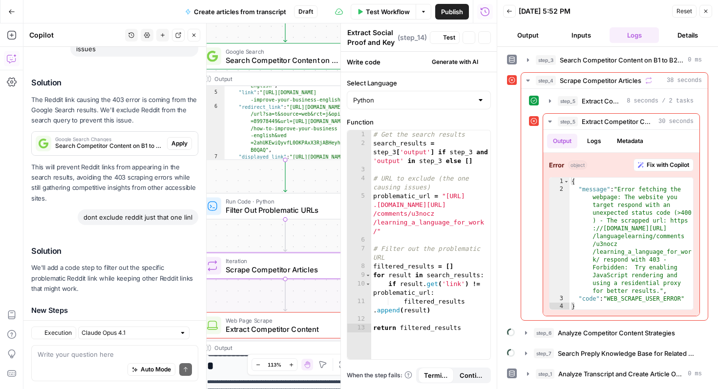
type textarea "Filter Out Problematic URLs"
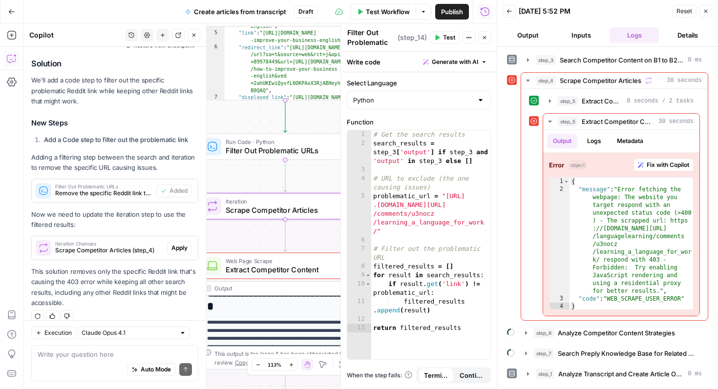
click at [179, 244] on span "Apply" at bounding box center [179, 248] width 16 height 9
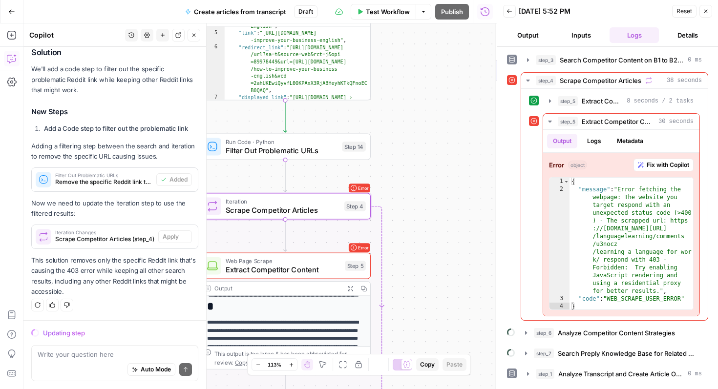
scroll to position [5153, 0]
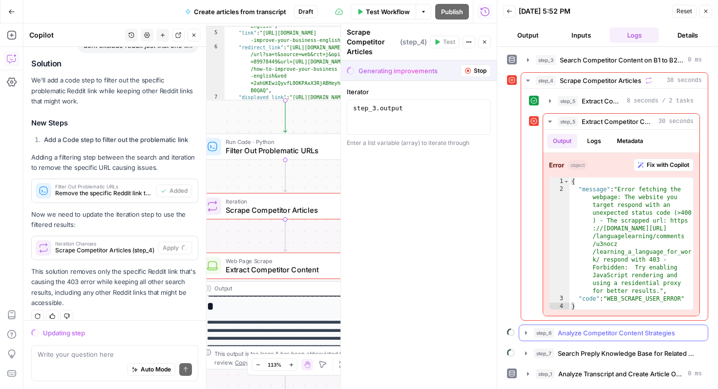
click at [524, 335] on icon "button" at bounding box center [526, 333] width 8 height 8
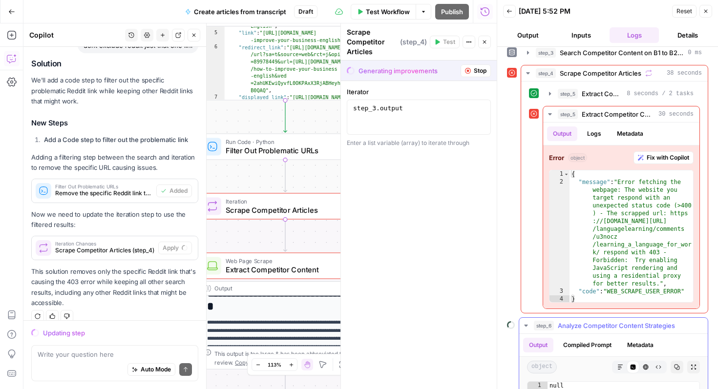
scroll to position [0, 0]
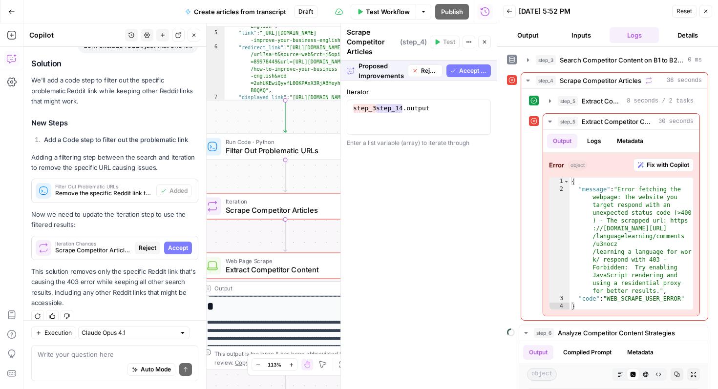
click at [707, 12] on icon "button" at bounding box center [706, 11] width 6 height 6
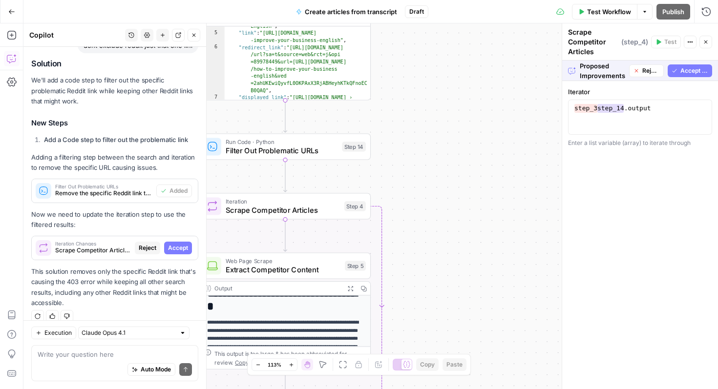
click at [681, 72] on span "Accept All" at bounding box center [694, 70] width 28 height 9
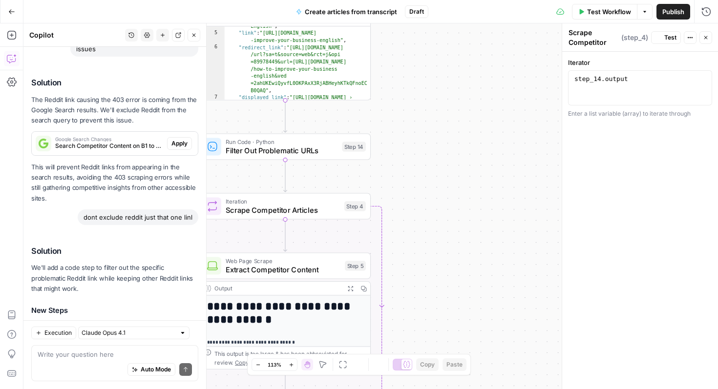
scroll to position [5341, 0]
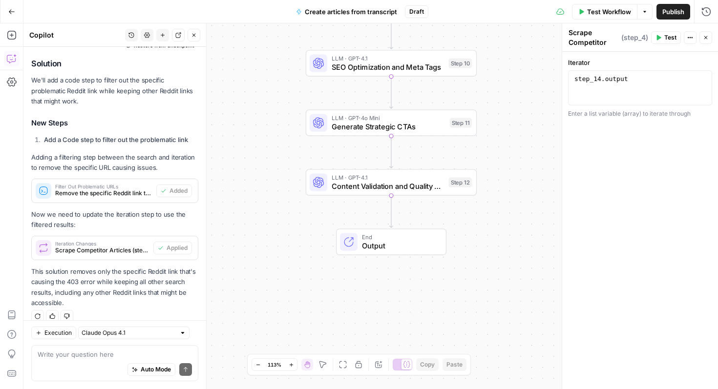
click at [587, 11] on span "Test Workflow" at bounding box center [609, 12] width 44 height 10
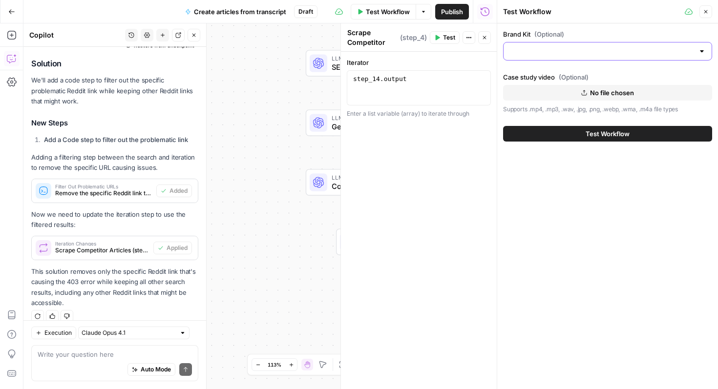
click at [686, 46] on input "Brand Kit (Optional)" at bounding box center [602, 51] width 185 height 10
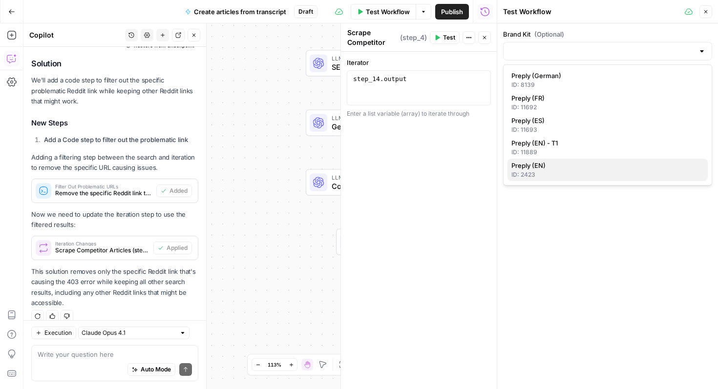
click at [583, 169] on span "Preply (EN)" at bounding box center [605, 166] width 189 height 10
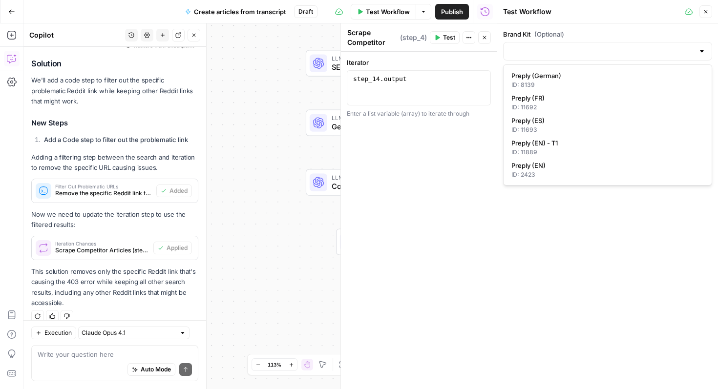
type input "Preply (EN)"
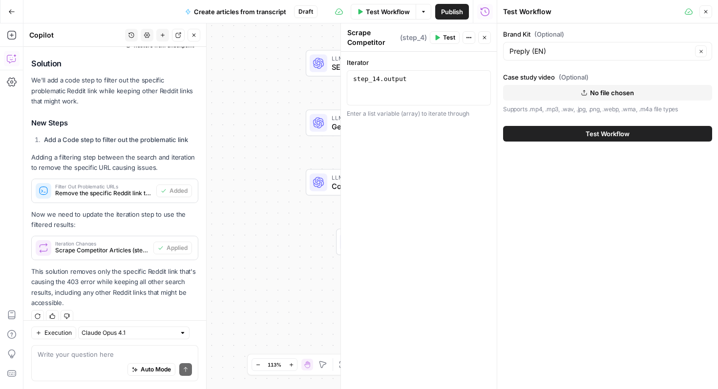
click at [610, 136] on span "Test Workflow" at bounding box center [608, 134] width 44 height 10
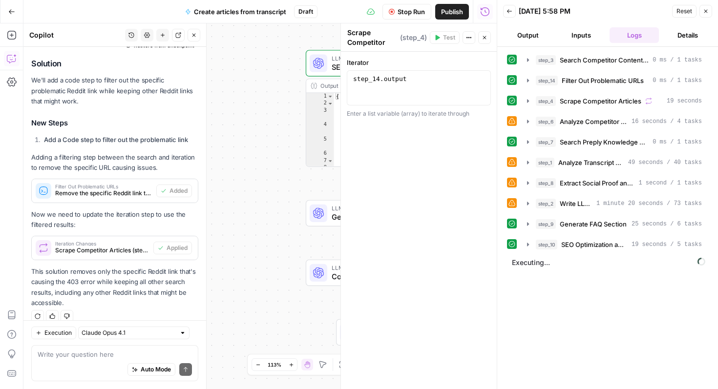
click at [486, 39] on icon "button" at bounding box center [485, 38] width 6 height 6
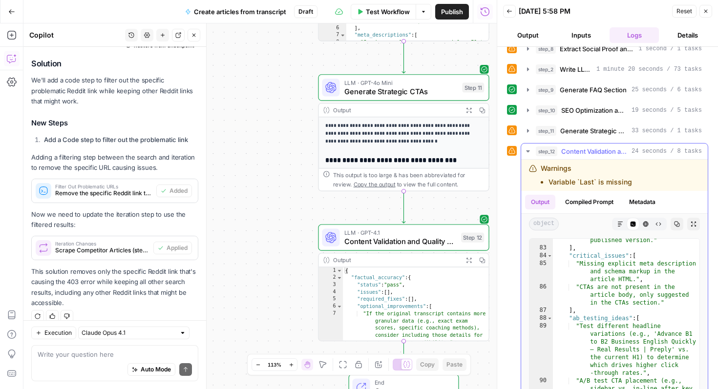
scroll to position [1473, 0]
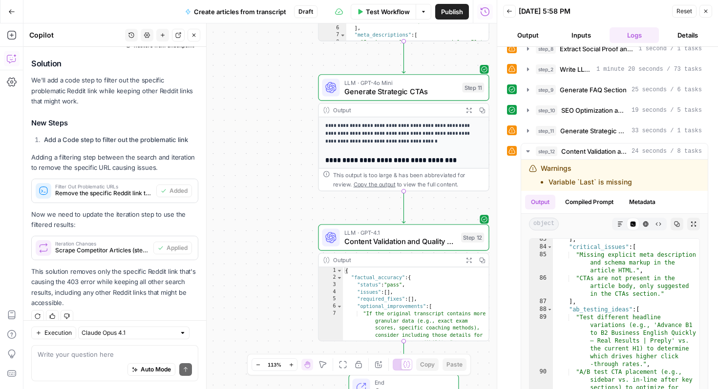
click at [536, 36] on button "Output" at bounding box center [527, 35] width 49 height 16
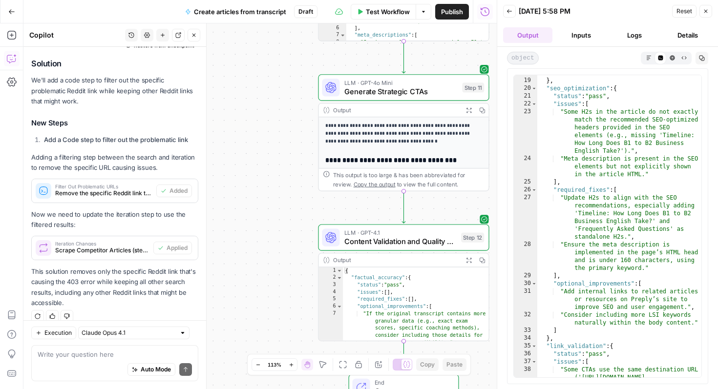
scroll to position [258, 0]
click at [639, 37] on button "Logs" at bounding box center [634, 35] width 49 height 16
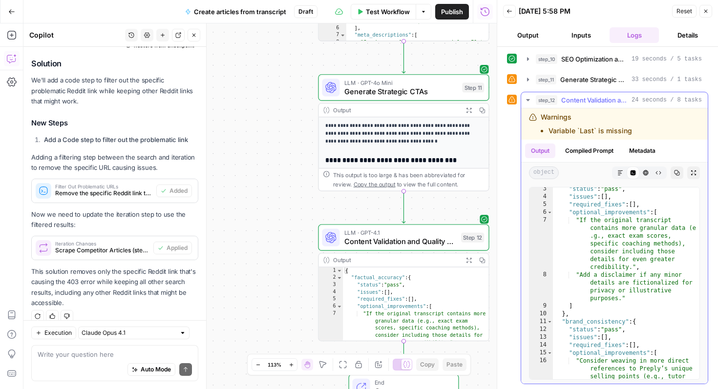
scroll to position [19, 0]
click at [703, 14] on icon "button" at bounding box center [706, 11] width 6 height 6
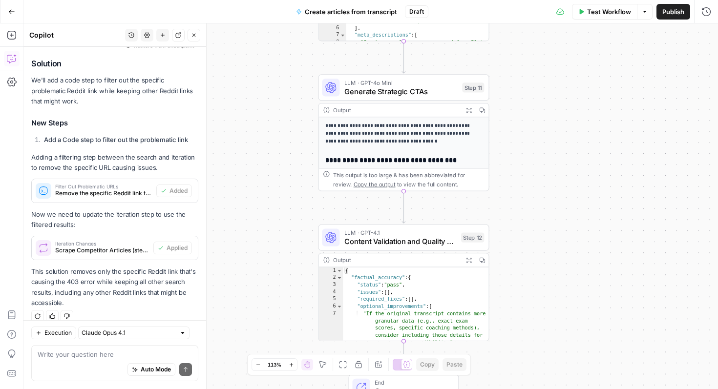
click at [413, 5] on div "Draft" at bounding box center [416, 11] width 23 height 13
click at [418, 12] on span "Draft" at bounding box center [416, 11] width 15 height 9
click at [385, 15] on span "Create articles from transcript" at bounding box center [351, 12] width 92 height 10
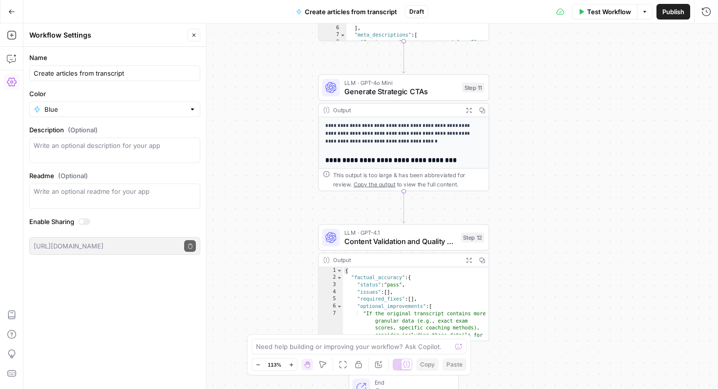
click at [198, 37] on button "Close" at bounding box center [194, 35] width 13 height 13
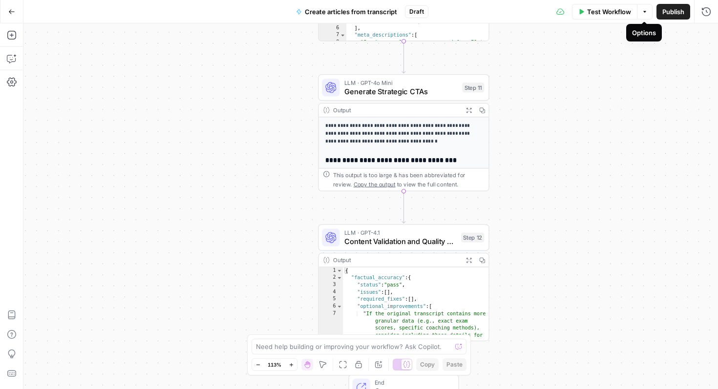
click at [642, 14] on icon "button" at bounding box center [645, 12] width 6 height 6
click at [629, 50] on span "View Last Test" at bounding box center [617, 48] width 43 height 10
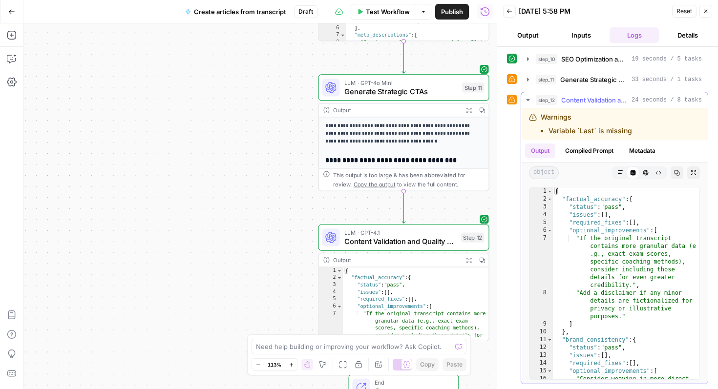
scroll to position [0, 0]
